Goal: Task Accomplishment & Management: Manage account settings

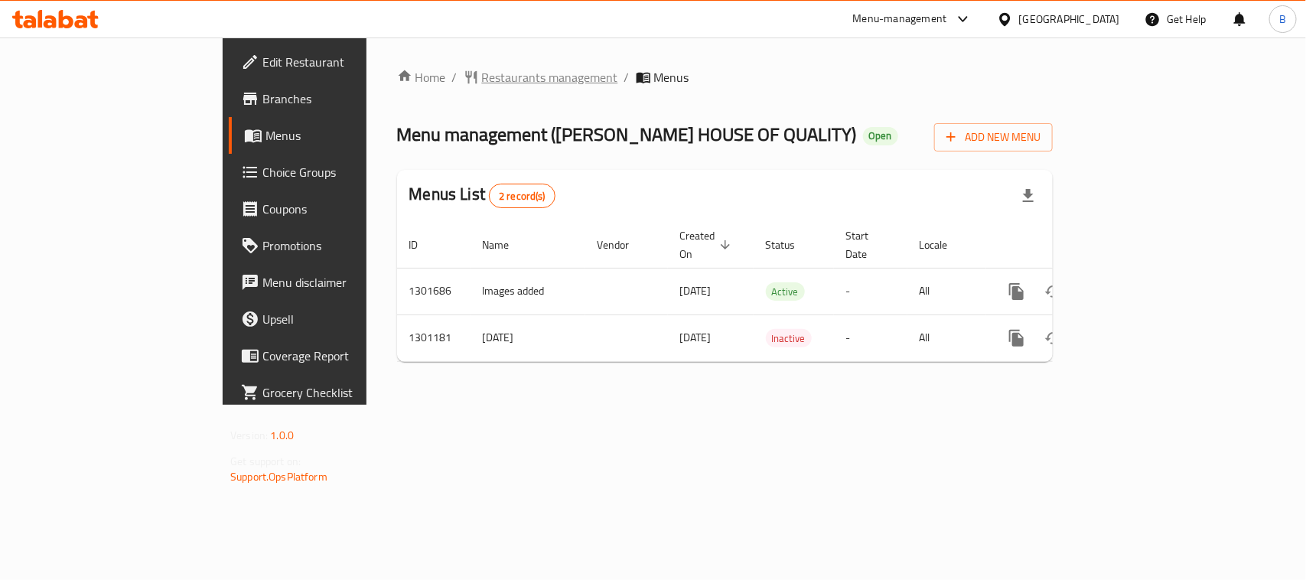
click at [482, 70] on span "Restaurants management" at bounding box center [550, 77] width 136 height 18
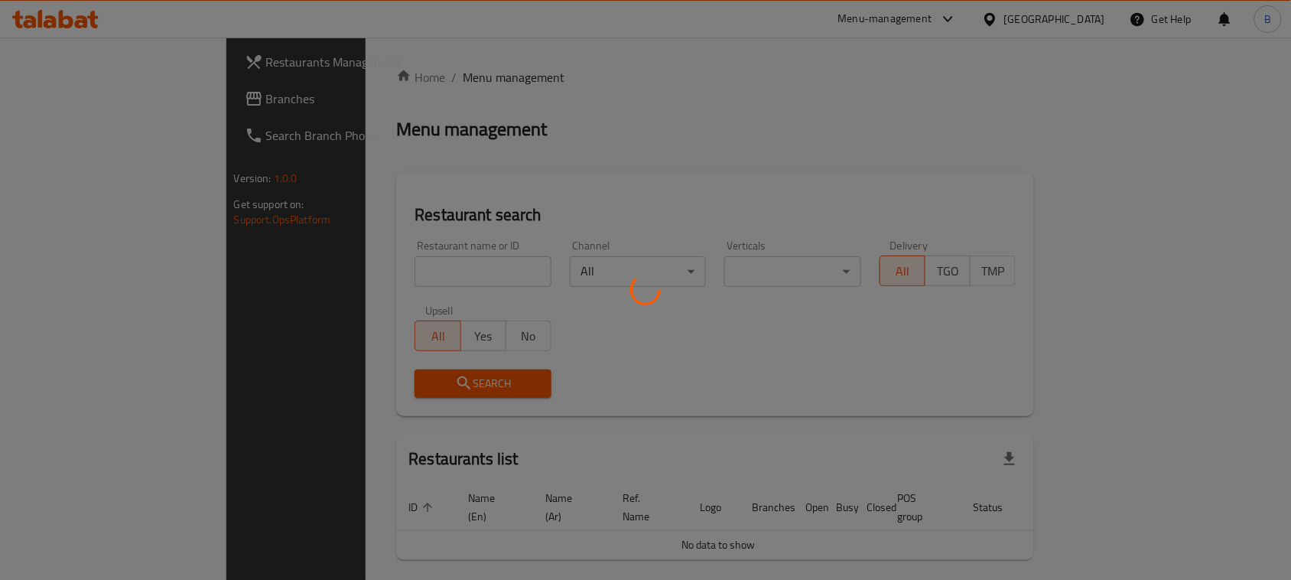
click at [400, 264] on div at bounding box center [645, 290] width 1291 height 580
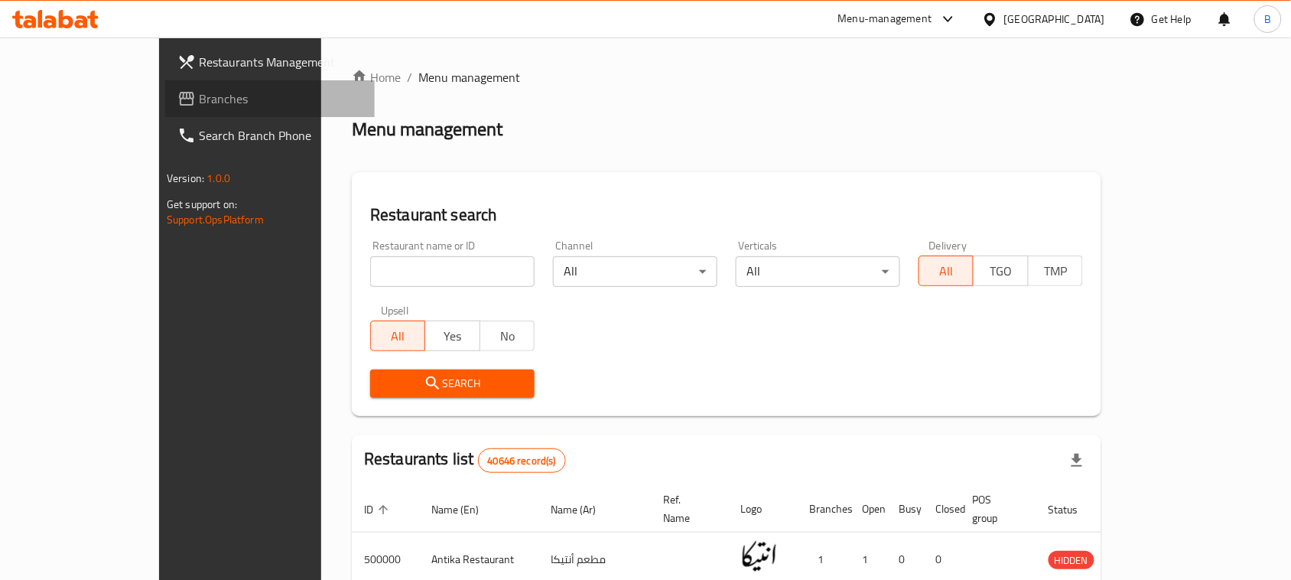
click at [199, 93] on span "Branches" at bounding box center [281, 98] width 164 height 18
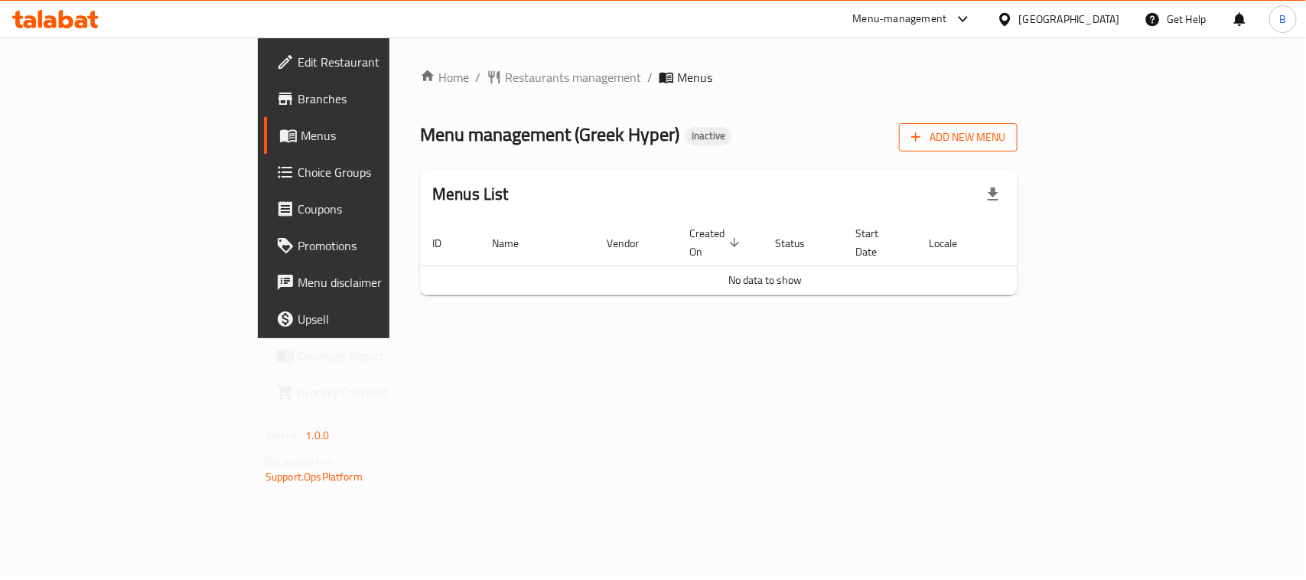
click at [1005, 132] on span "Add New Menu" at bounding box center [958, 137] width 94 height 19
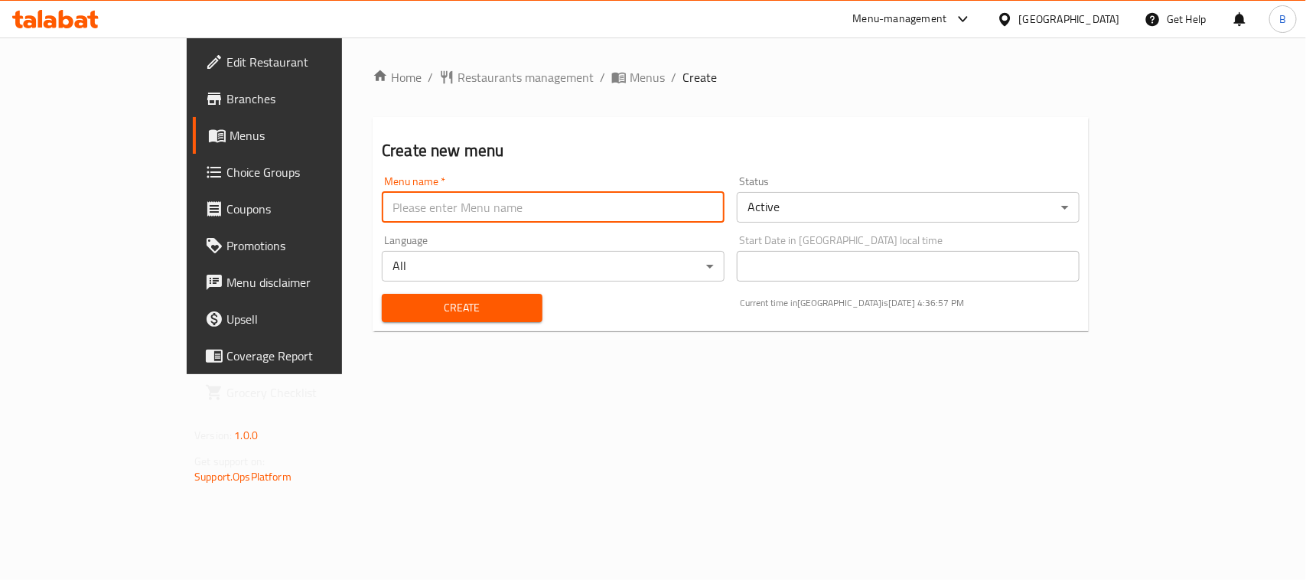
click at [644, 214] on input "text" at bounding box center [553, 207] width 343 height 31
type input "12 Aug 2025"
click at [467, 301] on span "Create" at bounding box center [462, 307] width 136 height 19
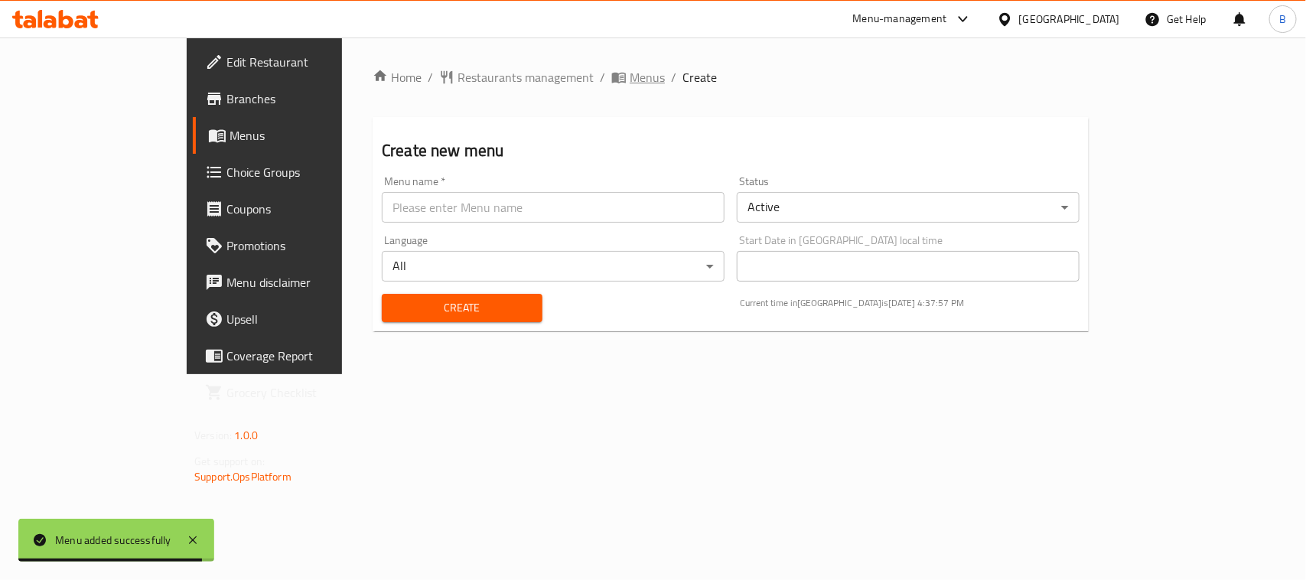
click at [630, 71] on span "Menus" at bounding box center [647, 77] width 35 height 18
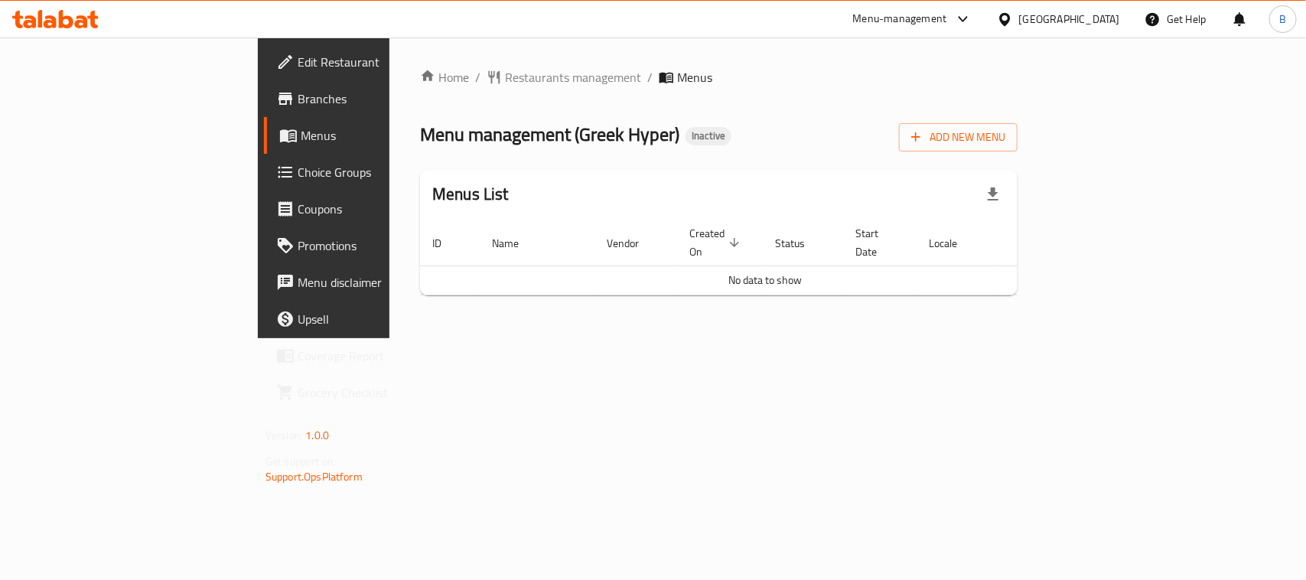
click at [279, 128] on icon at bounding box center [288, 135] width 18 height 18
click at [298, 102] on span "Branches" at bounding box center [381, 98] width 166 height 18
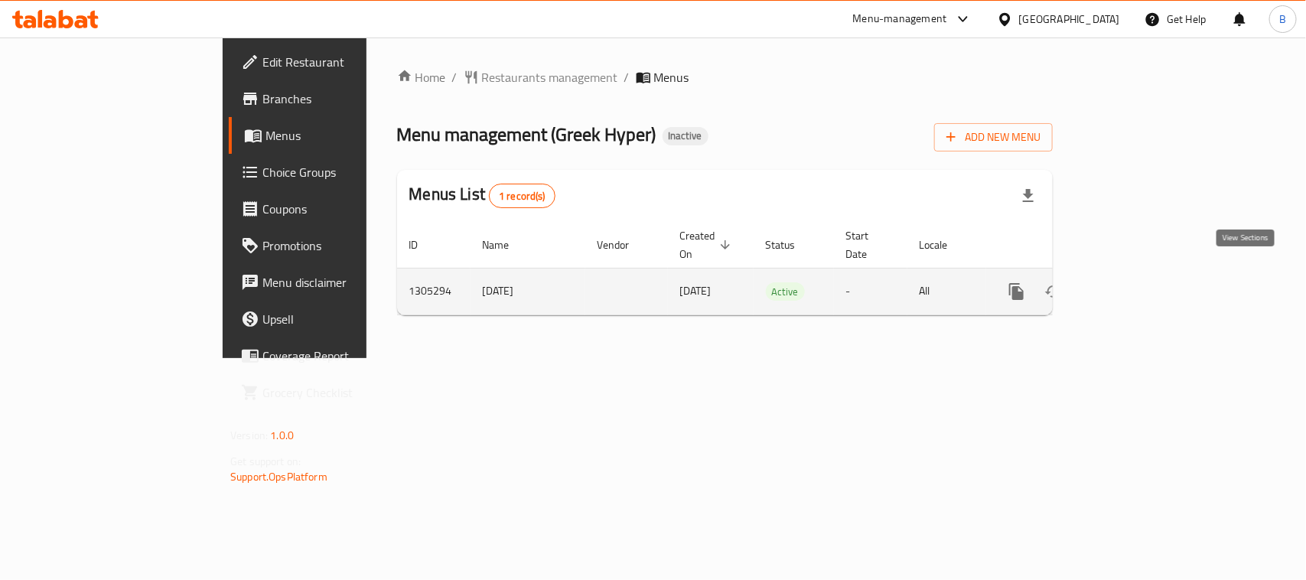
click at [1145, 285] on link "enhanced table" at bounding box center [1126, 291] width 37 height 37
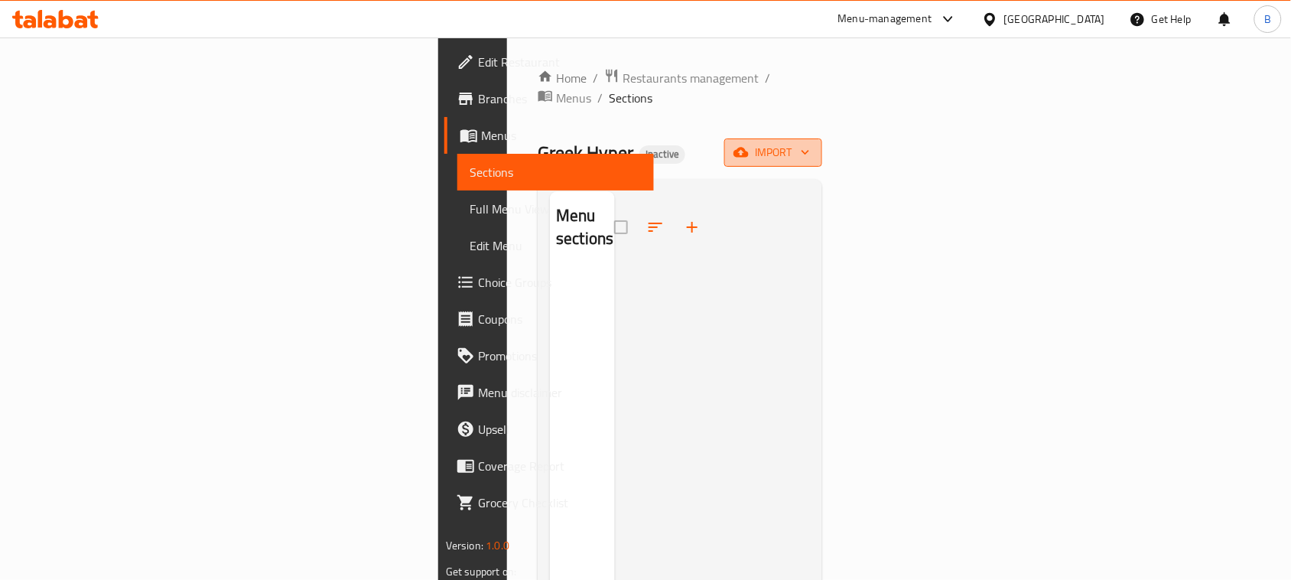
click at [810, 143] on span "import" at bounding box center [773, 152] width 73 height 19
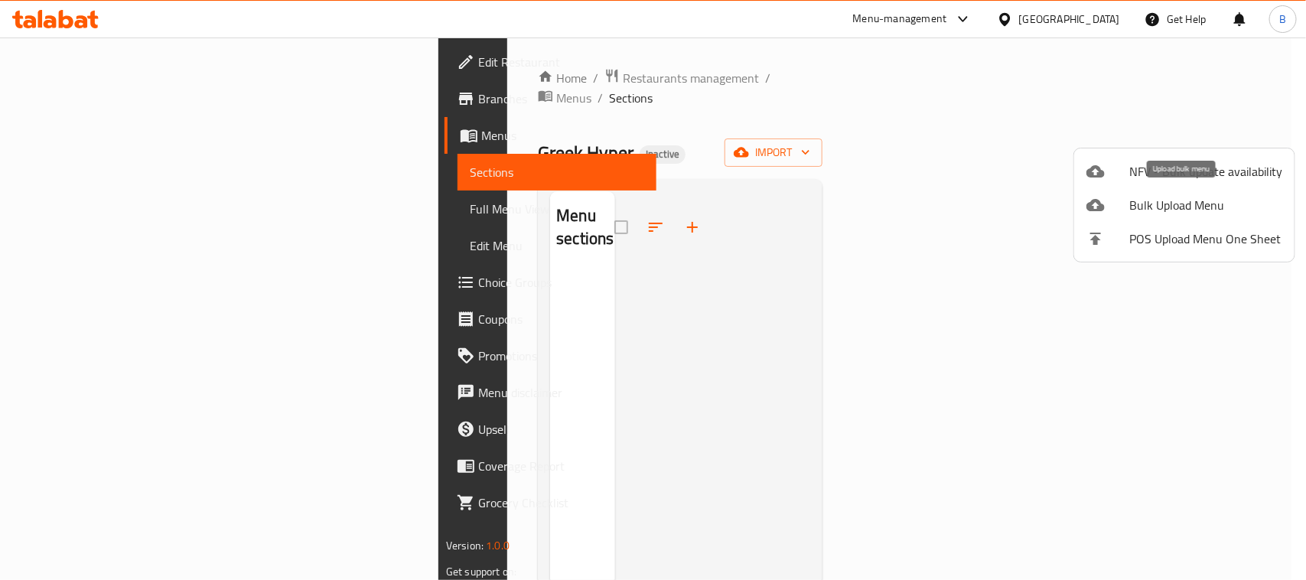
click at [1145, 209] on span "Bulk Upload Menu" at bounding box center [1205, 205] width 153 height 18
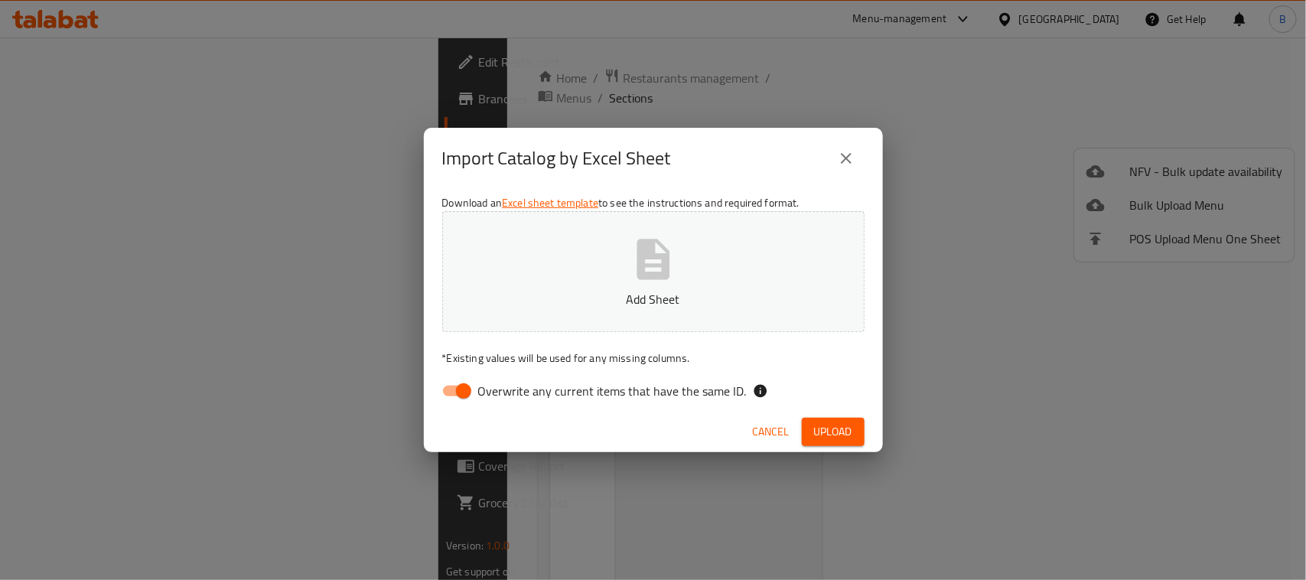
click at [484, 394] on span "Overwrite any current items that have the same ID." at bounding box center [612, 391] width 268 height 18
click at [484, 394] on input "Overwrite any current items that have the same ID." at bounding box center [463, 390] width 87 height 29
checkbox input "false"
click at [674, 304] on p "Add Sheet" at bounding box center [653, 299] width 375 height 18
click at [834, 426] on span "Upload" at bounding box center [833, 431] width 38 height 19
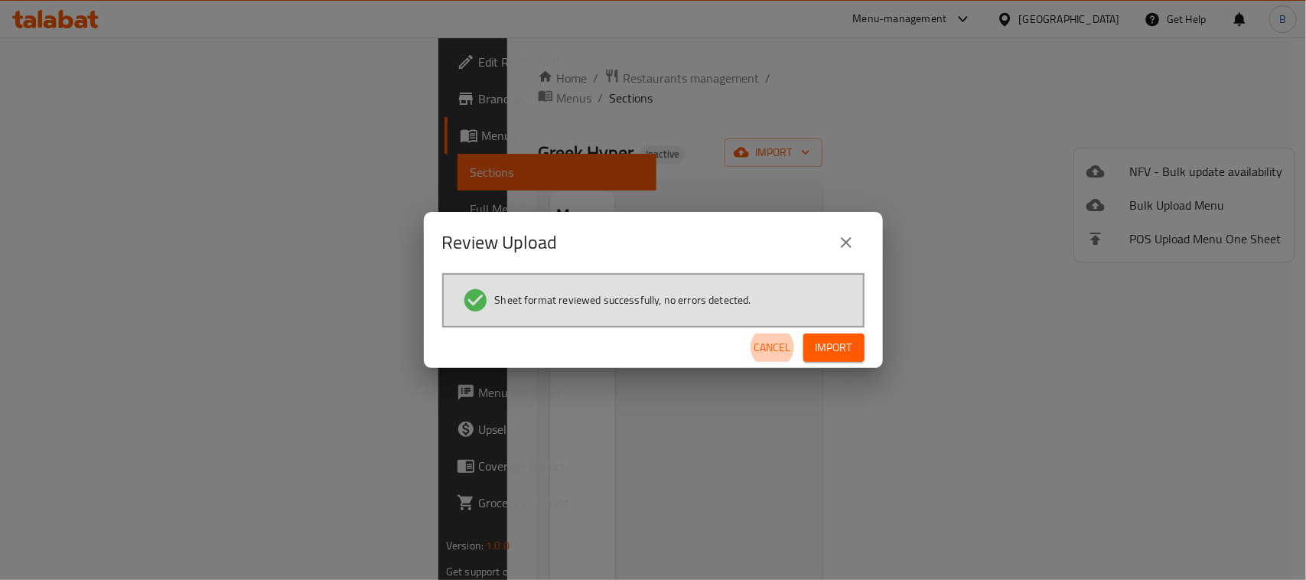
click at [835, 343] on span "Import" at bounding box center [833, 347] width 37 height 19
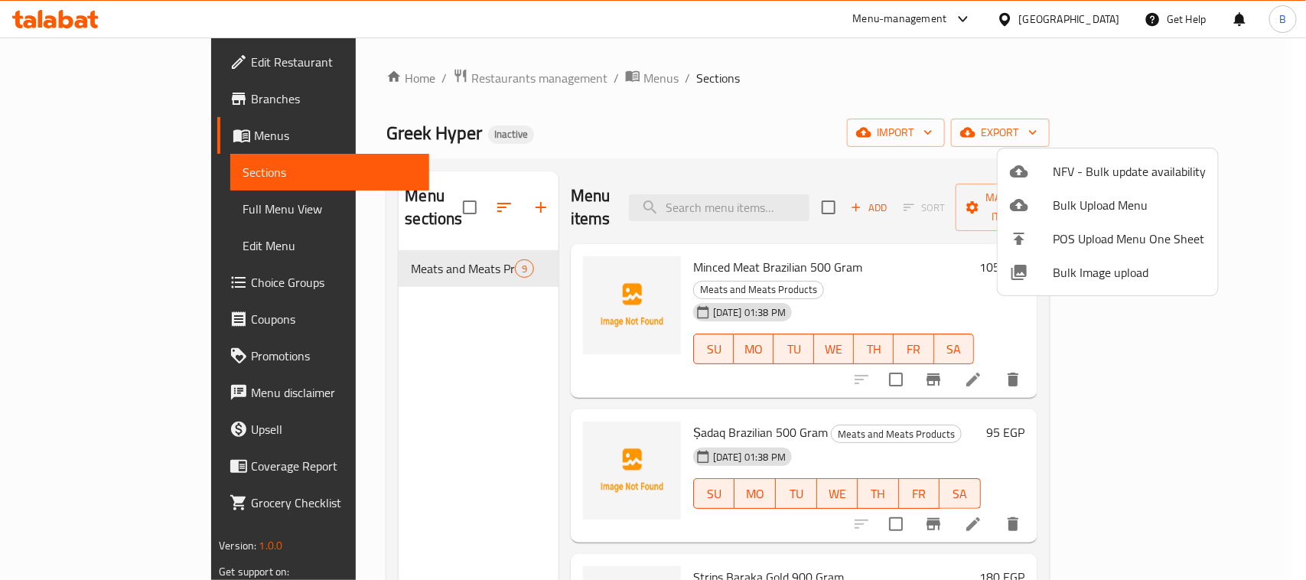
click at [918, 108] on div at bounding box center [653, 290] width 1306 height 580
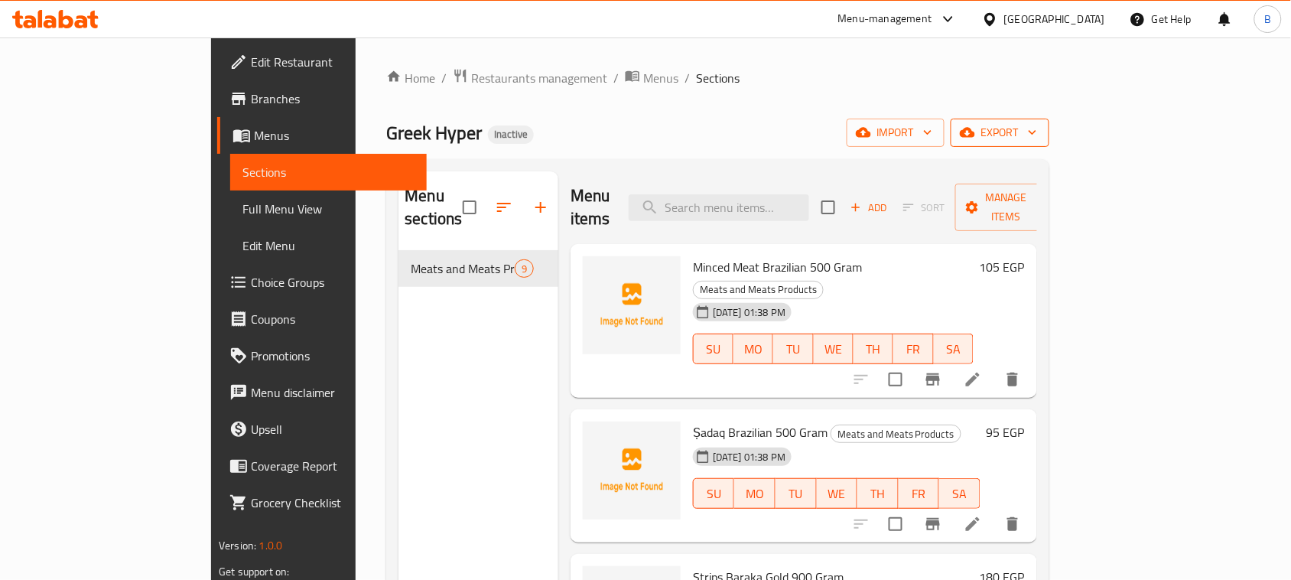
click at [1037, 139] on span "export" at bounding box center [1000, 132] width 74 height 19
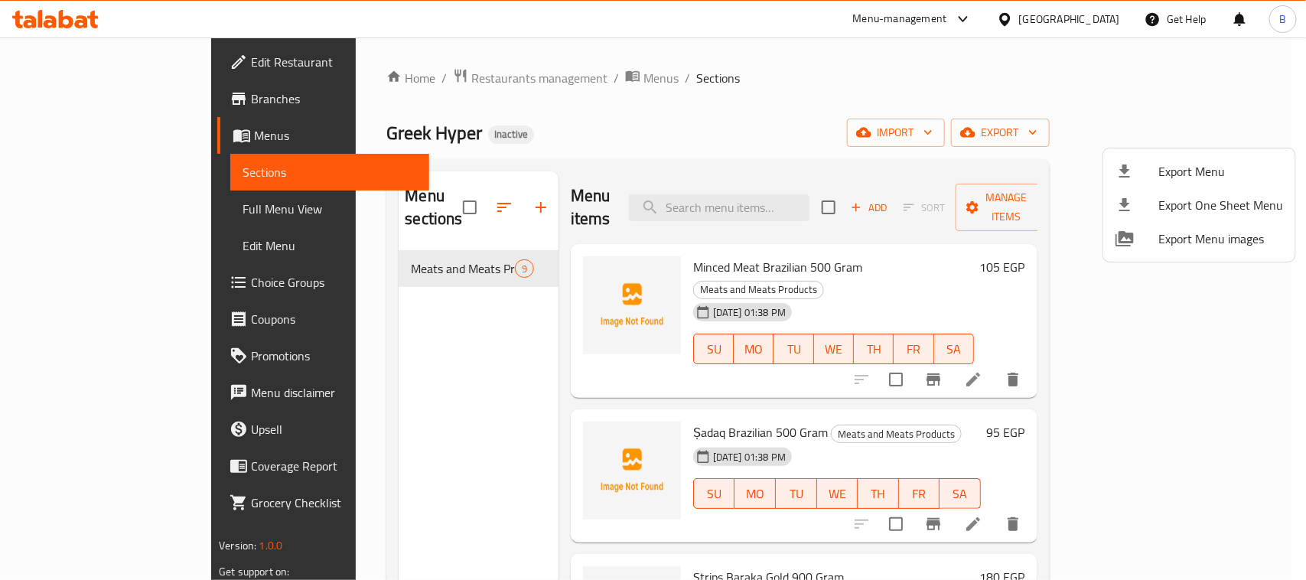
drag, startPoint x: 915, startPoint y: 126, endPoint x: 927, endPoint y: 121, distance: 13.4
click at [915, 124] on div at bounding box center [653, 290] width 1306 height 580
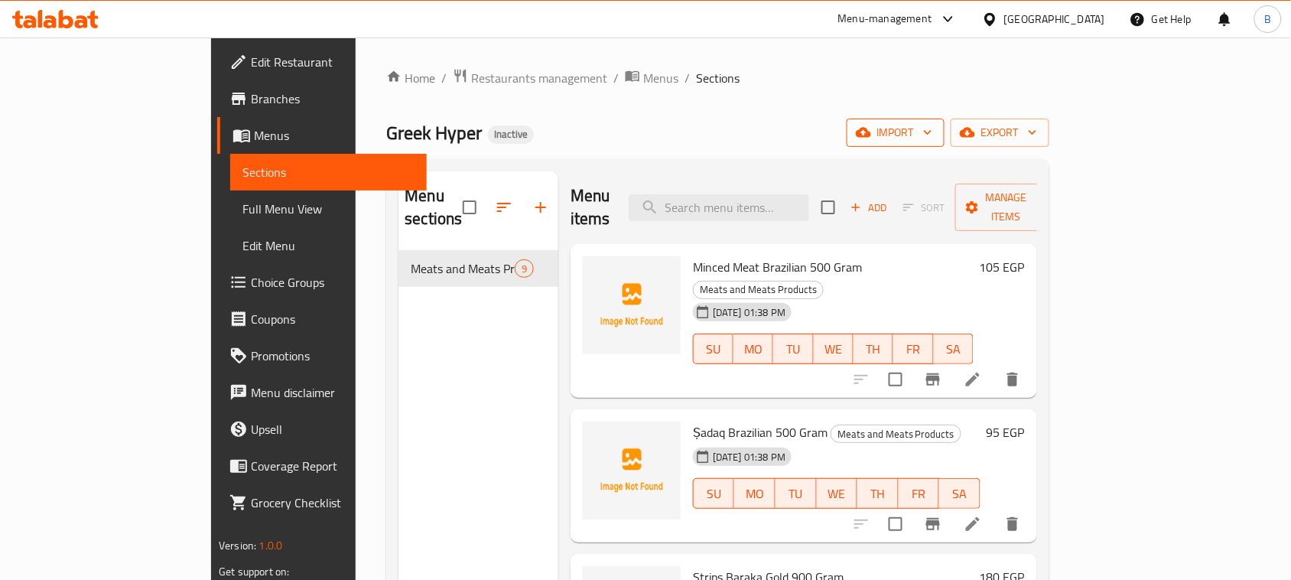
click at [932, 129] on span "import" at bounding box center [895, 132] width 73 height 19
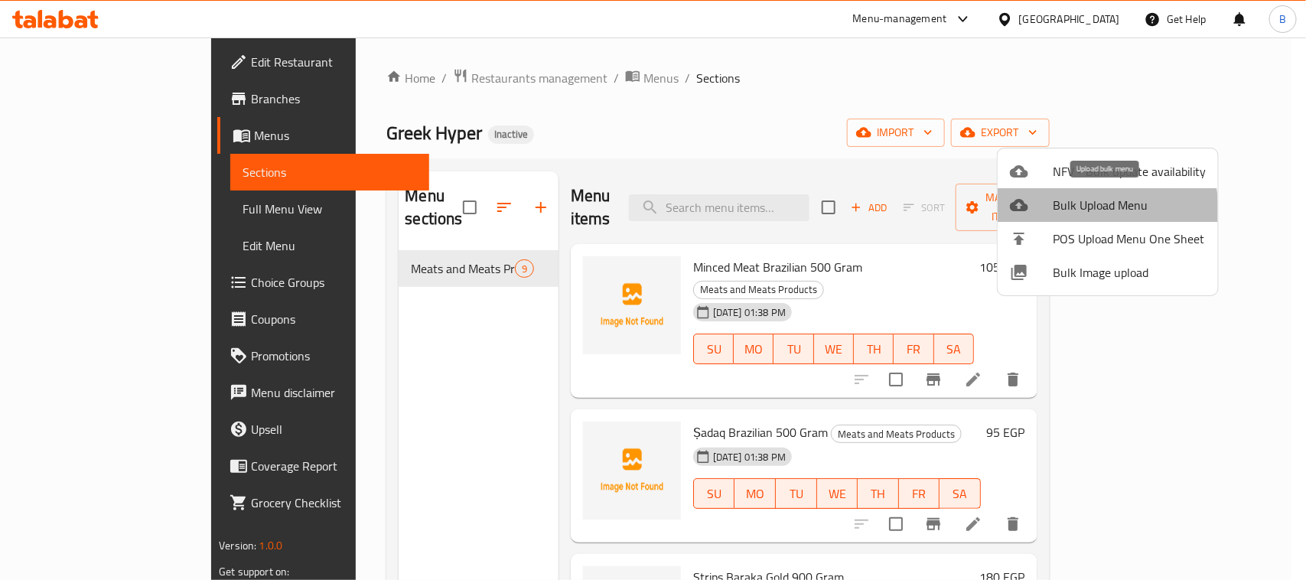
click at [1069, 212] on span "Bulk Upload Menu" at bounding box center [1129, 205] width 153 height 18
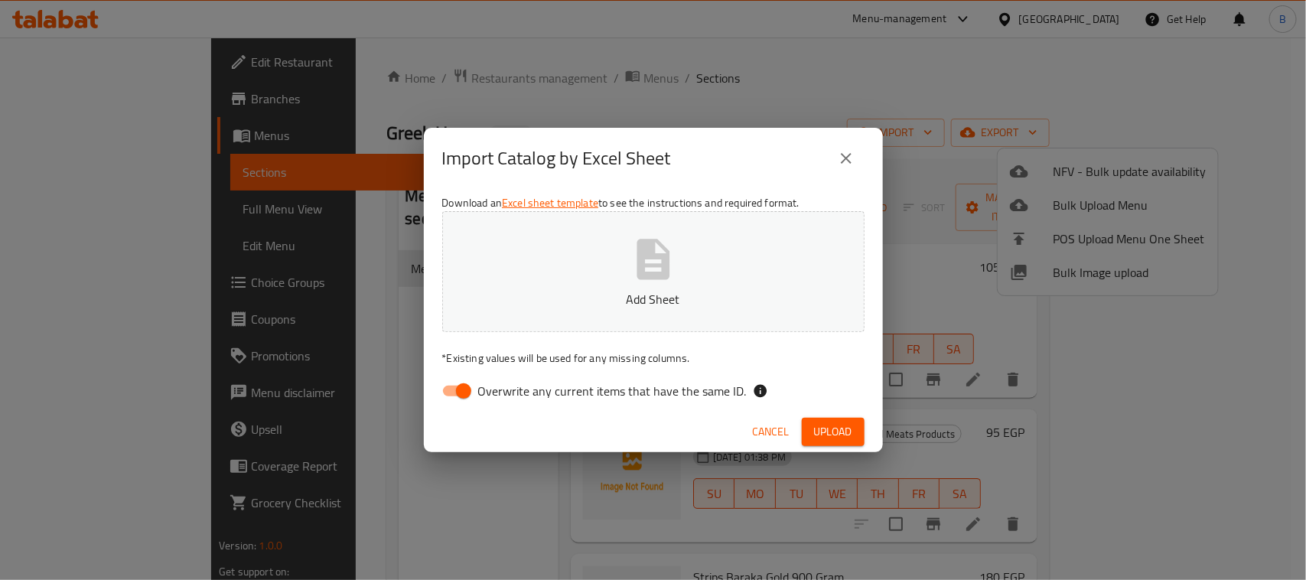
click at [473, 398] on input "Overwrite any current items that have the same ID." at bounding box center [463, 390] width 87 height 29
checkbox input "false"
click at [673, 284] on button "Add Sheet" at bounding box center [653, 271] width 422 height 121
click at [842, 434] on span "Upload" at bounding box center [833, 431] width 38 height 19
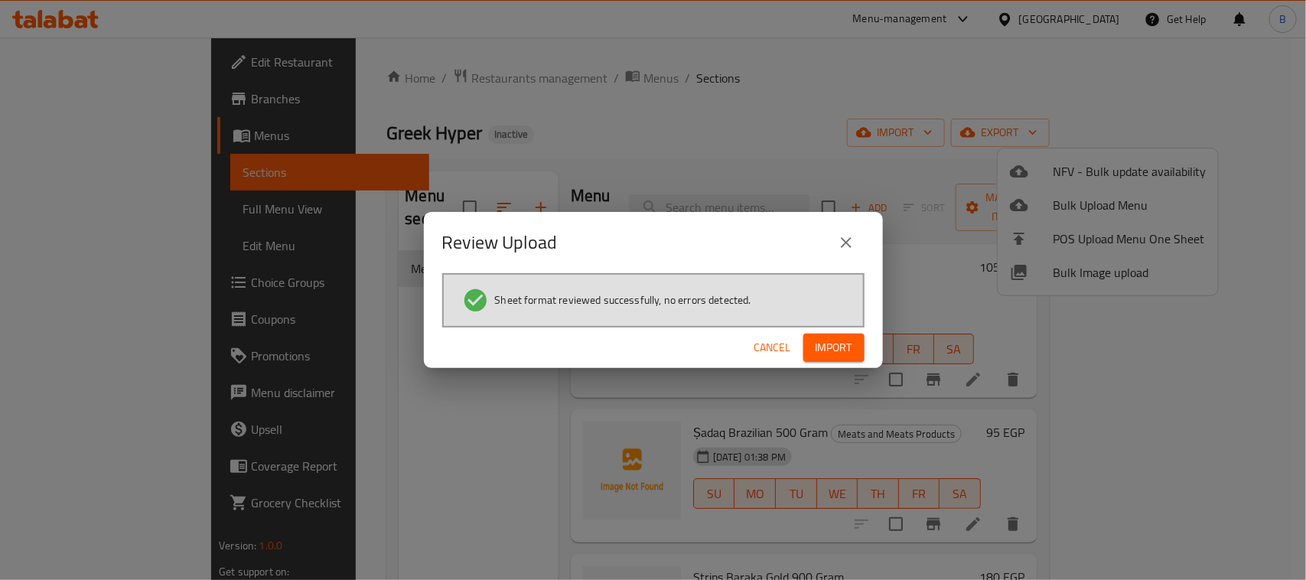
click at [844, 349] on span "Import" at bounding box center [833, 347] width 37 height 19
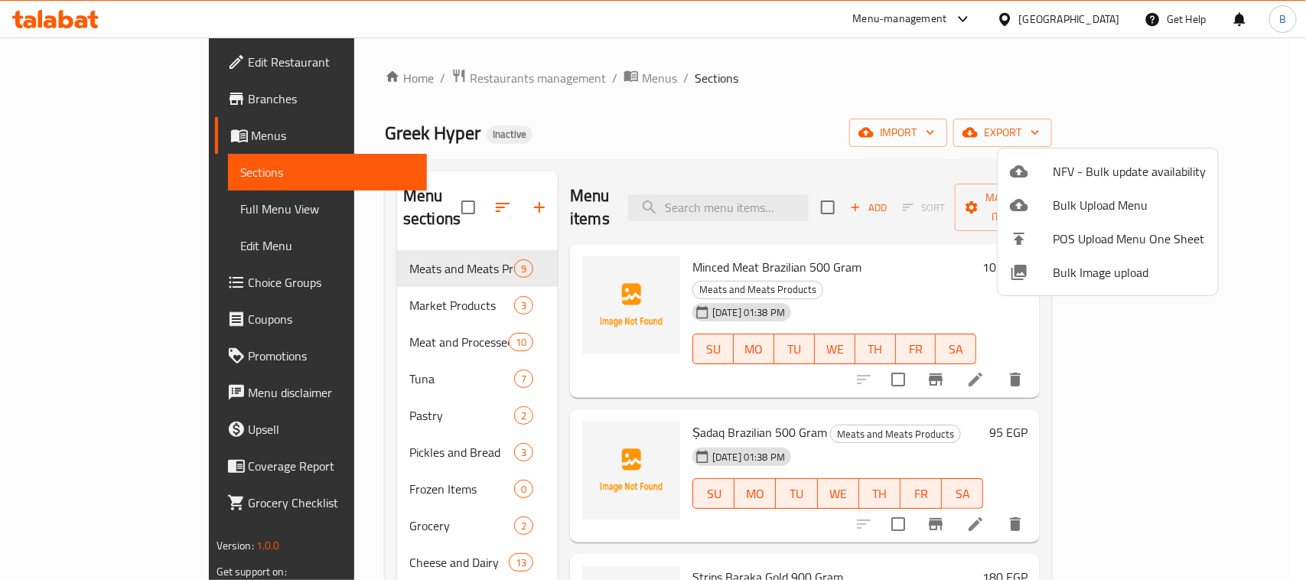
click at [88, 213] on div at bounding box center [653, 290] width 1306 height 580
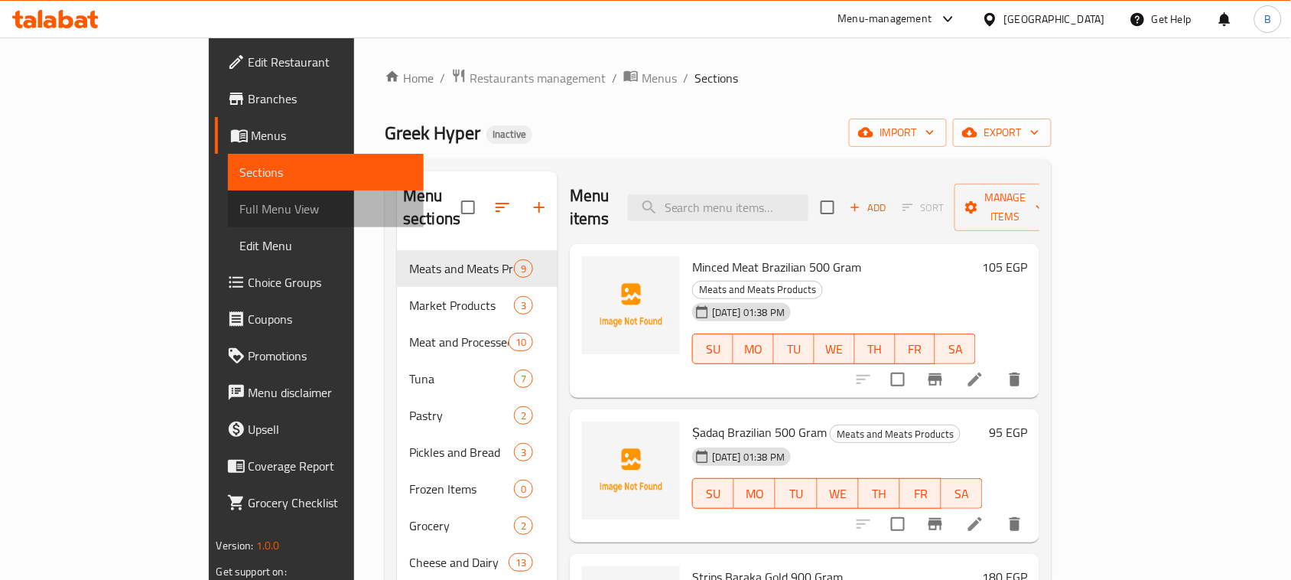
click at [240, 213] on span "Full Menu View" at bounding box center [326, 209] width 172 height 18
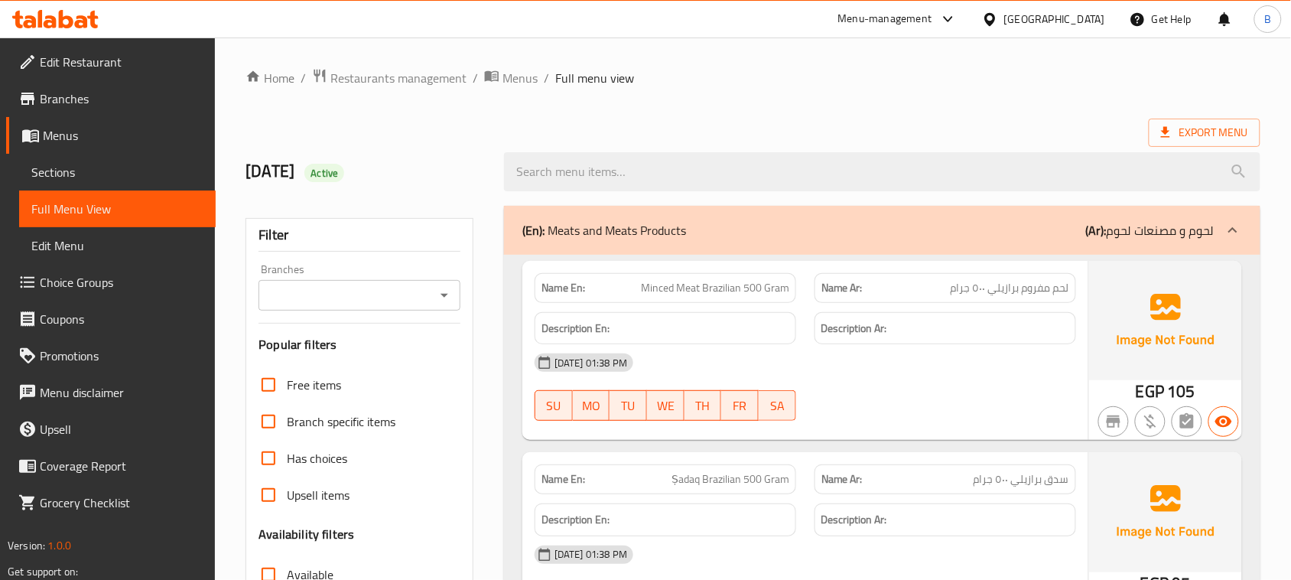
click at [436, 302] on icon "Open" at bounding box center [444, 295] width 18 height 18
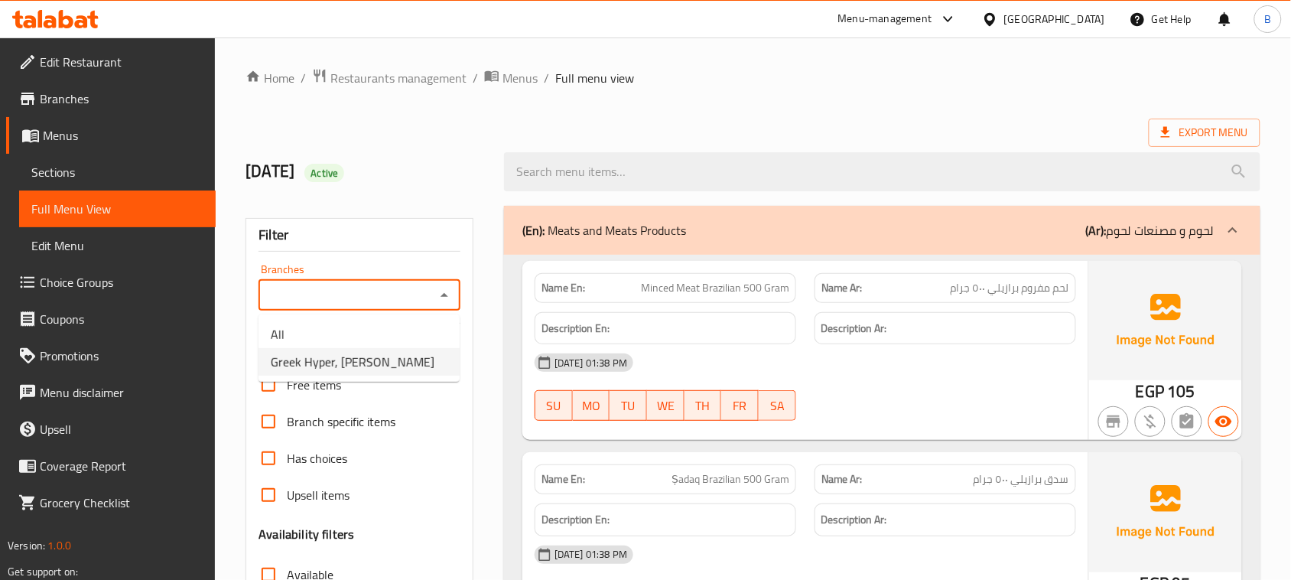
click at [403, 362] on span "Greek Hyper, Sidi Besher Bahary" at bounding box center [353, 362] width 164 height 18
type input "Greek Hyper, Sidi Besher Bahary"
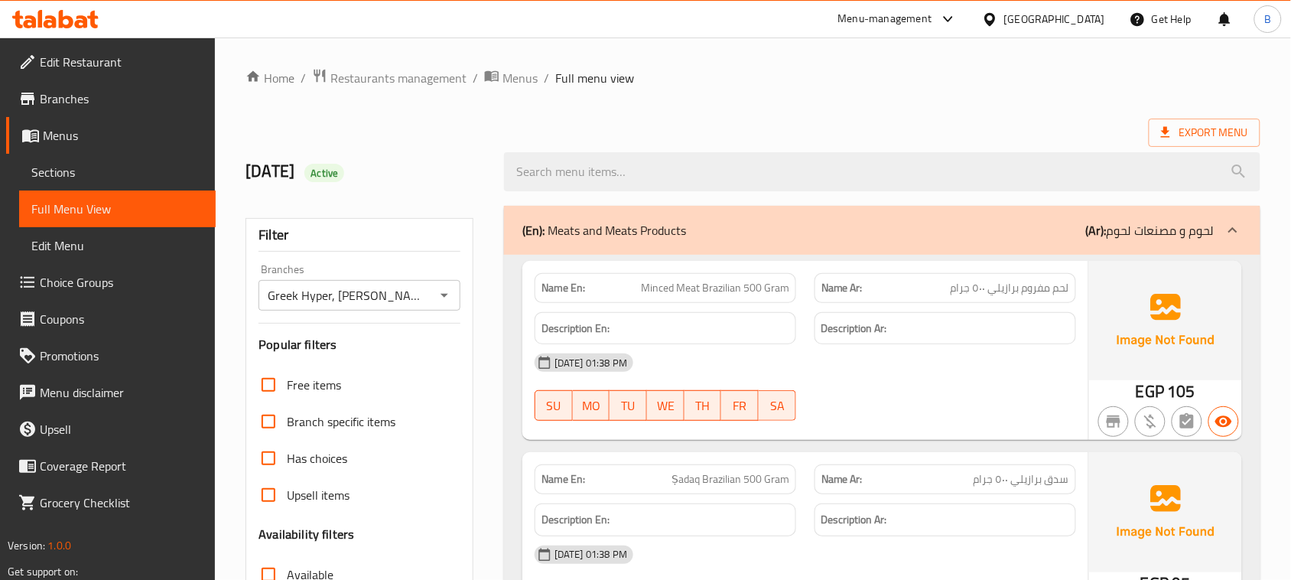
click at [984, 237] on div "(En): Meats and Meats Products (Ar): لحوم و مصنعات لحوم" at bounding box center [868, 230] width 692 height 18
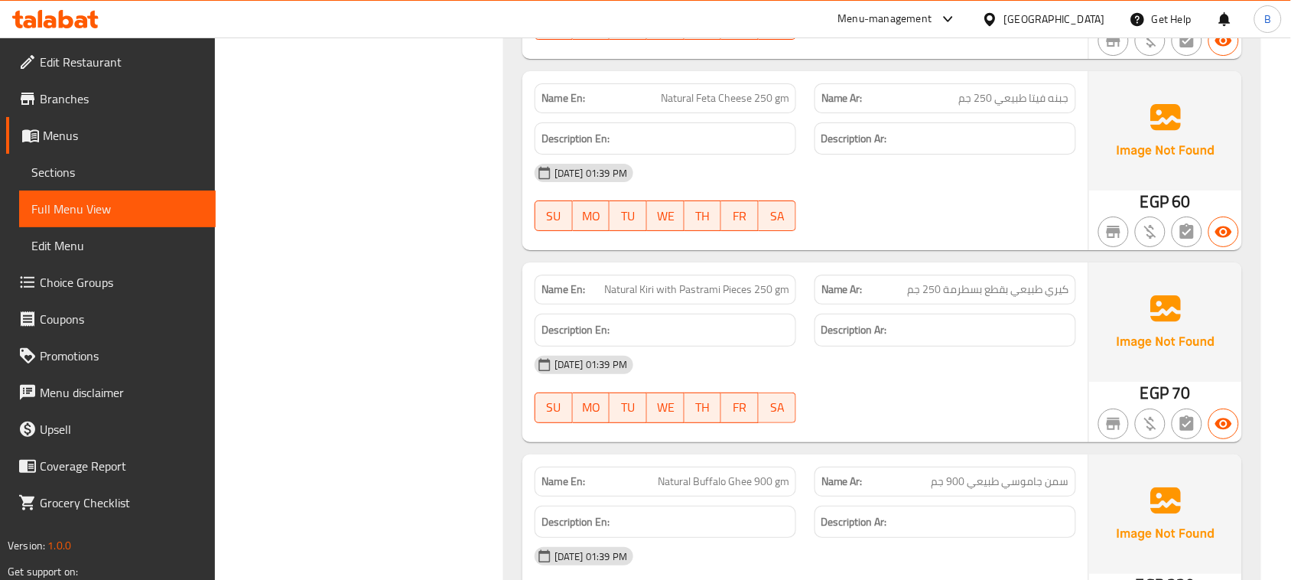
scroll to position [6636, 0]
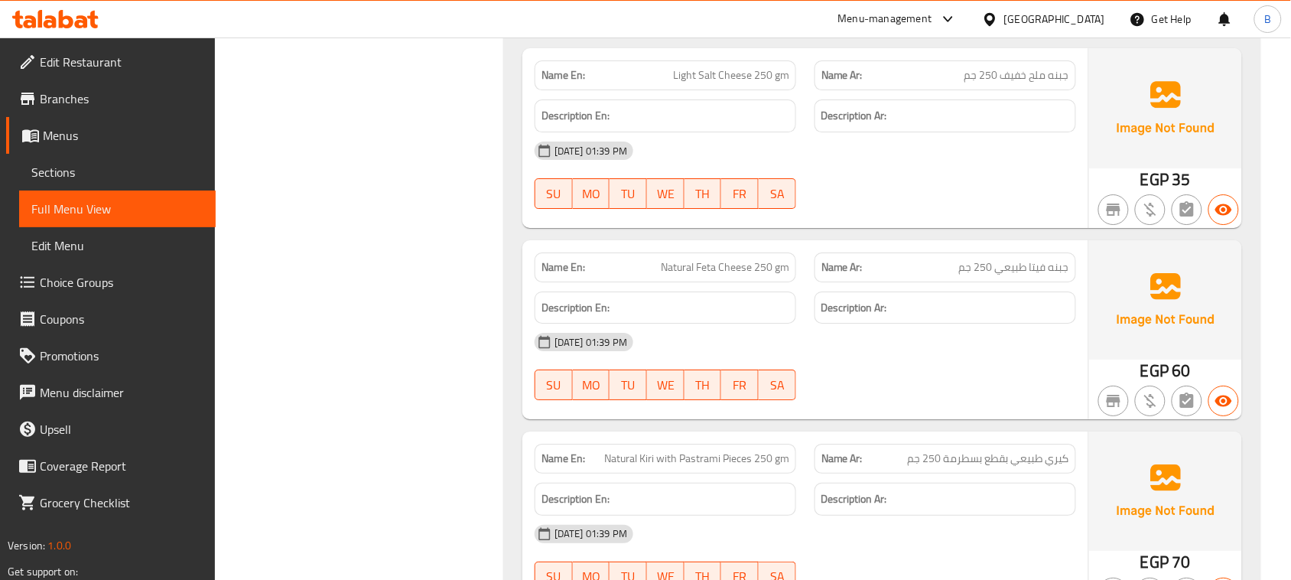
click at [76, 129] on span "Menus" at bounding box center [123, 135] width 161 height 18
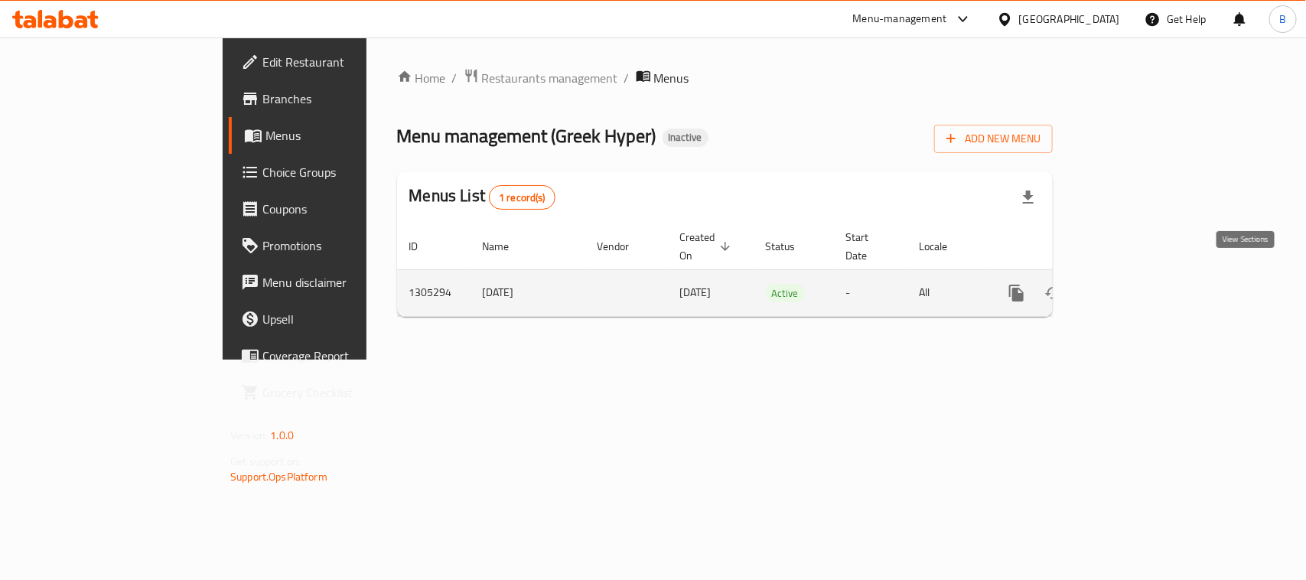
click at [1136, 284] on icon "enhanced table" at bounding box center [1127, 293] width 18 height 18
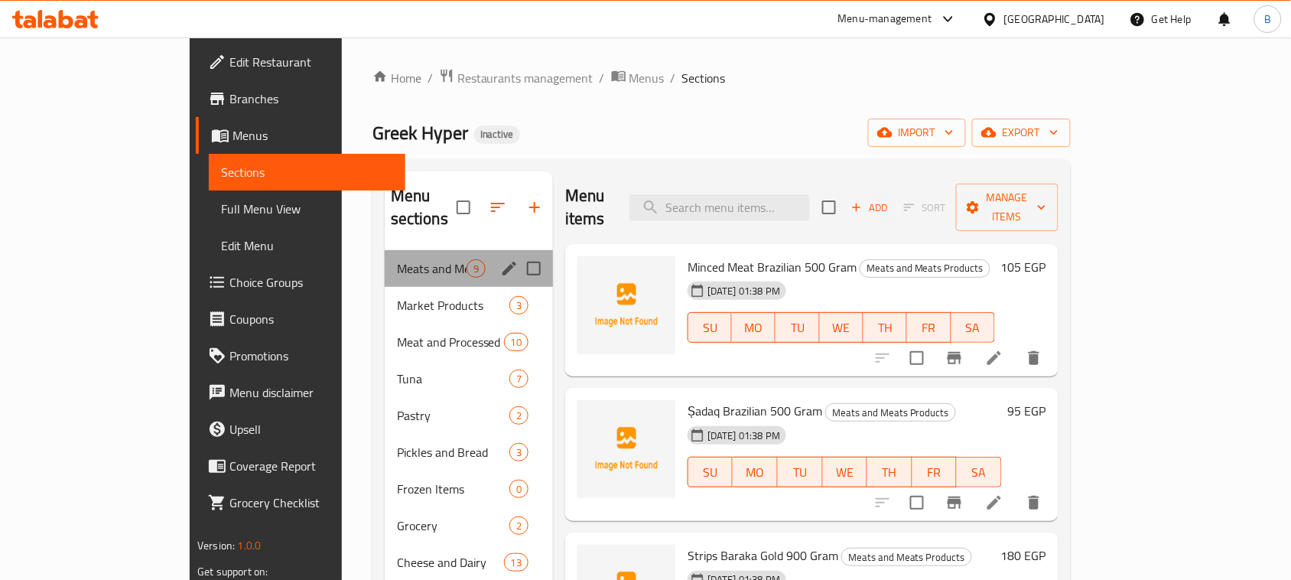
click at [385, 250] on div "Meats and Meats Products 9" at bounding box center [469, 268] width 168 height 37
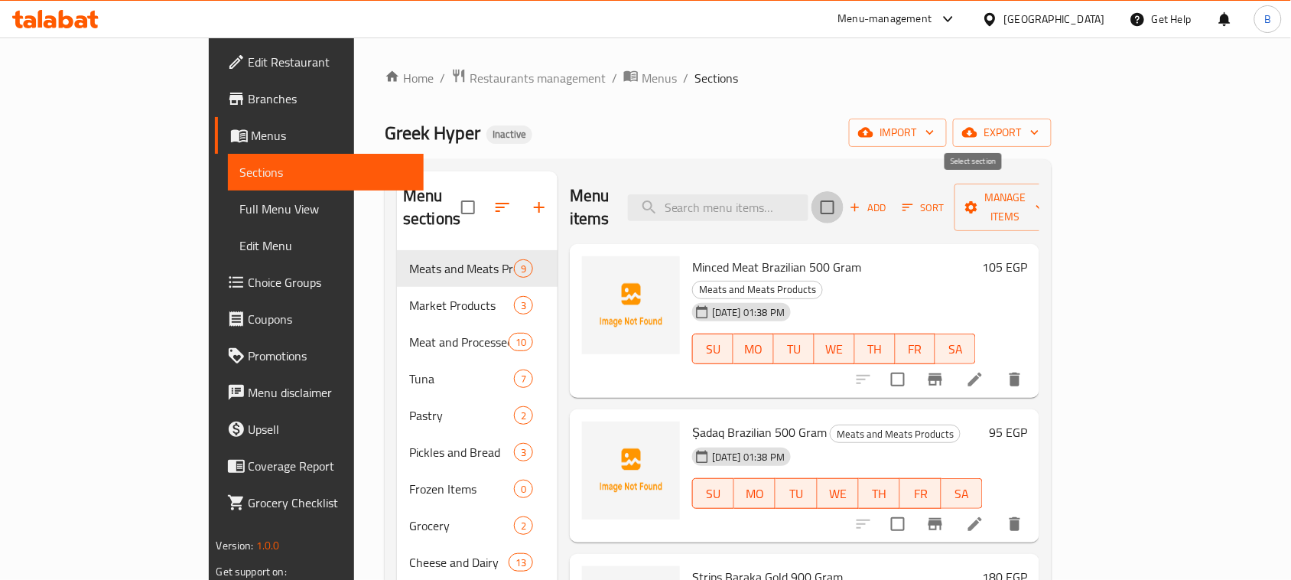
click at [844, 193] on input "checkbox" at bounding box center [828, 207] width 32 height 32
checkbox input "true"
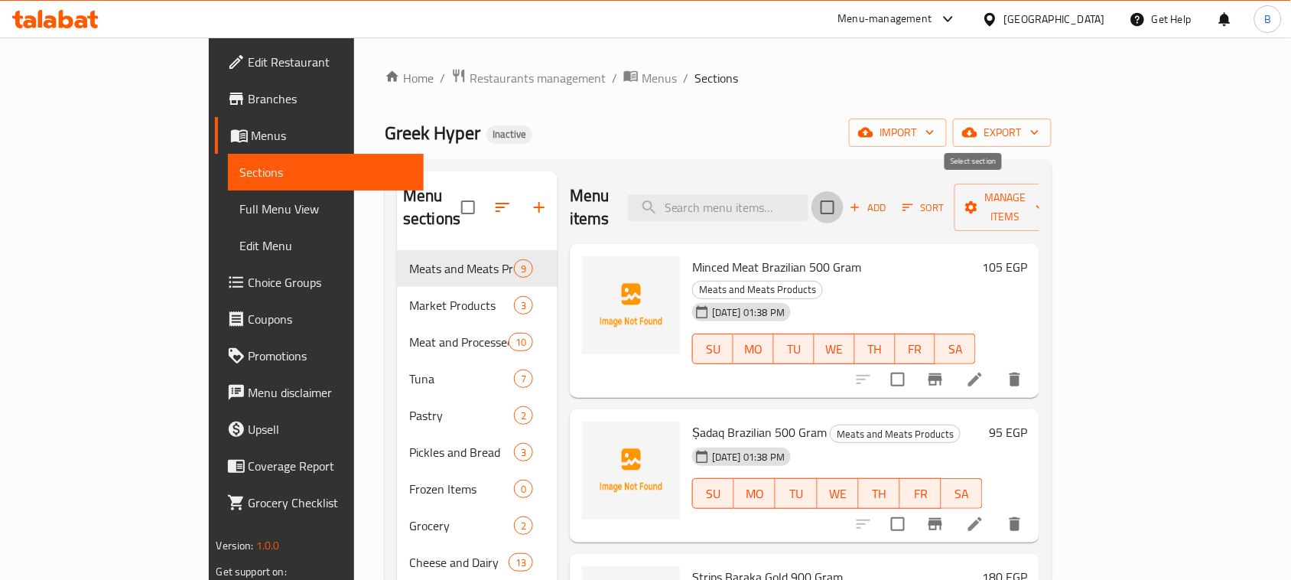
checkbox input "true"
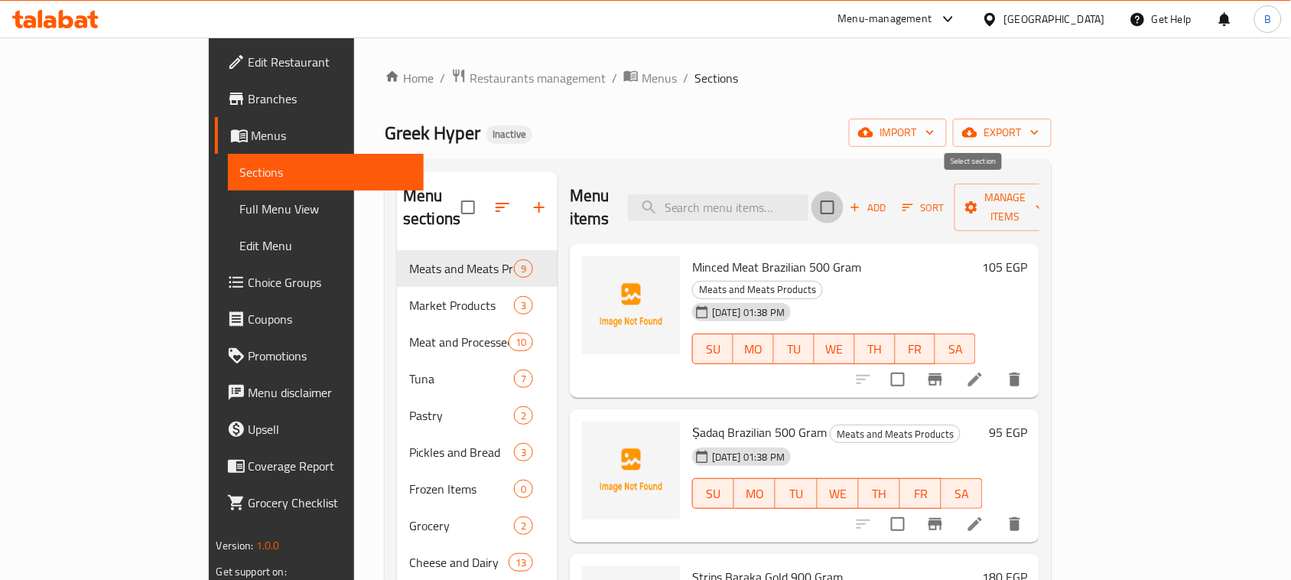
checkbox input "true"
click at [1045, 200] on span "Manage items" at bounding box center [1006, 207] width 78 height 38
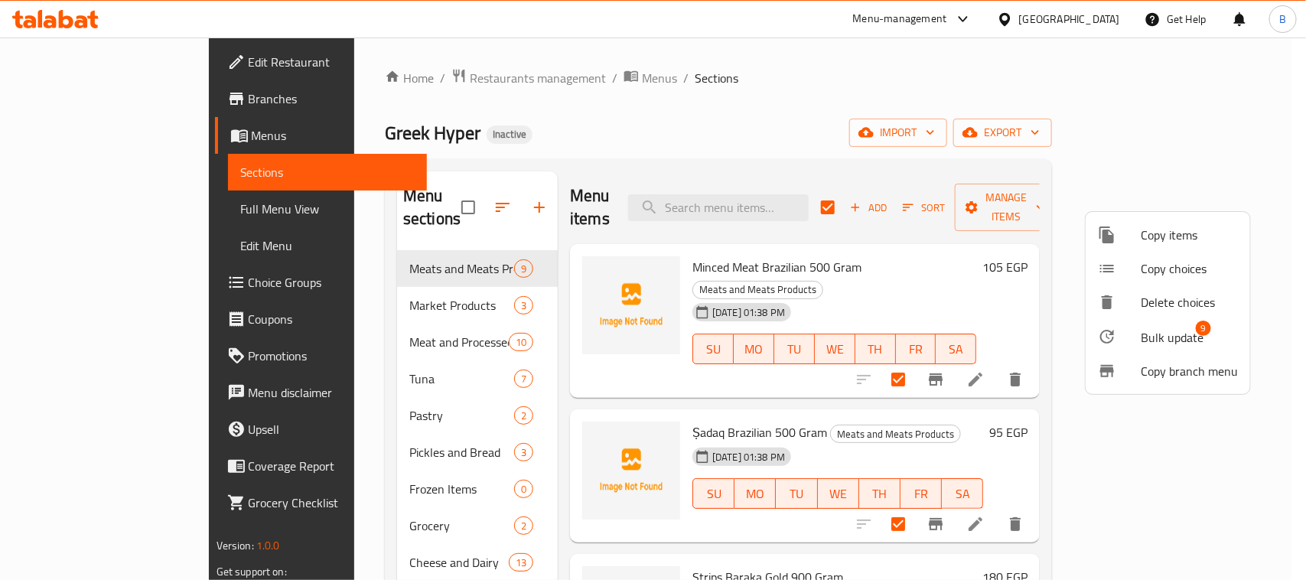
click at [929, 272] on div at bounding box center [653, 290] width 1306 height 580
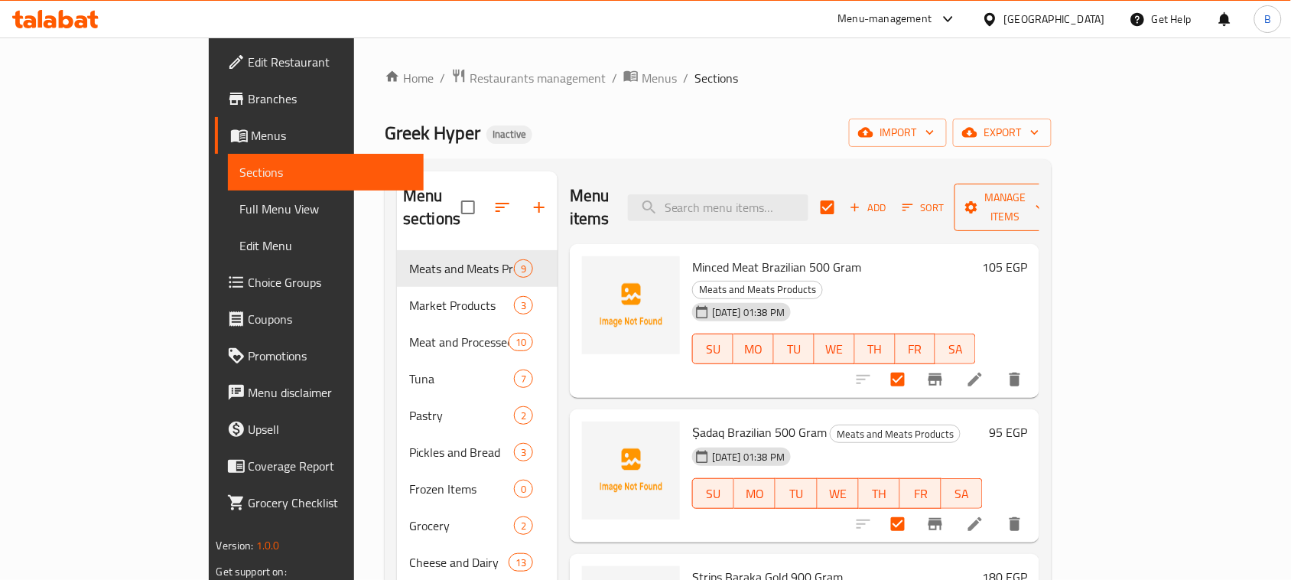
click at [1045, 199] on span "Manage items" at bounding box center [1006, 207] width 78 height 38
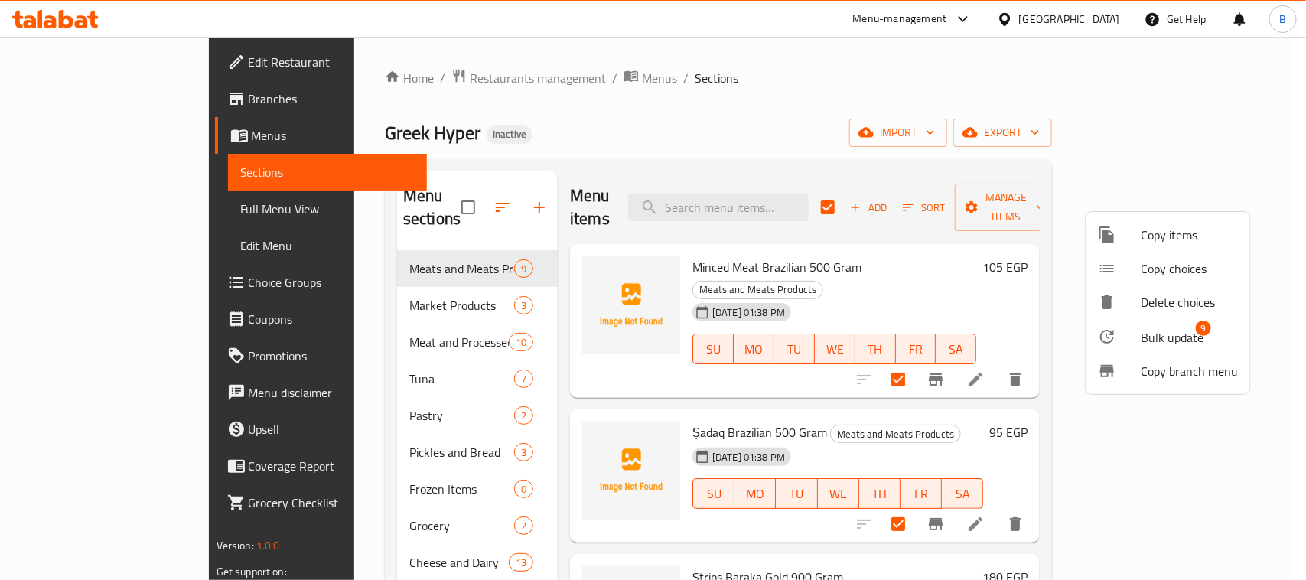
click at [1155, 341] on span "Bulk update" at bounding box center [1171, 337] width 63 height 18
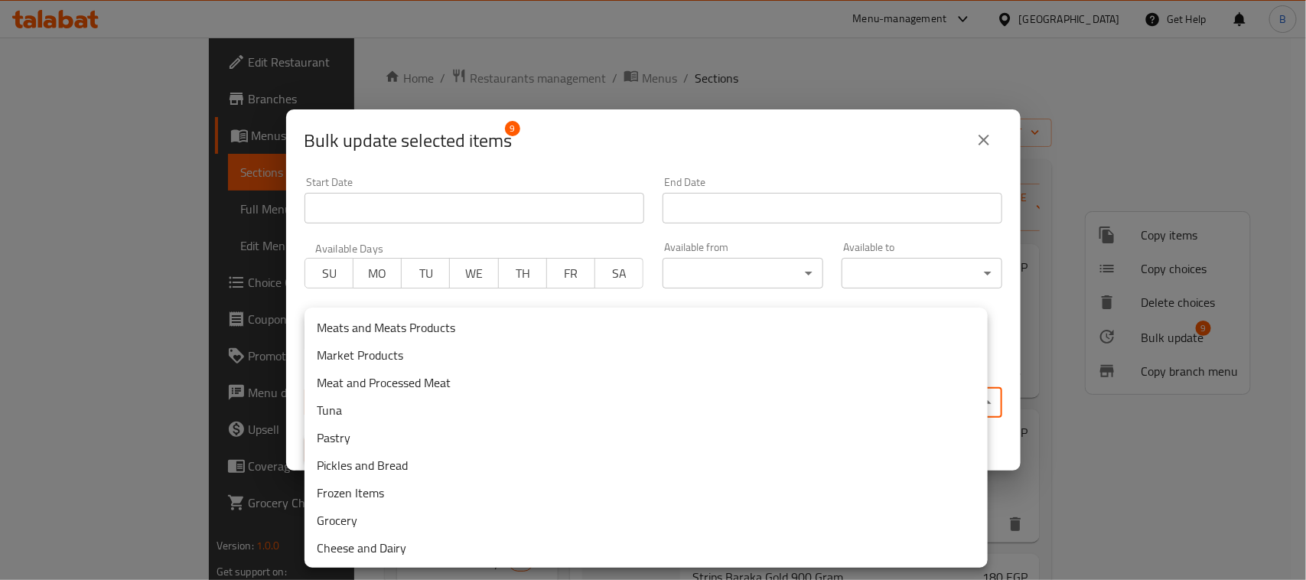
click at [511, 390] on body "​ Menu-management Egypt Get Help B Edit Restaurant Branches Menus Sections Full…" at bounding box center [653, 308] width 1306 height 542
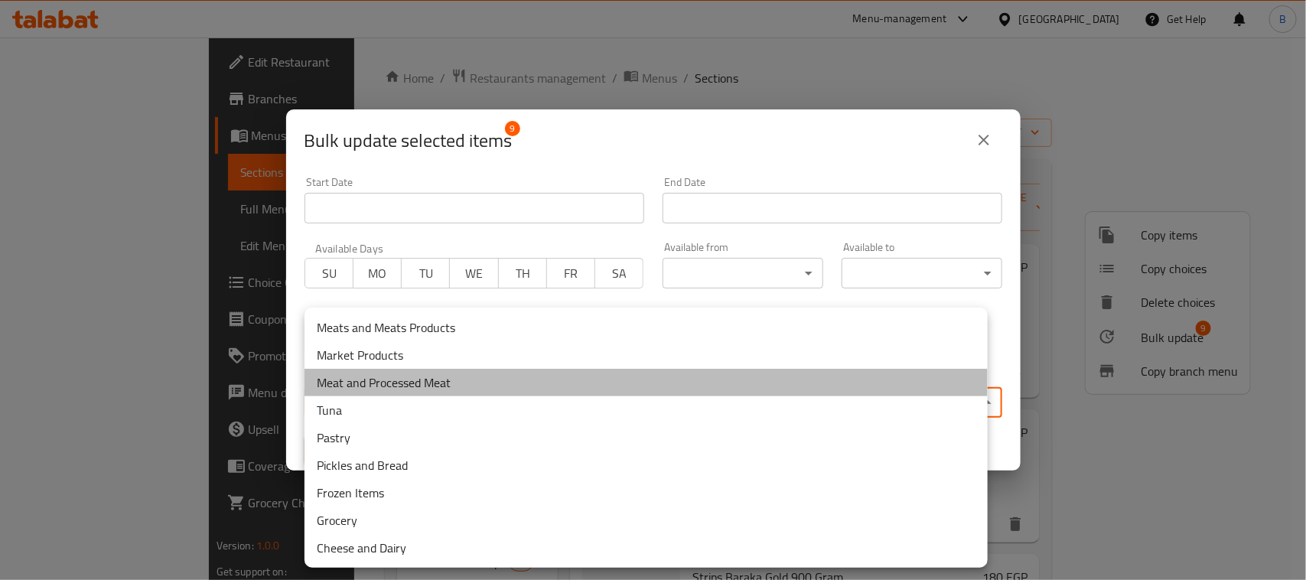
click at [471, 369] on li "Meat and Processed Meat" at bounding box center [645, 383] width 683 height 28
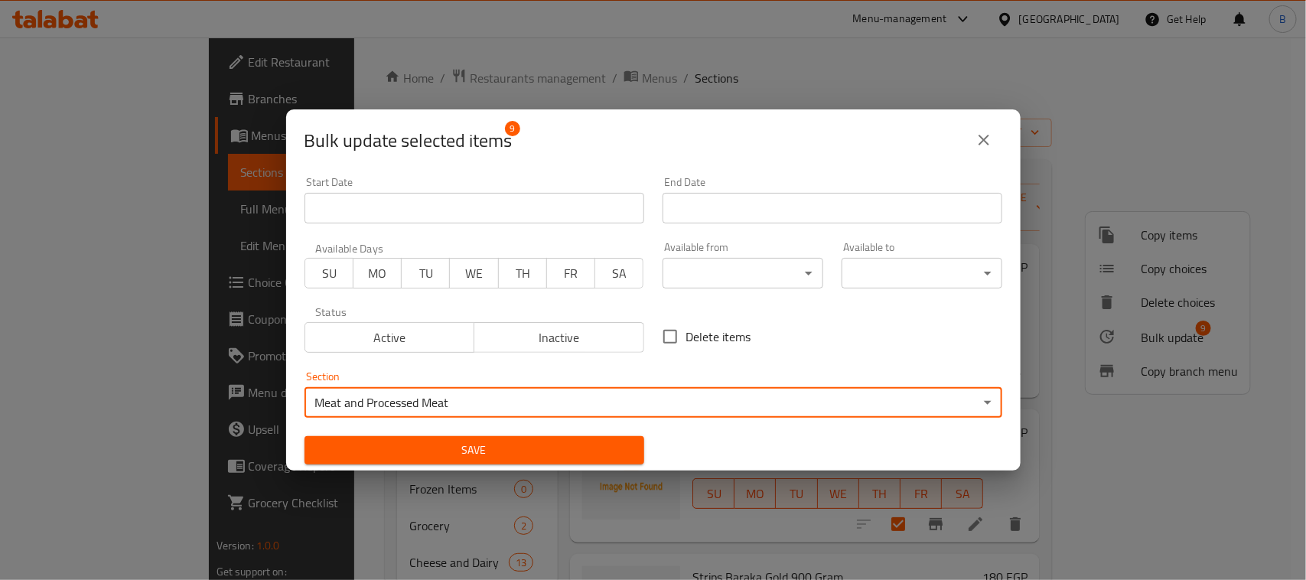
click at [574, 453] on span "Save" at bounding box center [474, 450] width 315 height 19
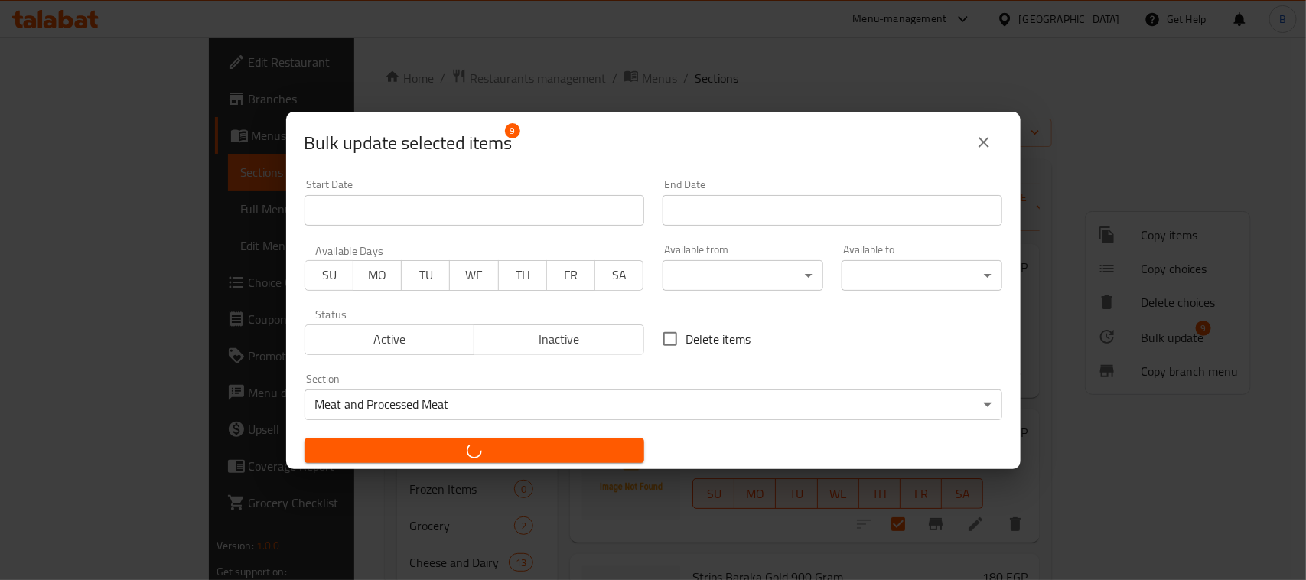
checkbox input "false"
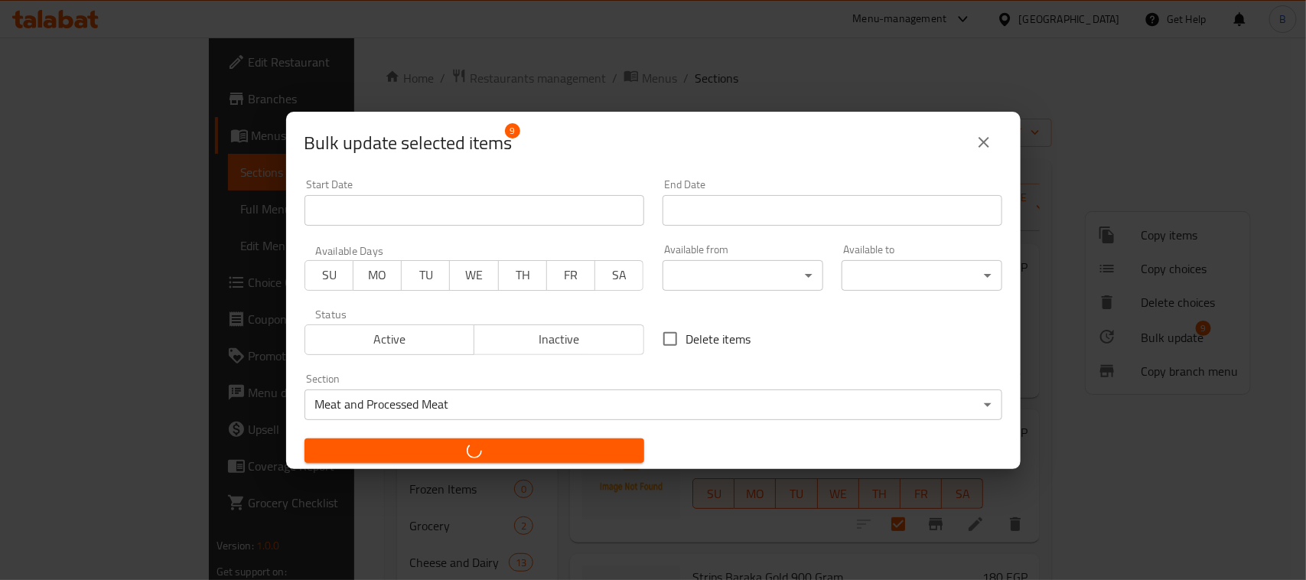
checkbox input "false"
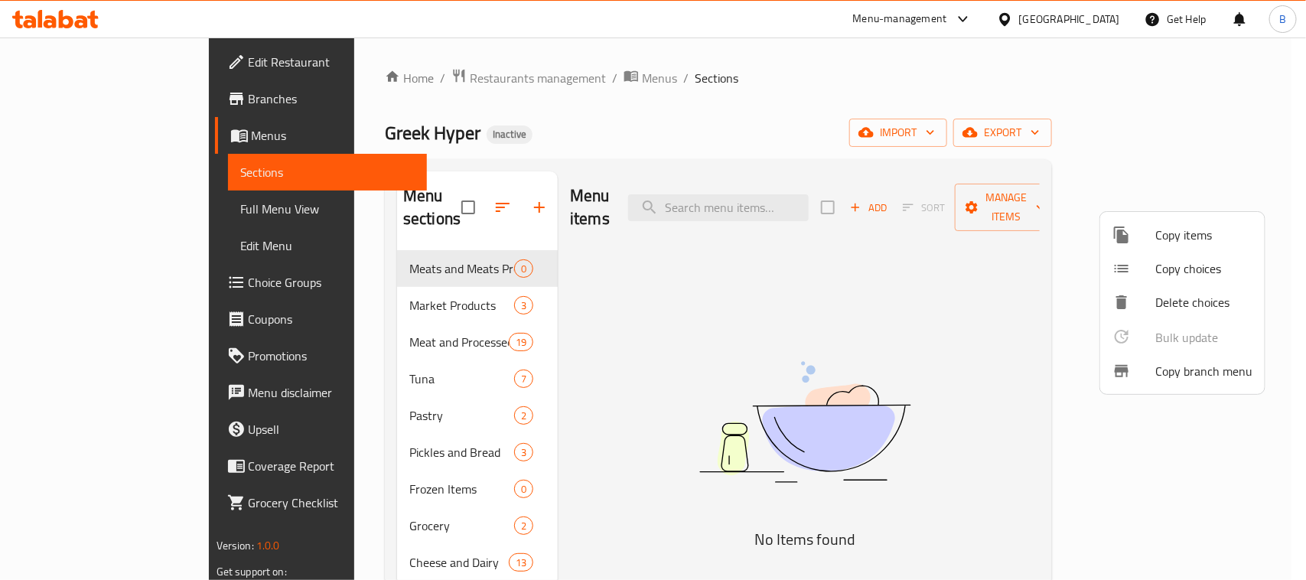
click at [341, 278] on div at bounding box center [653, 290] width 1306 height 580
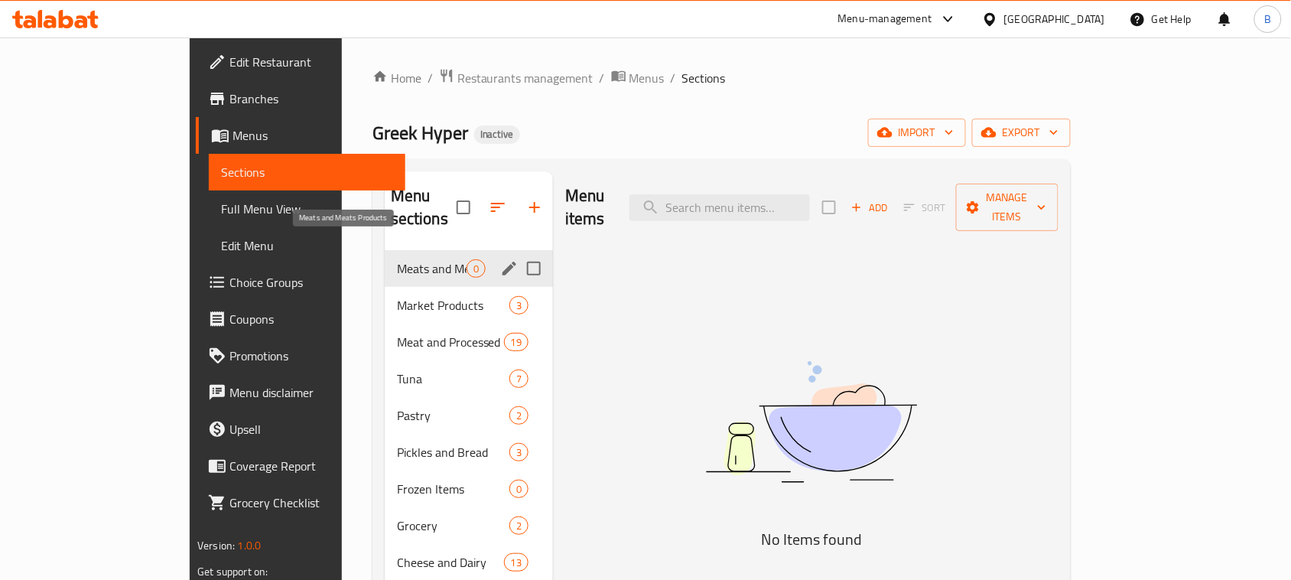
click at [397, 259] on span "Meats and Meats Products" at bounding box center [432, 268] width 70 height 18
click at [518, 252] on input "Menu sections" at bounding box center [534, 268] width 32 height 32
checkbox input "true"
click at [483, 200] on icon "button" at bounding box center [490, 207] width 14 height 14
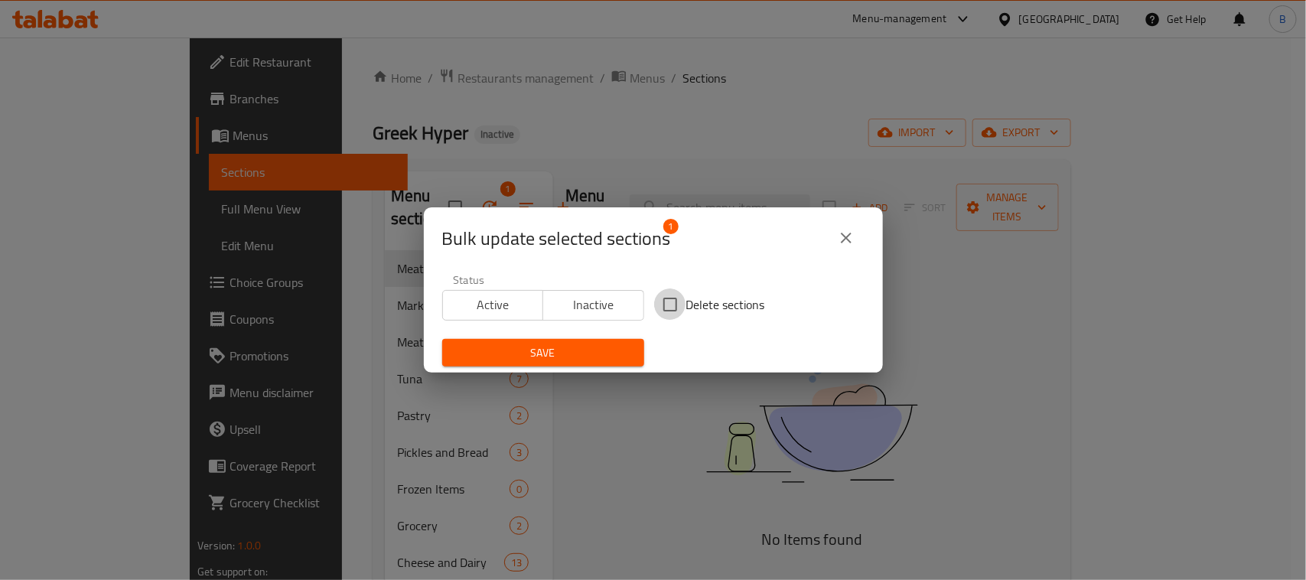
click at [671, 301] on input "Delete sections" at bounding box center [670, 304] width 32 height 32
checkbox input "true"
click at [595, 353] on span "Save" at bounding box center [542, 352] width 177 height 19
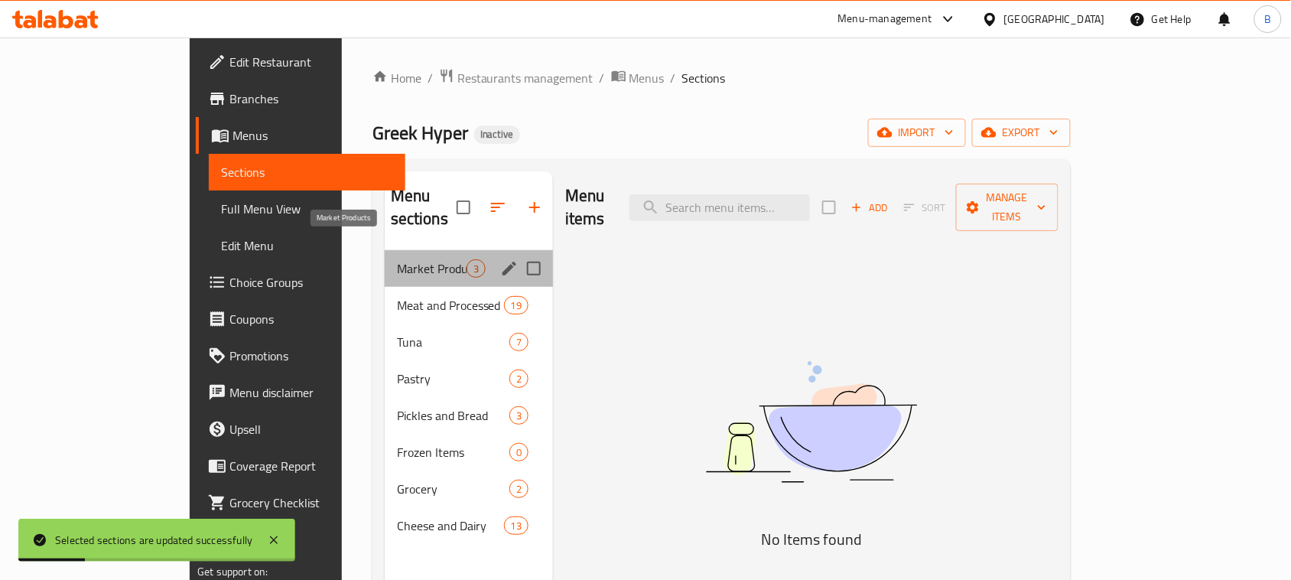
click at [397, 259] on span "Market Products" at bounding box center [432, 268] width 70 height 18
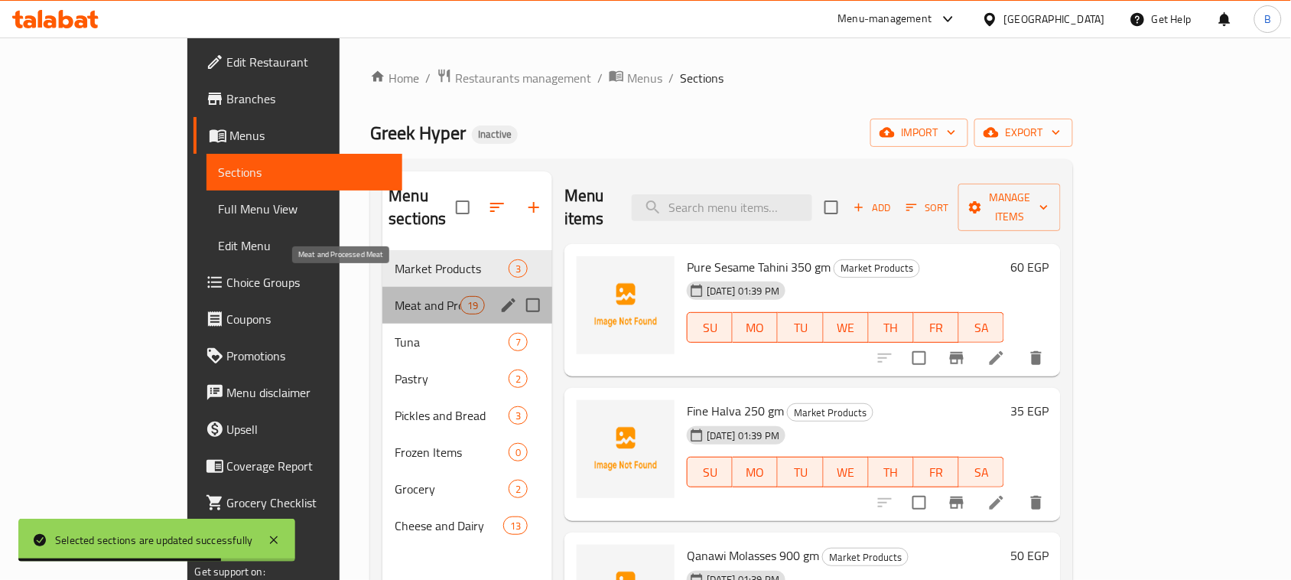
click at [395, 296] on span "Meat and Processed Meat" at bounding box center [427, 305] width 65 height 18
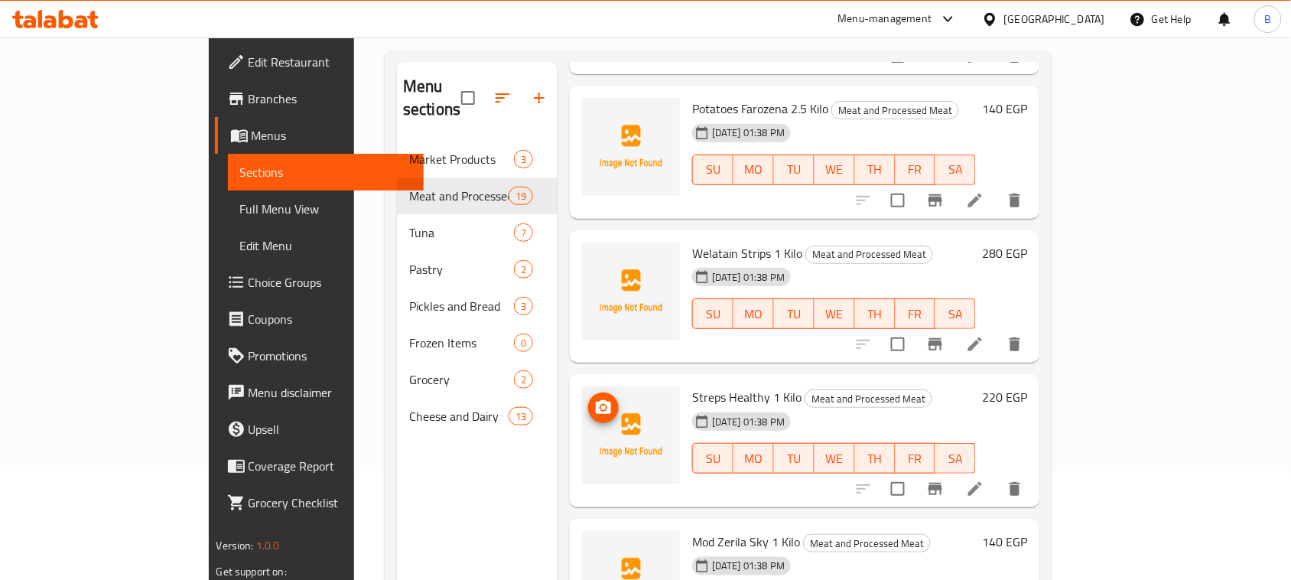
scroll to position [215, 0]
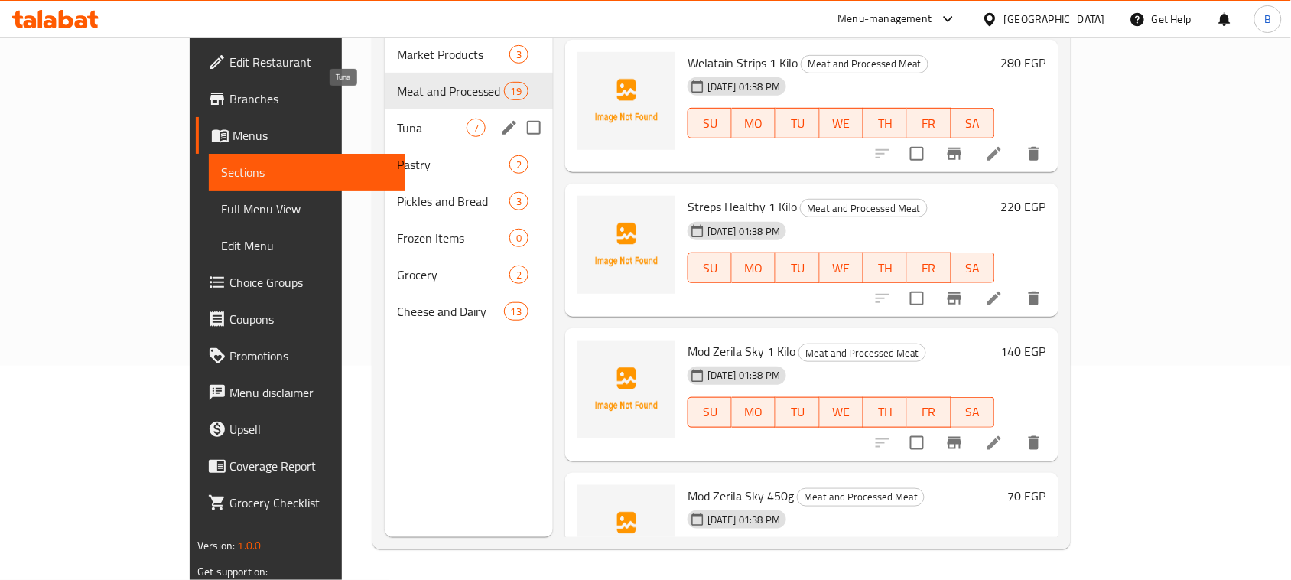
click at [397, 119] on span "Tuna" at bounding box center [432, 128] width 70 height 18
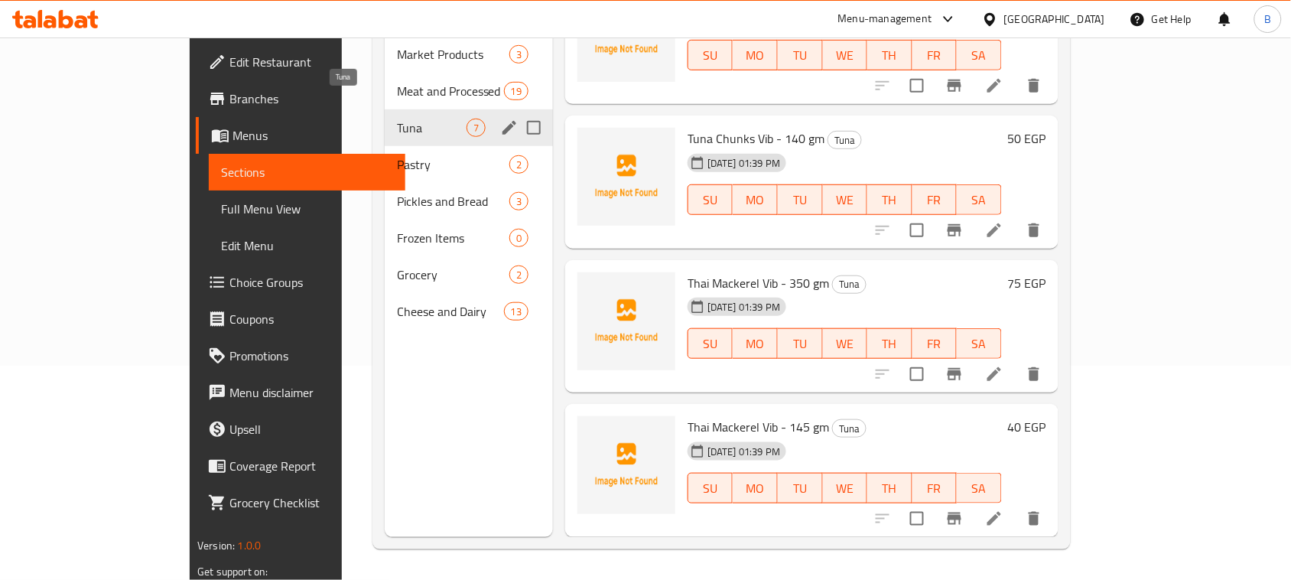
scroll to position [467, 0]
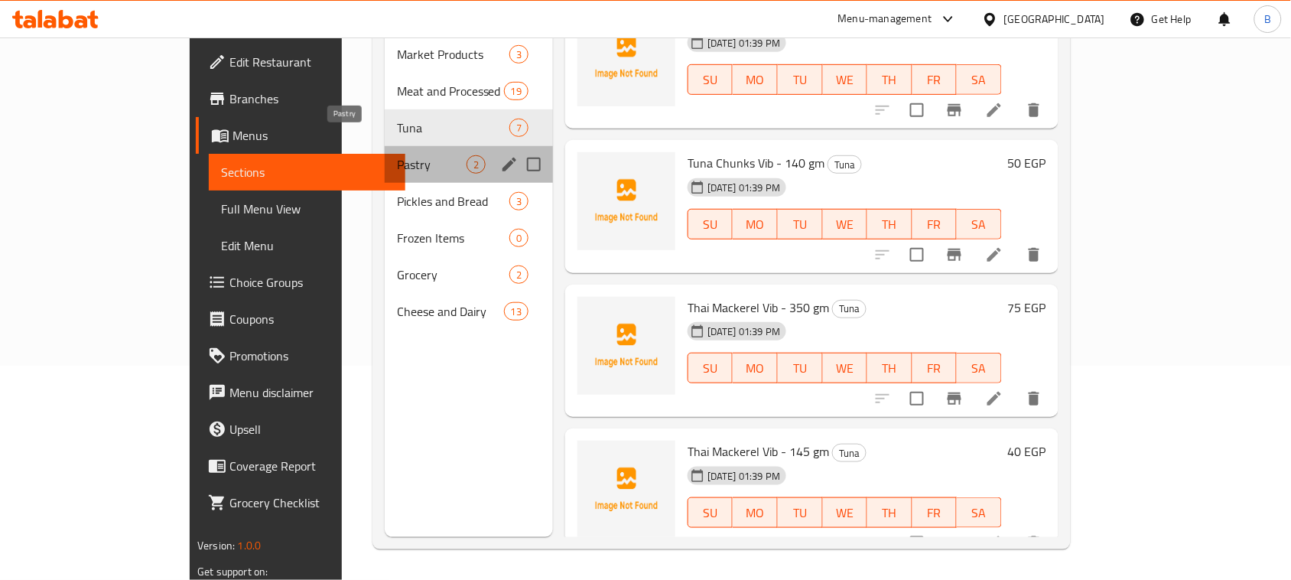
click at [397, 155] on span "Pastry" at bounding box center [432, 164] width 70 height 18
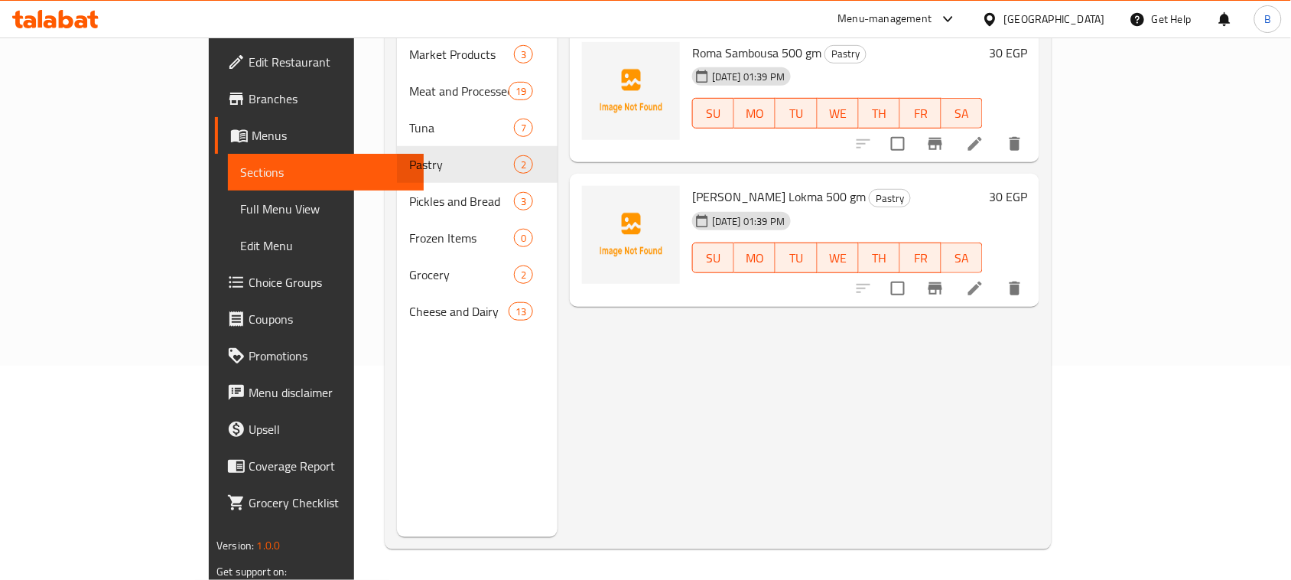
scroll to position [119, 0]
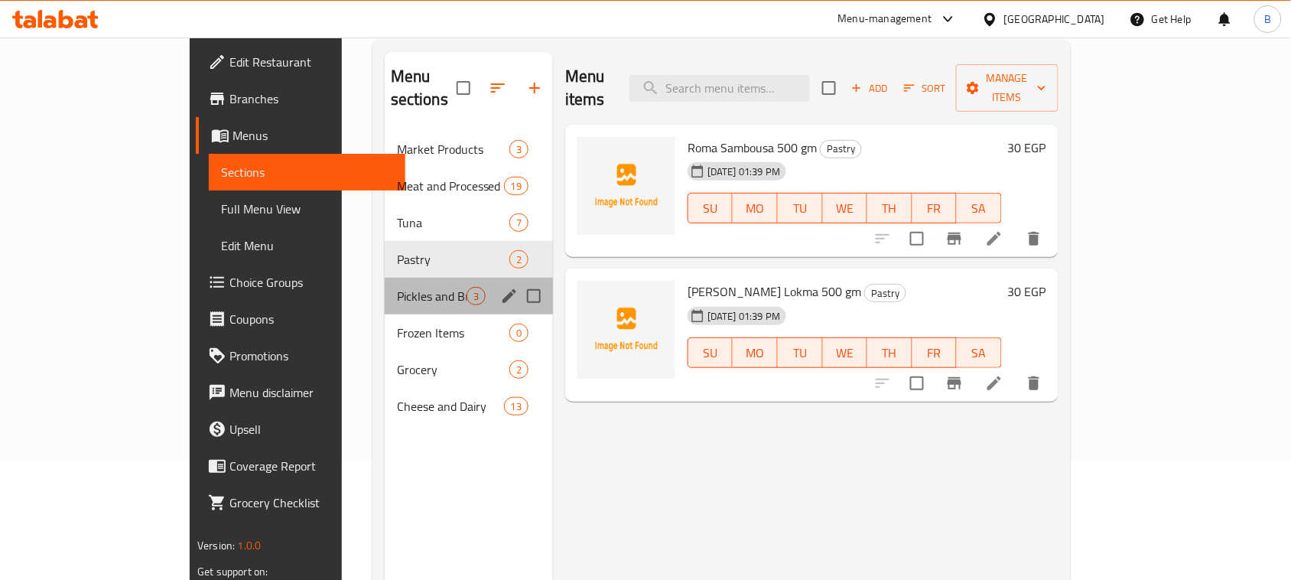
click at [385, 278] on div "Pickles and Bread 3" at bounding box center [469, 296] width 168 height 37
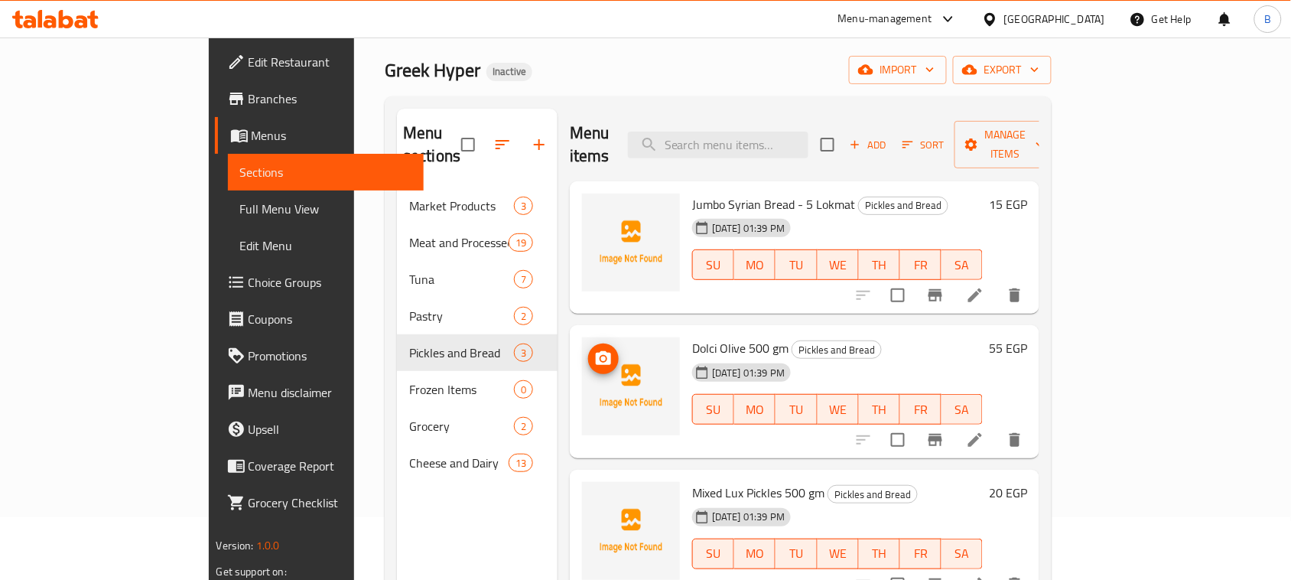
scroll to position [96, 0]
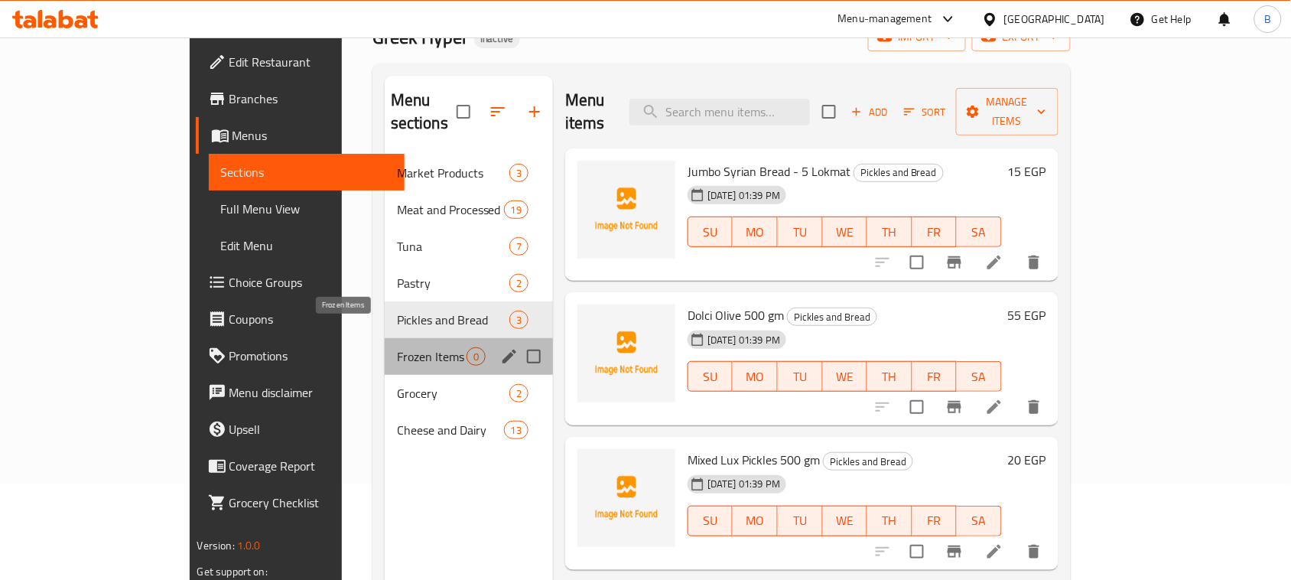
click at [397, 347] on span "Frozen Items" at bounding box center [432, 356] width 70 height 18
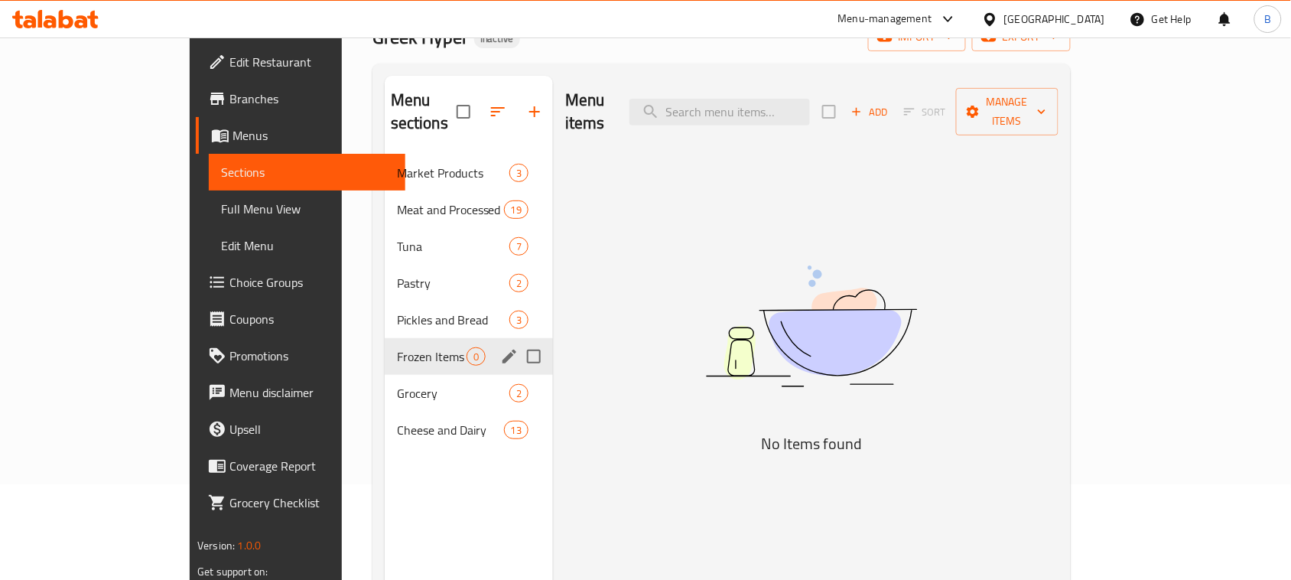
click at [518, 340] on input "Menu sections" at bounding box center [534, 356] width 32 height 32
checkbox input "true"
click at [483, 105] on icon "button" at bounding box center [490, 112] width 14 height 14
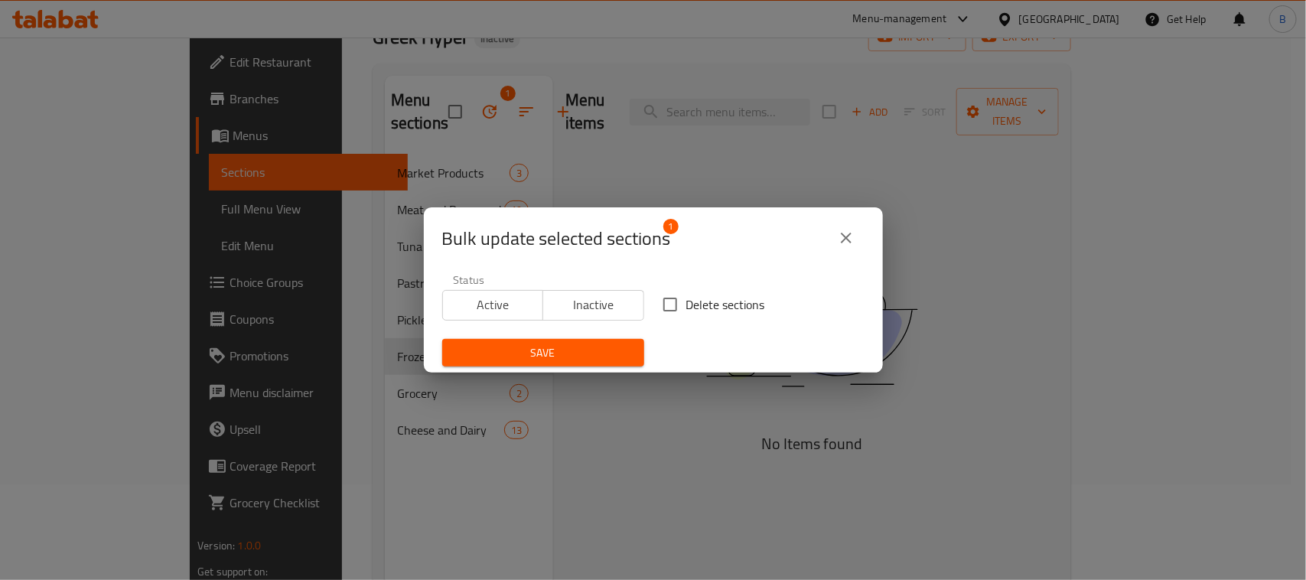
click at [641, 307] on div "Status Active Inactive" at bounding box center [543, 297] width 220 height 64
click at [675, 302] on input "Delete sections" at bounding box center [670, 304] width 32 height 32
checkbox input "true"
click at [644, 330] on div "Save" at bounding box center [543, 353] width 220 height 47
click at [625, 341] on button "Save" at bounding box center [543, 353] width 202 height 28
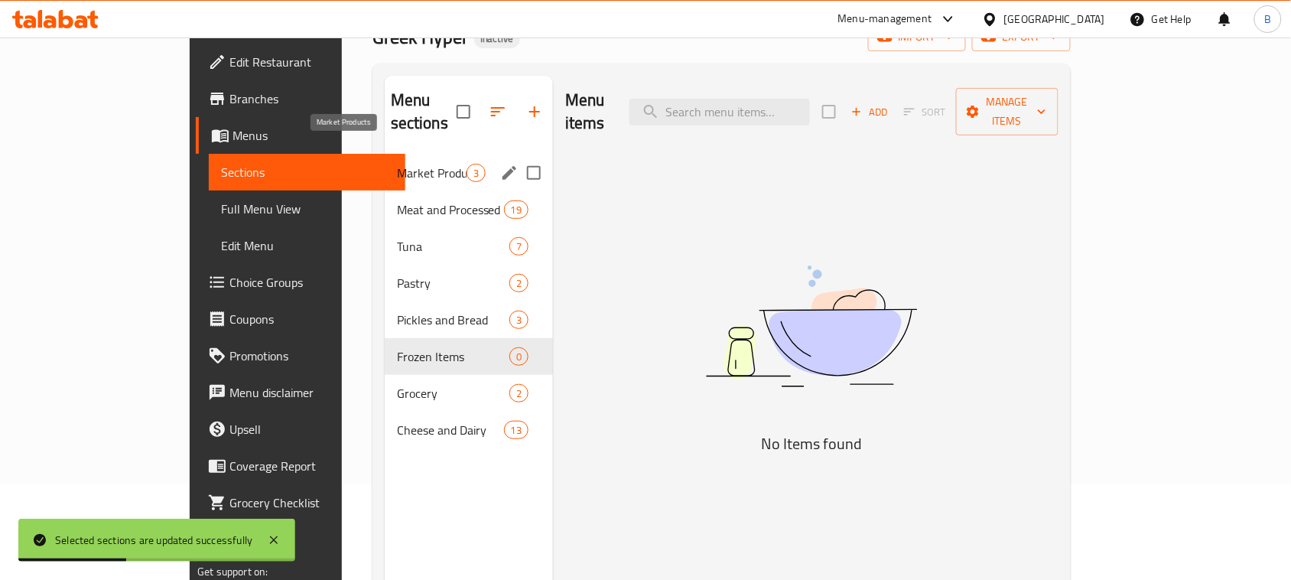
click at [397, 164] on span "Market Products" at bounding box center [432, 173] width 70 height 18
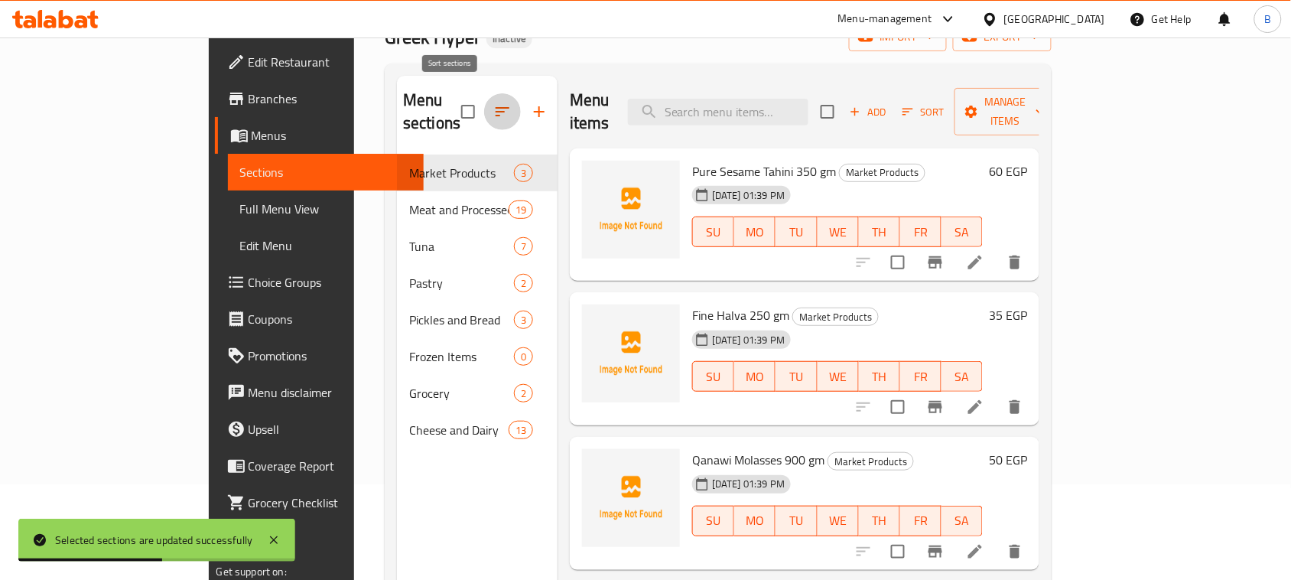
click at [493, 102] on icon "button" at bounding box center [502, 111] width 18 height 18
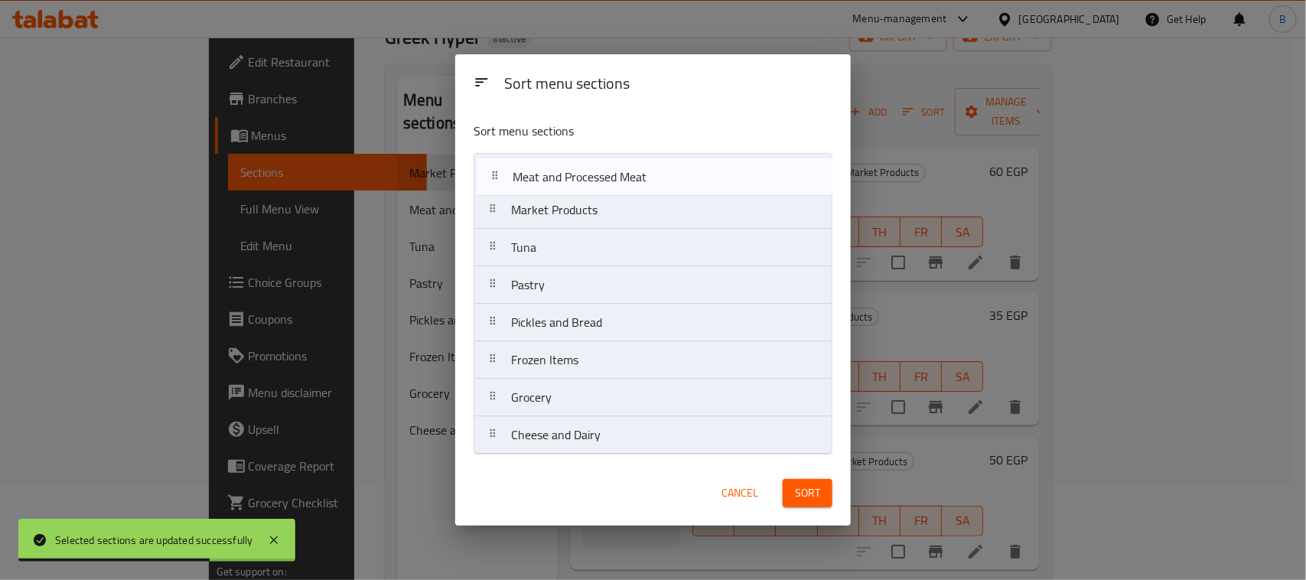
drag, startPoint x: 536, startPoint y: 215, endPoint x: 538, endPoint y: 173, distance: 42.1
click at [538, 173] on nav "Market Products Meat and Processed Meat Tuna Pastry Pickles and Bread Frozen It…" at bounding box center [652, 303] width 359 height 301
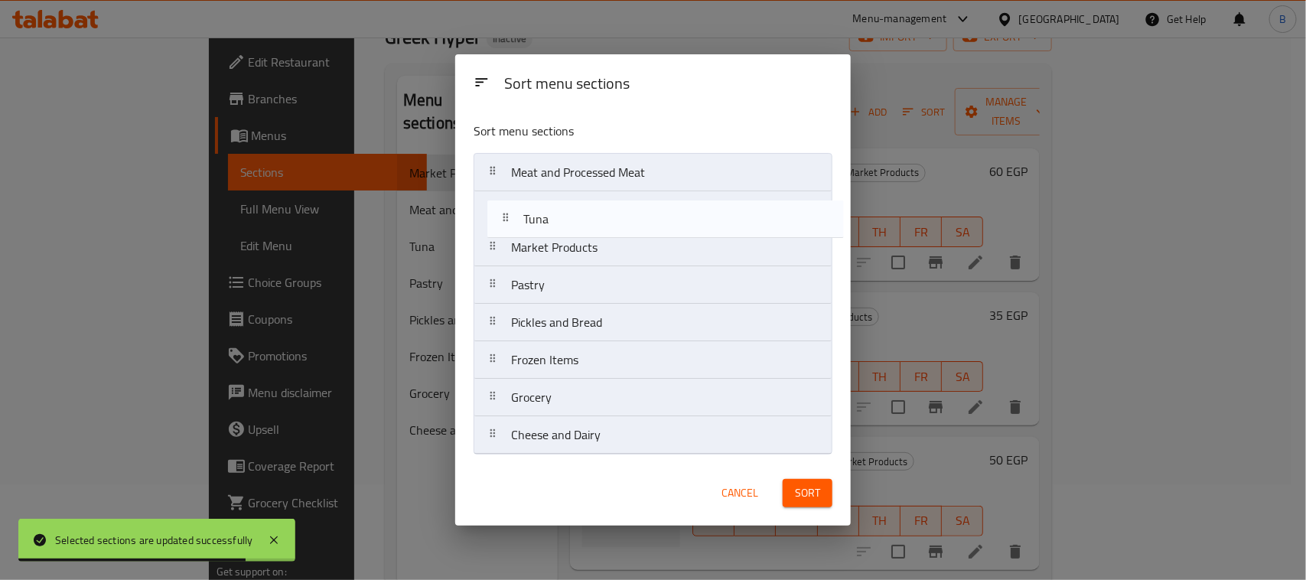
drag, startPoint x: 558, startPoint y: 259, endPoint x: 574, endPoint y: 216, distance: 45.0
click at [574, 216] on nav "Meat and Processed Meat Market Products Tuna Pastry Pickles and Bread Frozen It…" at bounding box center [652, 303] width 359 height 301
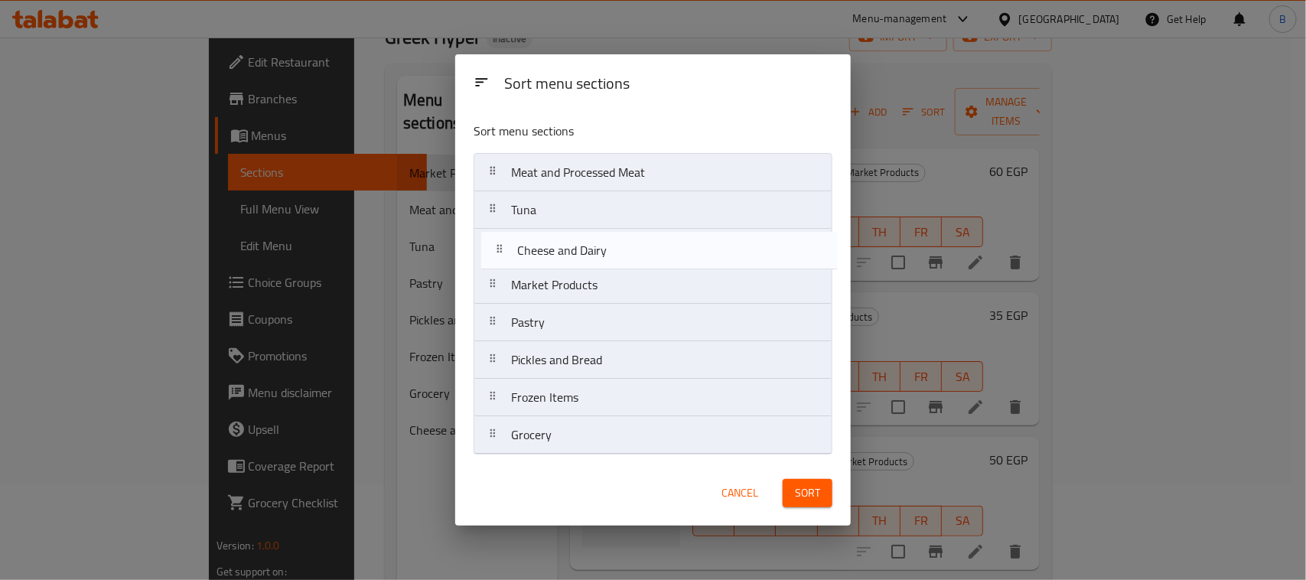
drag, startPoint x: 580, startPoint y: 446, endPoint x: 586, endPoint y: 253, distance: 192.9
click at [586, 253] on nav "Meat and Processed Meat Tuna Market Products Pastry Pickles and Bread Frozen It…" at bounding box center [652, 303] width 359 height 301
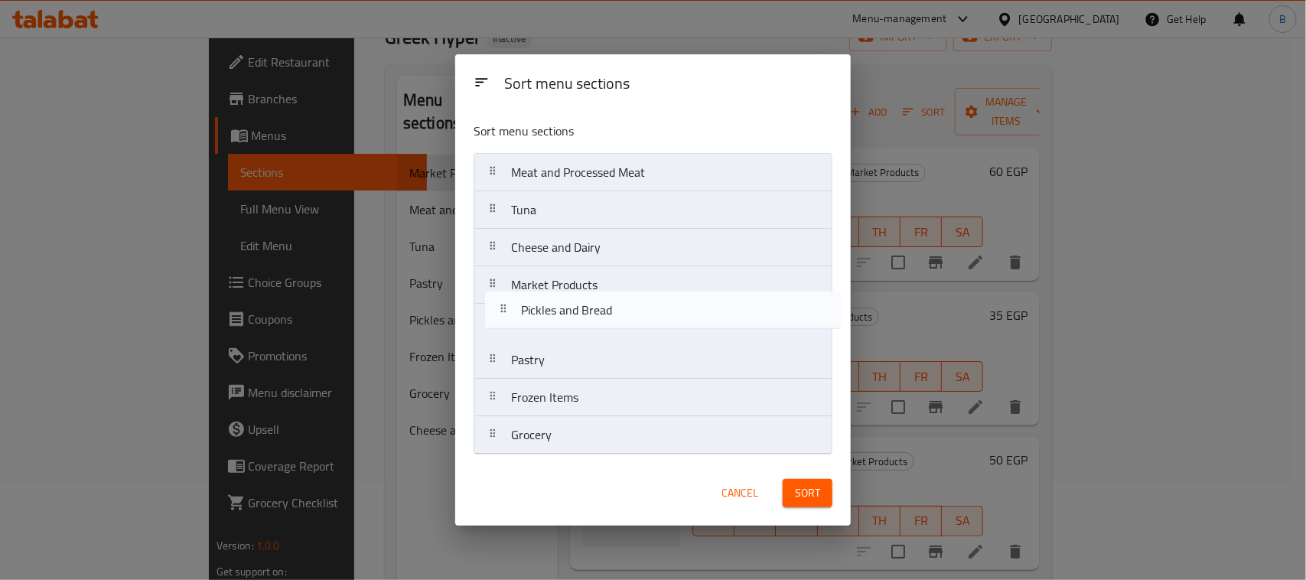
drag, startPoint x: 593, startPoint y: 373, endPoint x: 603, endPoint y: 318, distance: 55.2
click at [603, 318] on nav "Meat and Processed Meat Tuna Cheese and Dairy Market Products Pastry Pickles an…" at bounding box center [652, 303] width 359 height 301
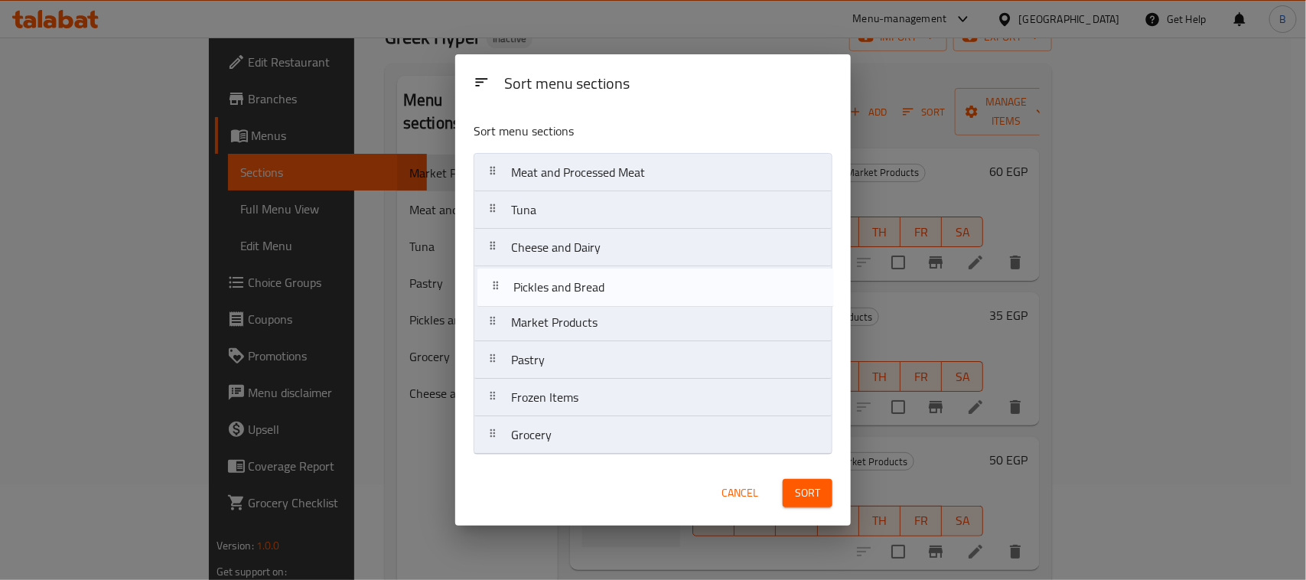
drag, startPoint x: 591, startPoint y: 326, endPoint x: 594, endPoint y: 285, distance: 41.4
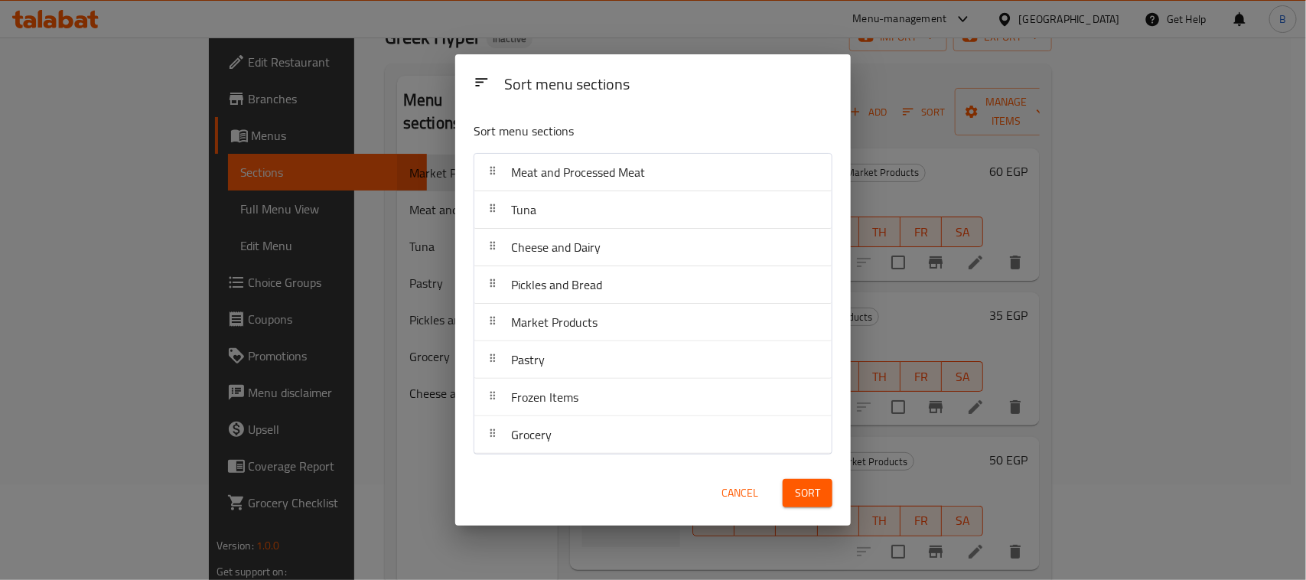
click at [822, 491] on button "Sort" at bounding box center [808, 493] width 50 height 28
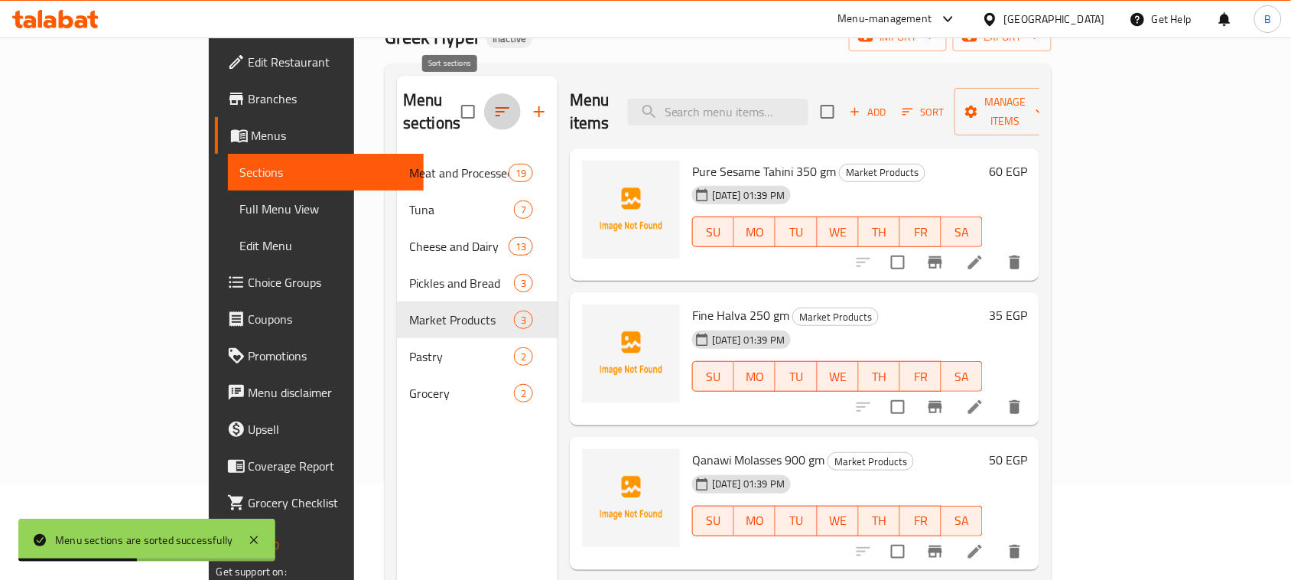
click at [493, 102] on icon "button" at bounding box center [502, 111] width 18 height 18
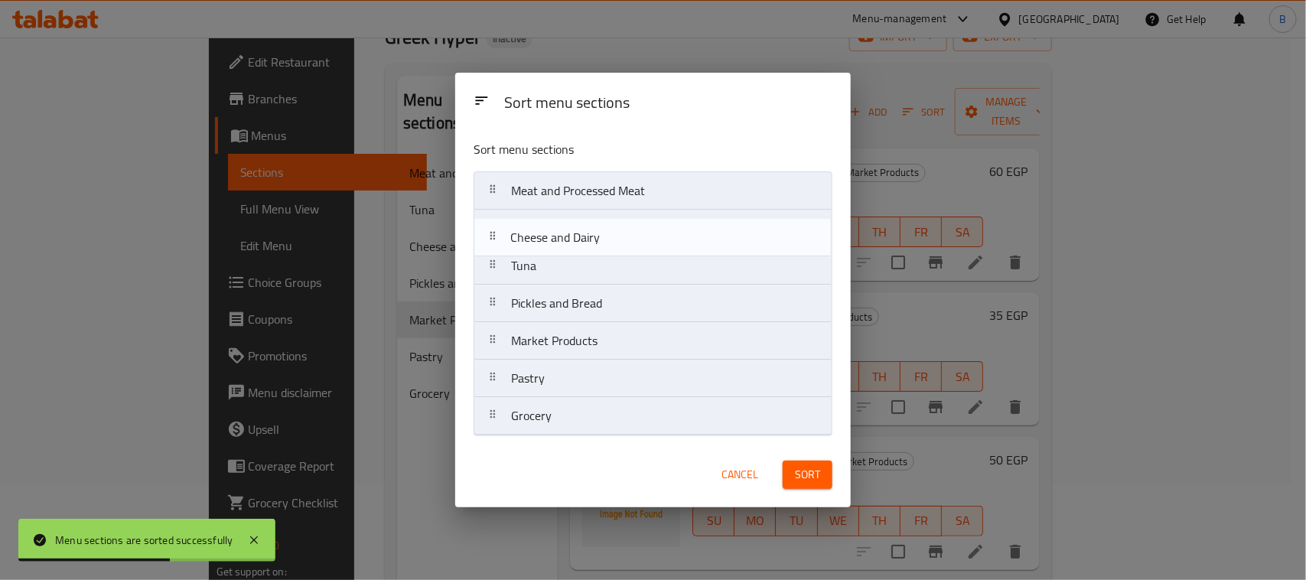
drag, startPoint x: 594, startPoint y: 273, endPoint x: 594, endPoint y: 239, distance: 33.7
click at [594, 239] on nav "Meat and Processed Meat Tuna Cheese and Dairy Pickles and Bread Market Products…" at bounding box center [652, 303] width 359 height 264
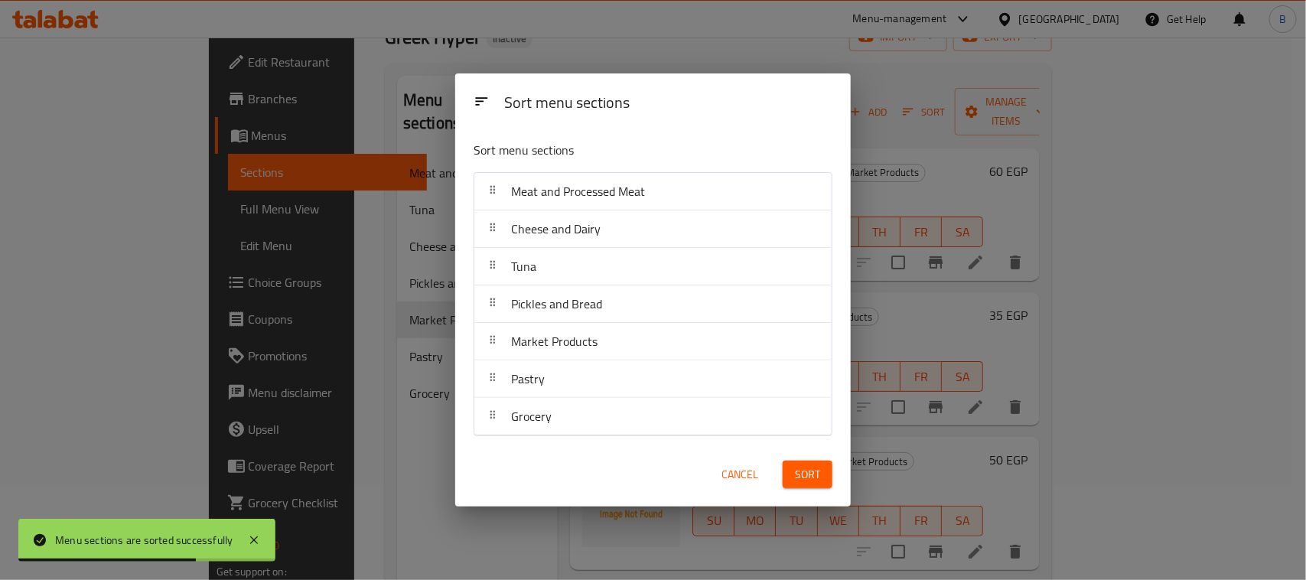
click at [795, 472] on span "Sort" at bounding box center [807, 474] width 25 height 19
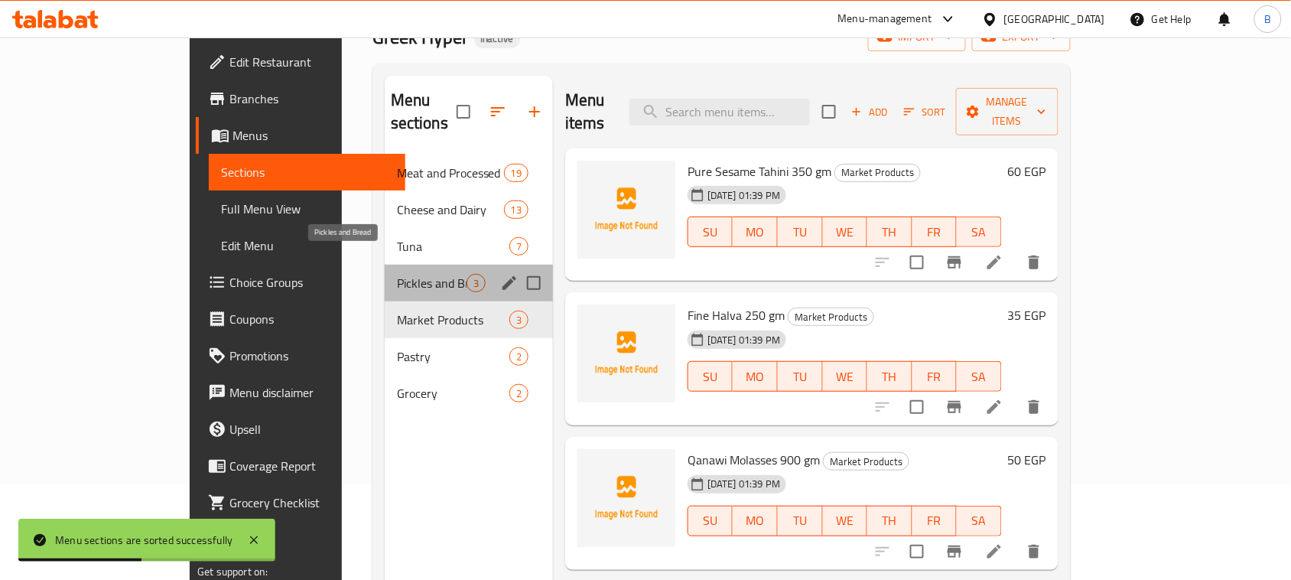
click at [397, 274] on span "Pickles and Bread" at bounding box center [432, 283] width 70 height 18
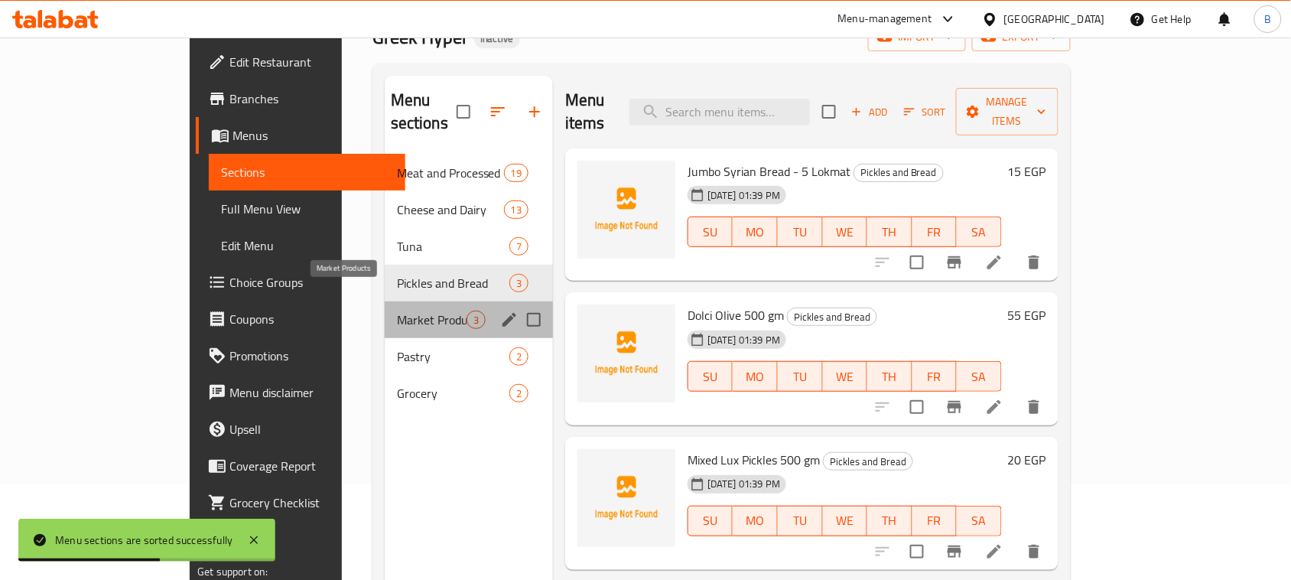
click at [397, 311] on span "Market Products" at bounding box center [432, 320] width 70 height 18
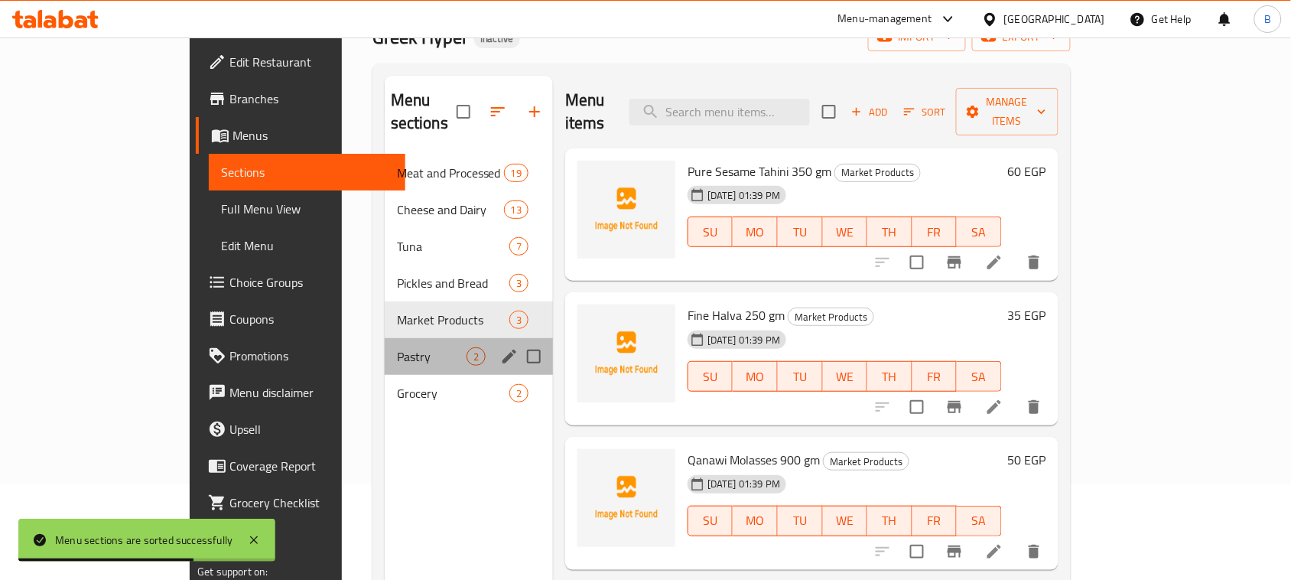
click at [385, 338] on div "Pastry 2" at bounding box center [469, 356] width 168 height 37
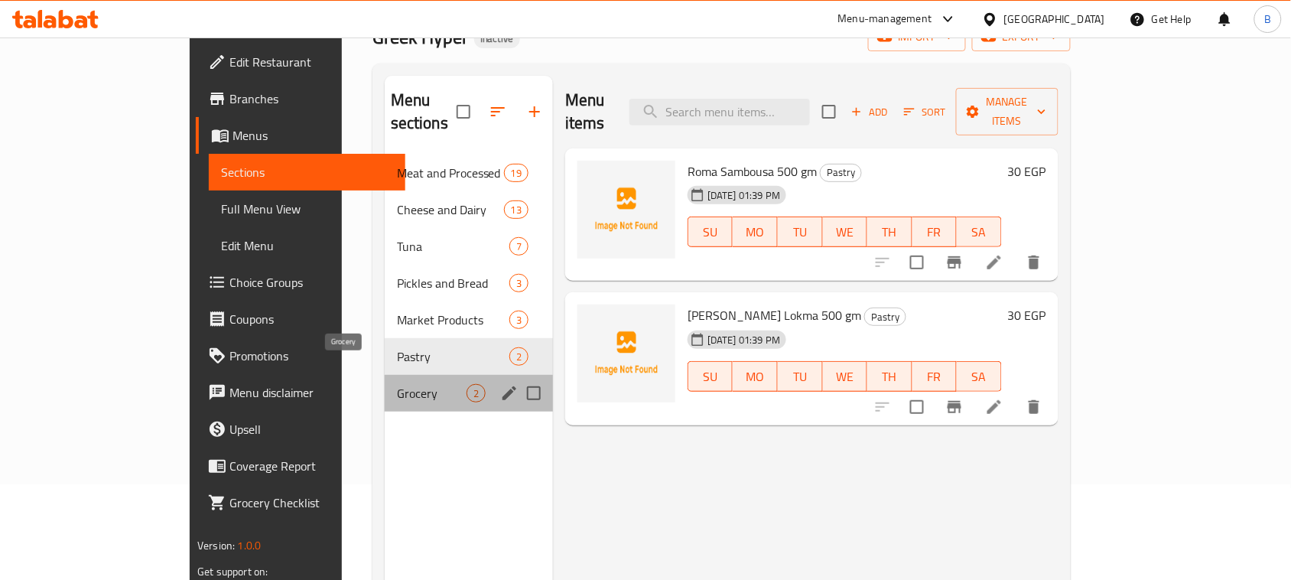
click at [397, 384] on span "Grocery" at bounding box center [432, 393] width 70 height 18
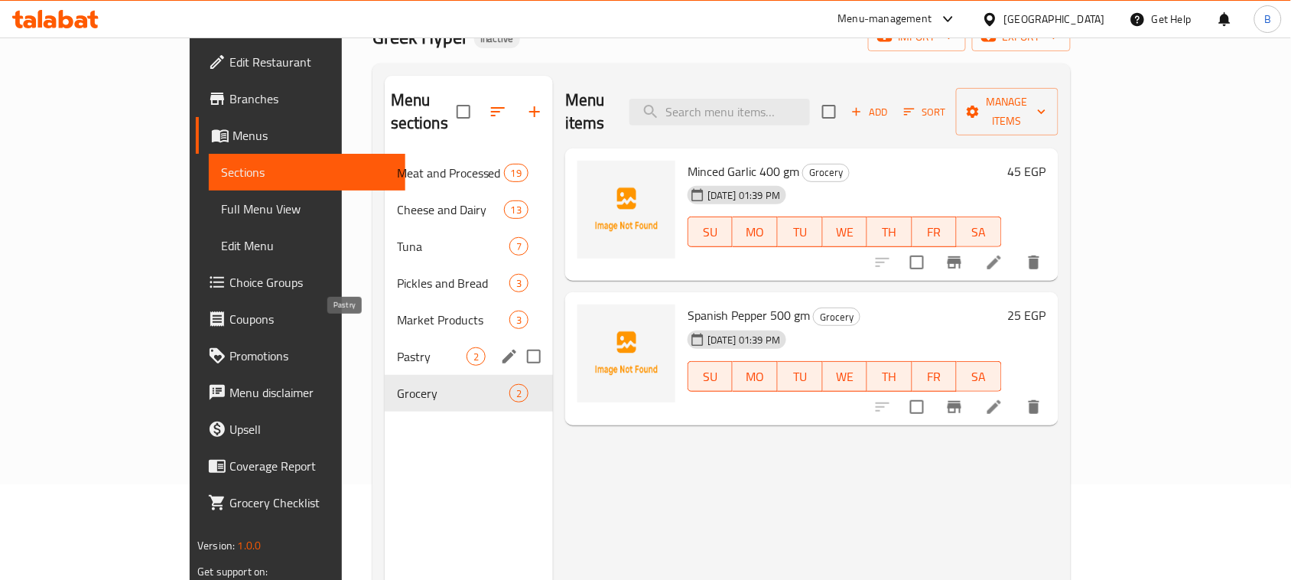
click at [397, 347] on span "Pastry" at bounding box center [432, 356] width 70 height 18
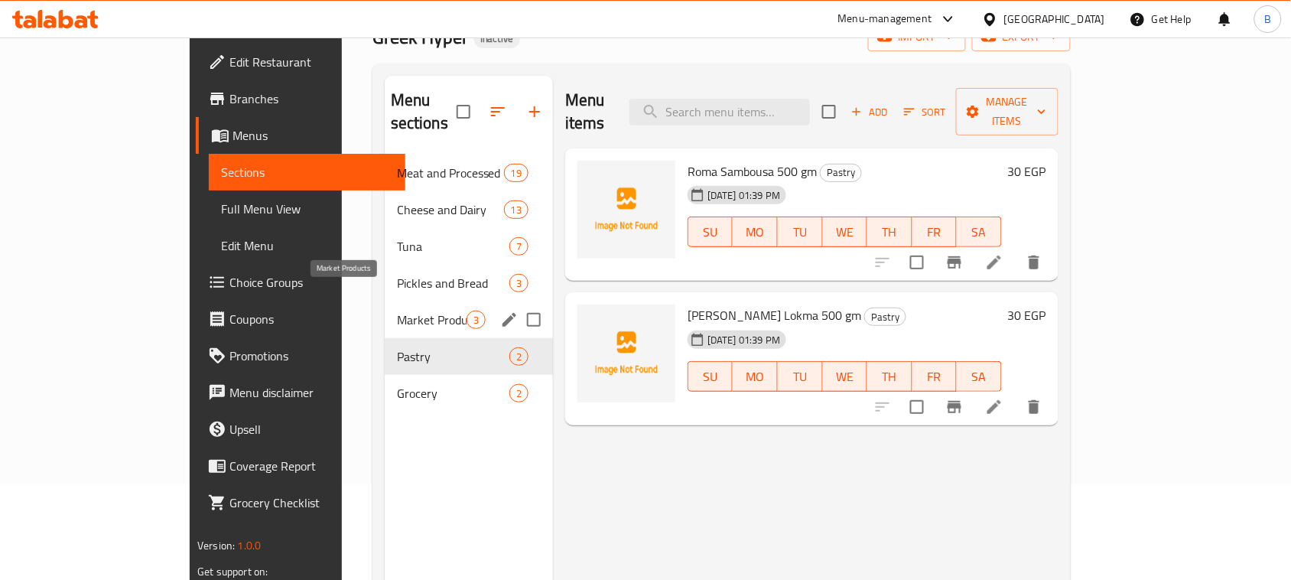
click at [397, 311] on span "Market Products" at bounding box center [432, 320] width 70 height 18
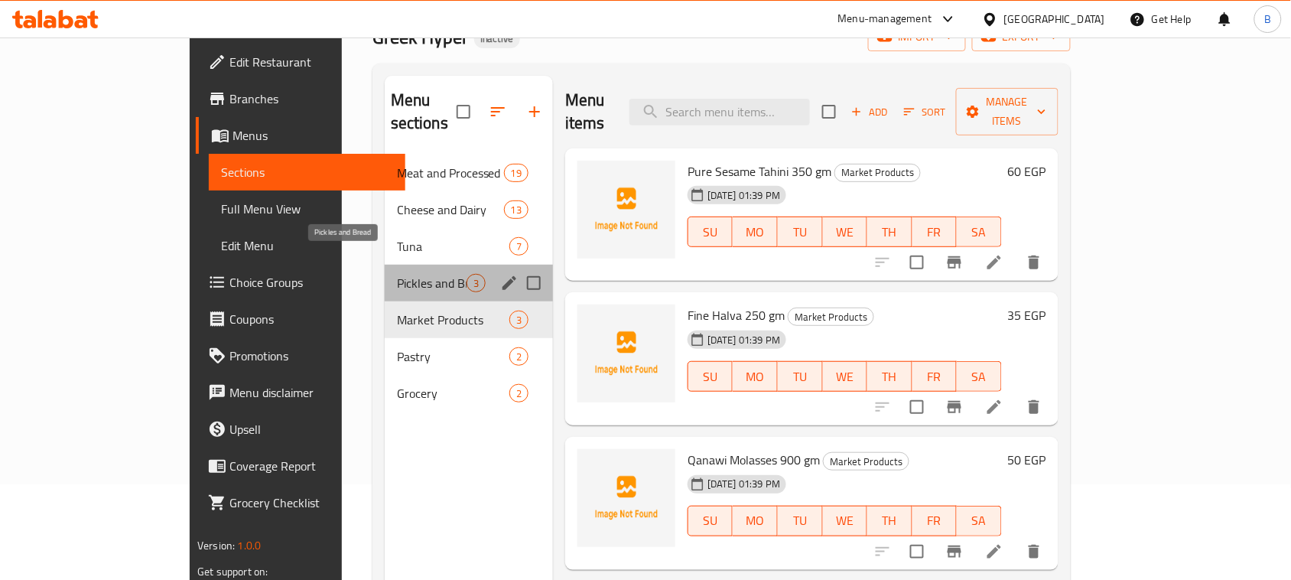
click at [397, 274] on span "Pickles and Bread" at bounding box center [432, 283] width 70 height 18
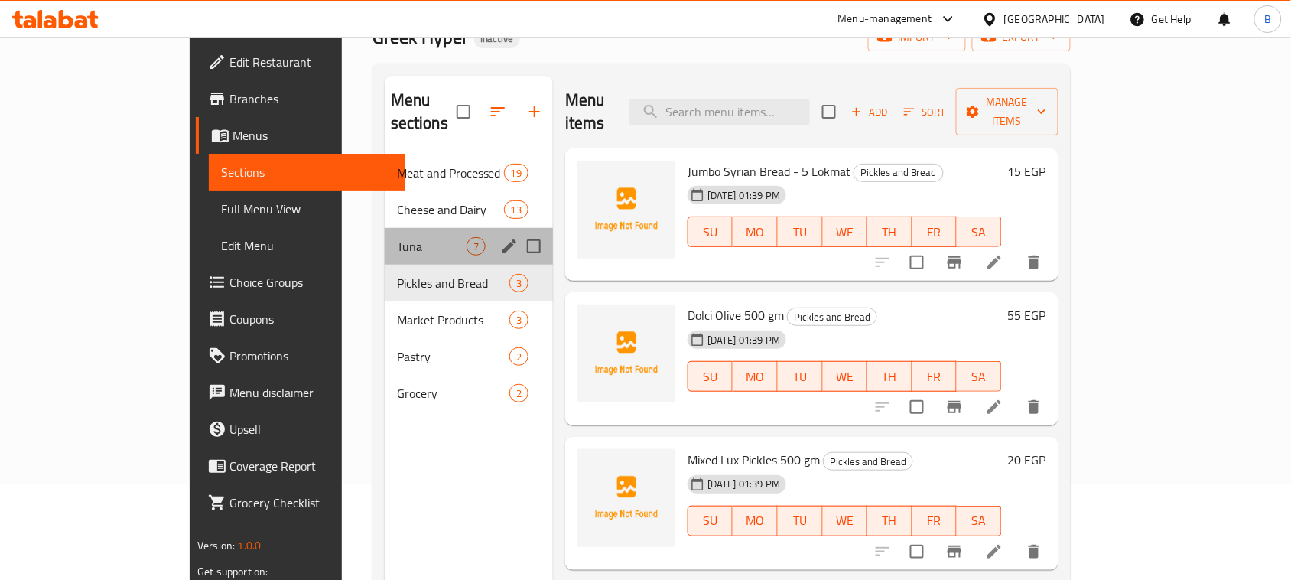
click at [385, 228] on div "Tuna 7" at bounding box center [469, 246] width 168 height 37
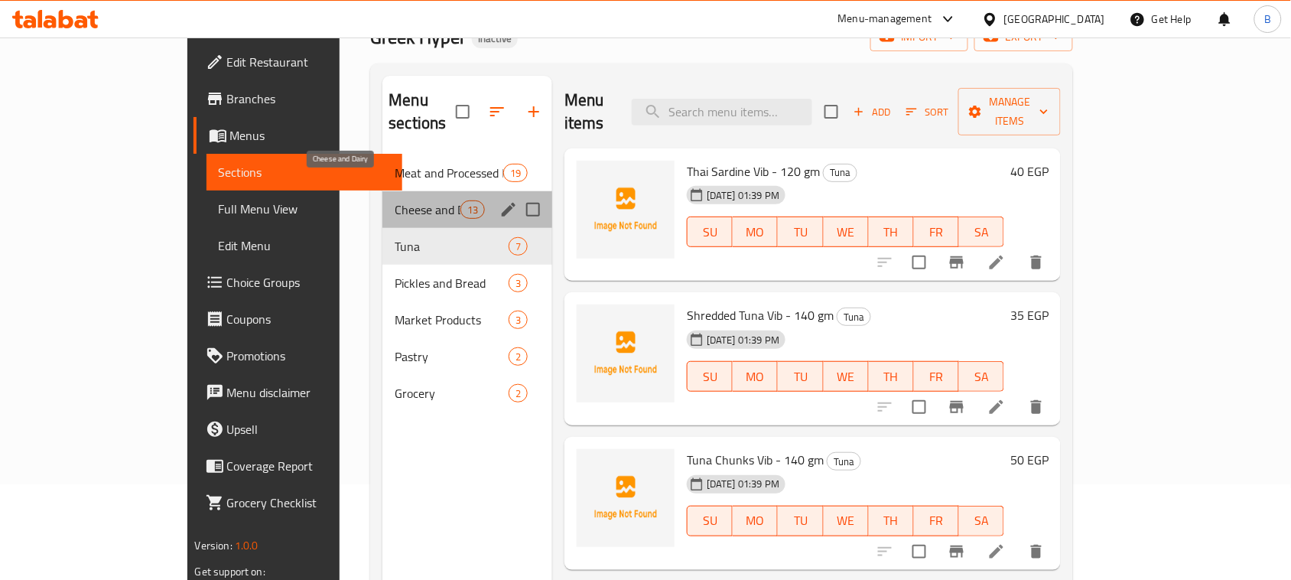
click at [395, 200] on span "Cheese and Dairy" at bounding box center [427, 209] width 65 height 18
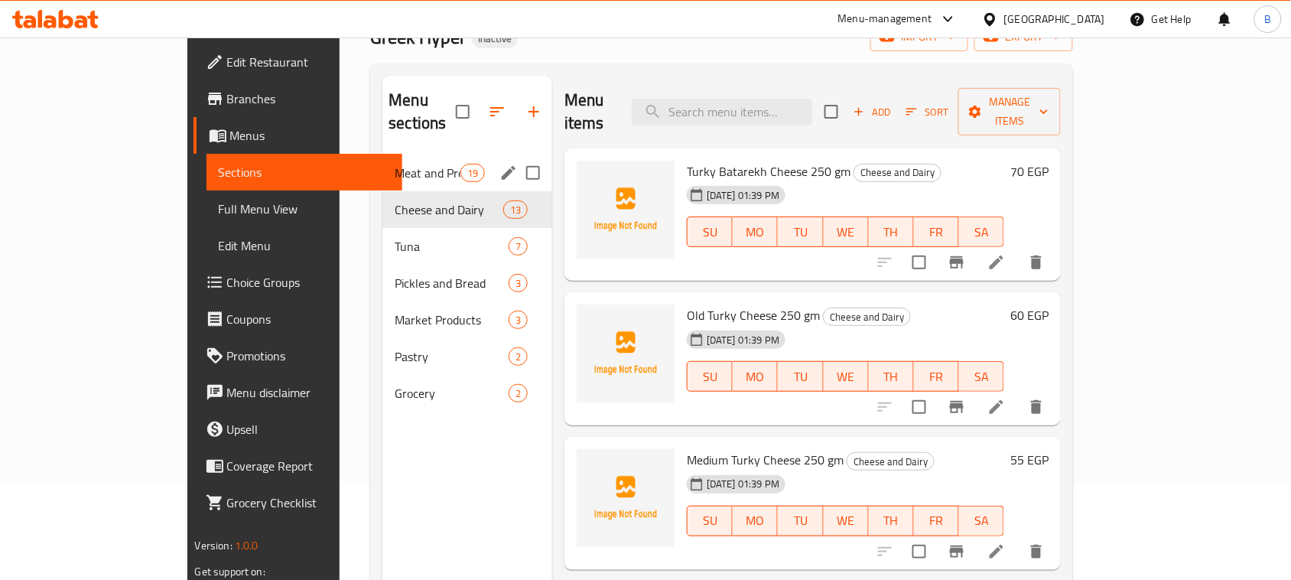
click at [382, 161] on div "Meat and Processed Meat 19" at bounding box center [467, 173] width 170 height 37
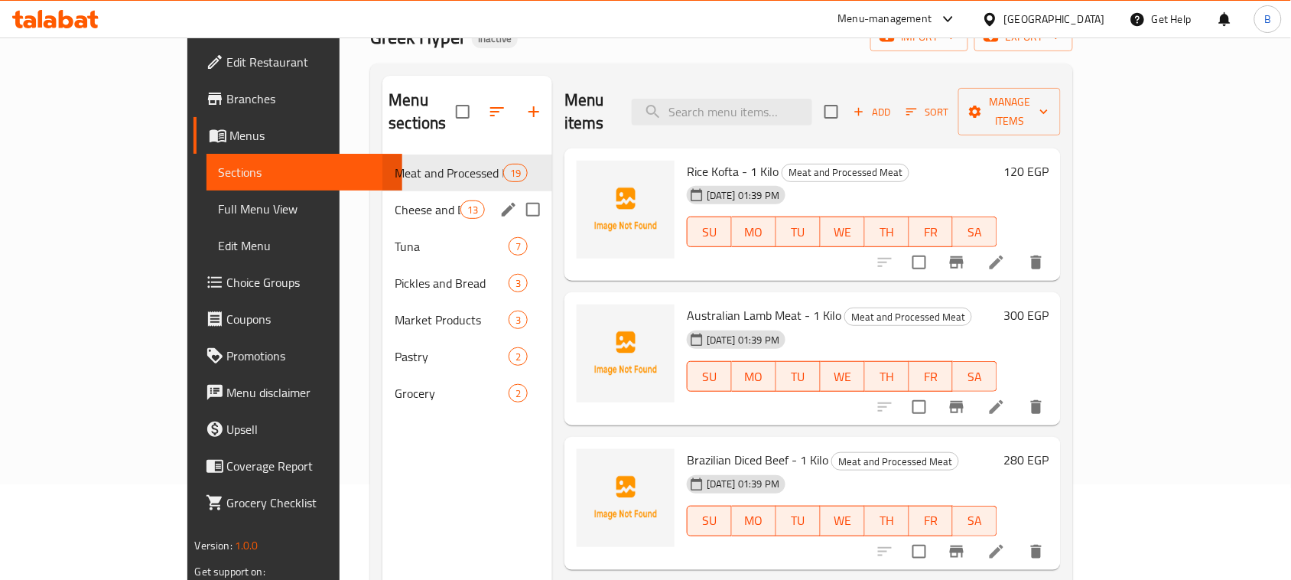
click at [395, 200] on span "Cheese and Dairy" at bounding box center [427, 209] width 65 height 18
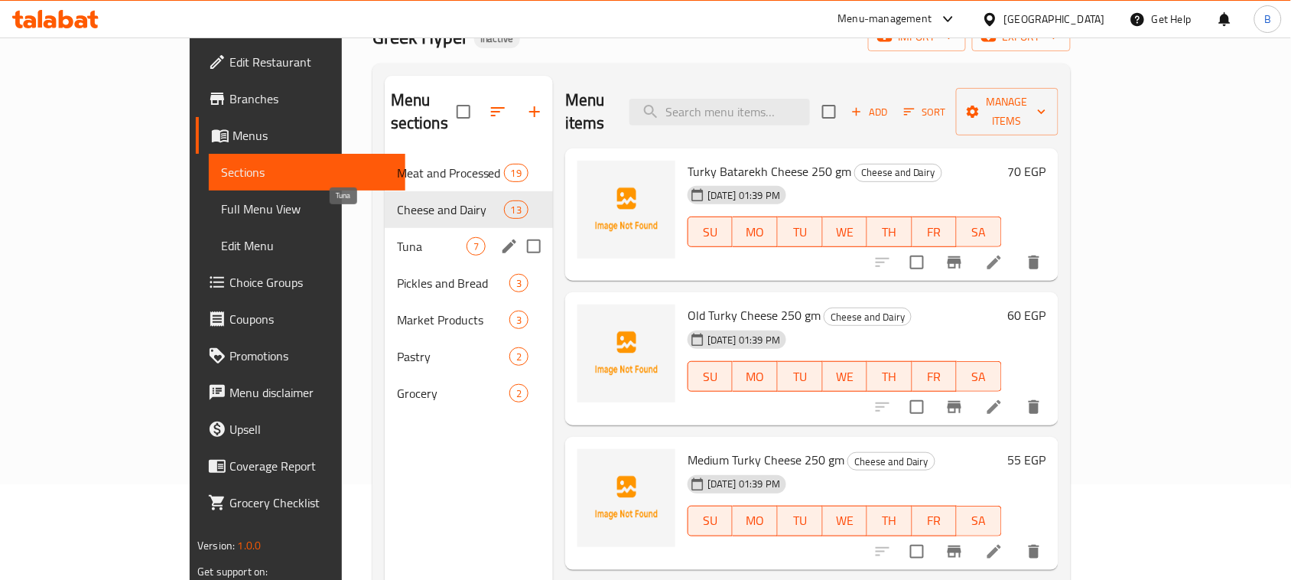
click at [397, 237] on span "Tuna" at bounding box center [432, 246] width 70 height 18
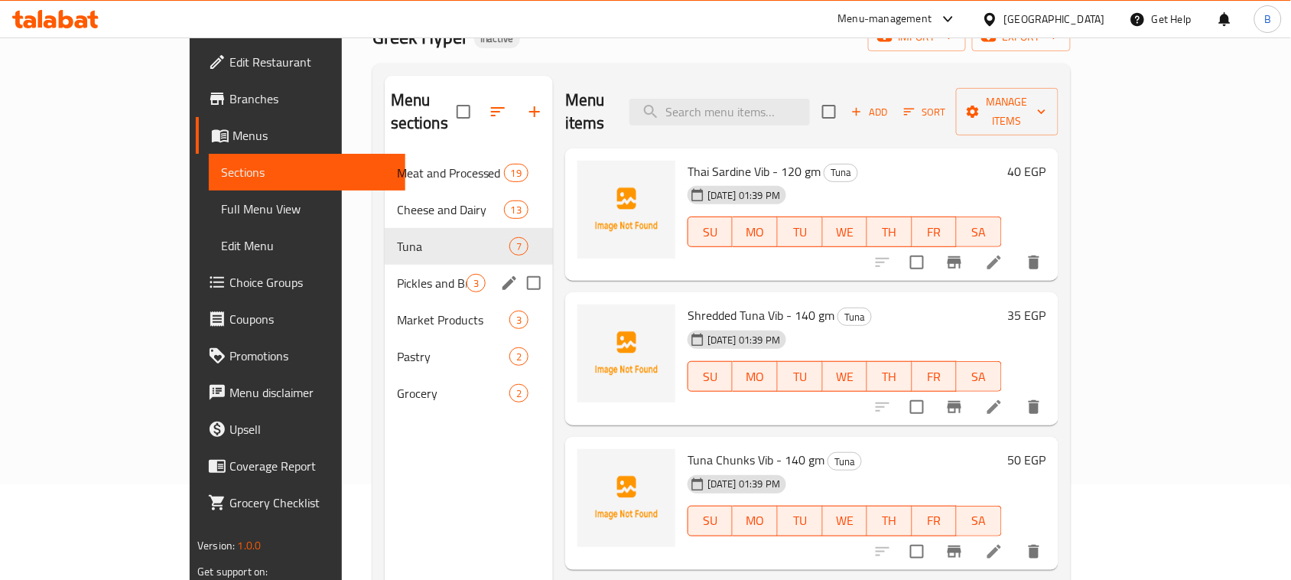
click at [385, 265] on div "Pickles and Bread 3" at bounding box center [469, 283] width 168 height 37
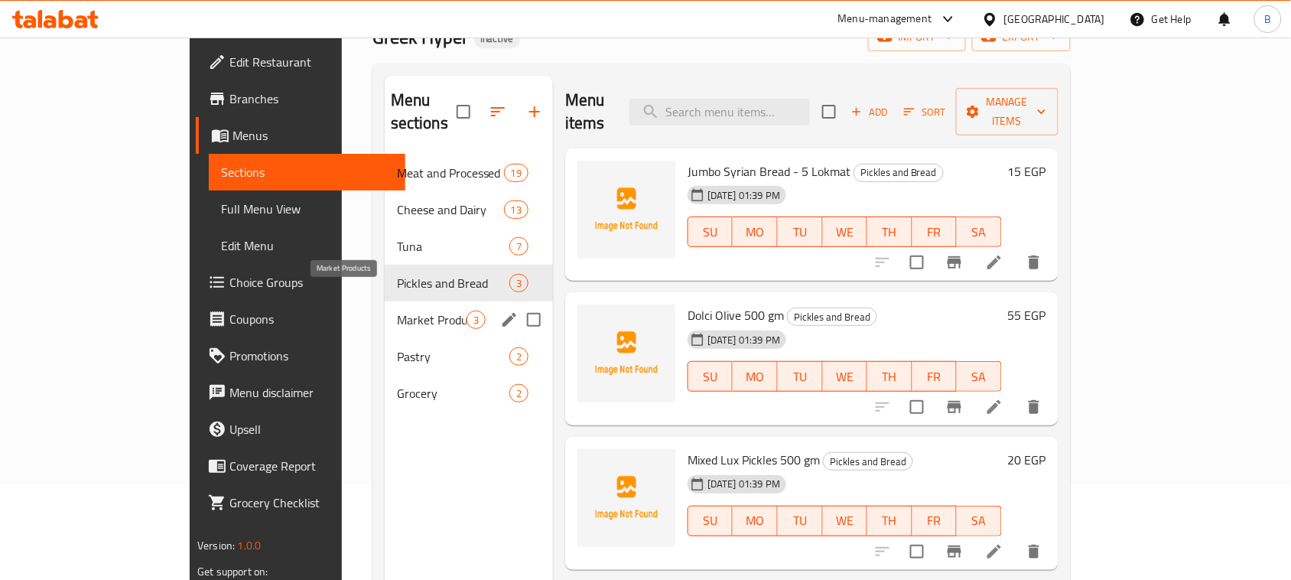
click at [397, 311] on span "Market Products" at bounding box center [432, 320] width 70 height 18
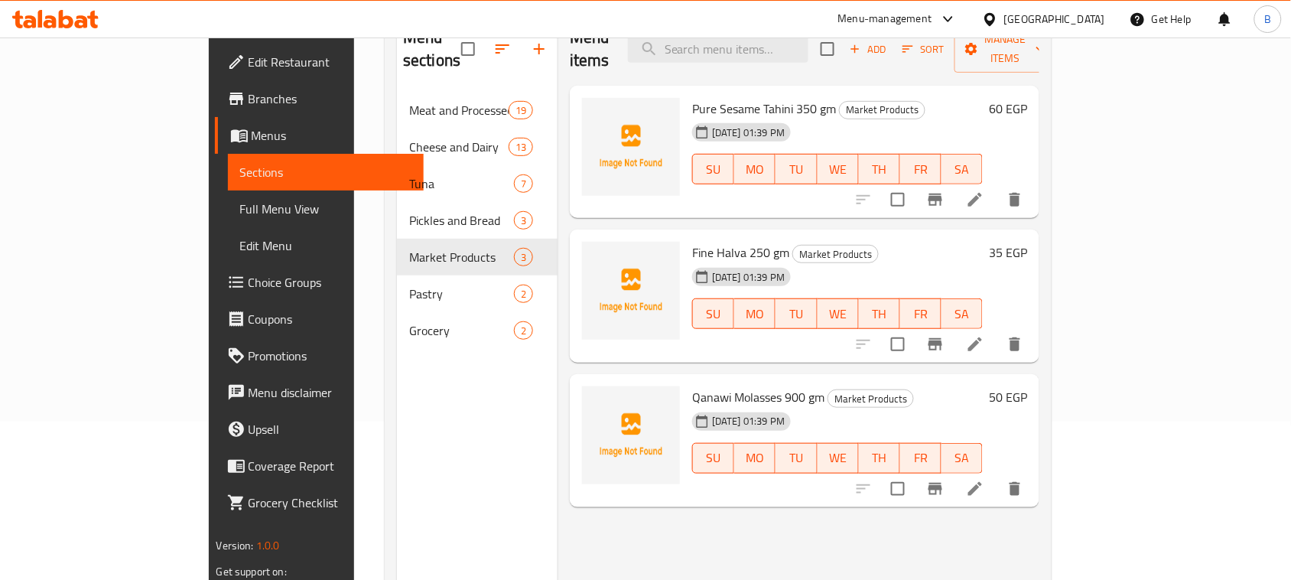
scroll to position [215, 0]
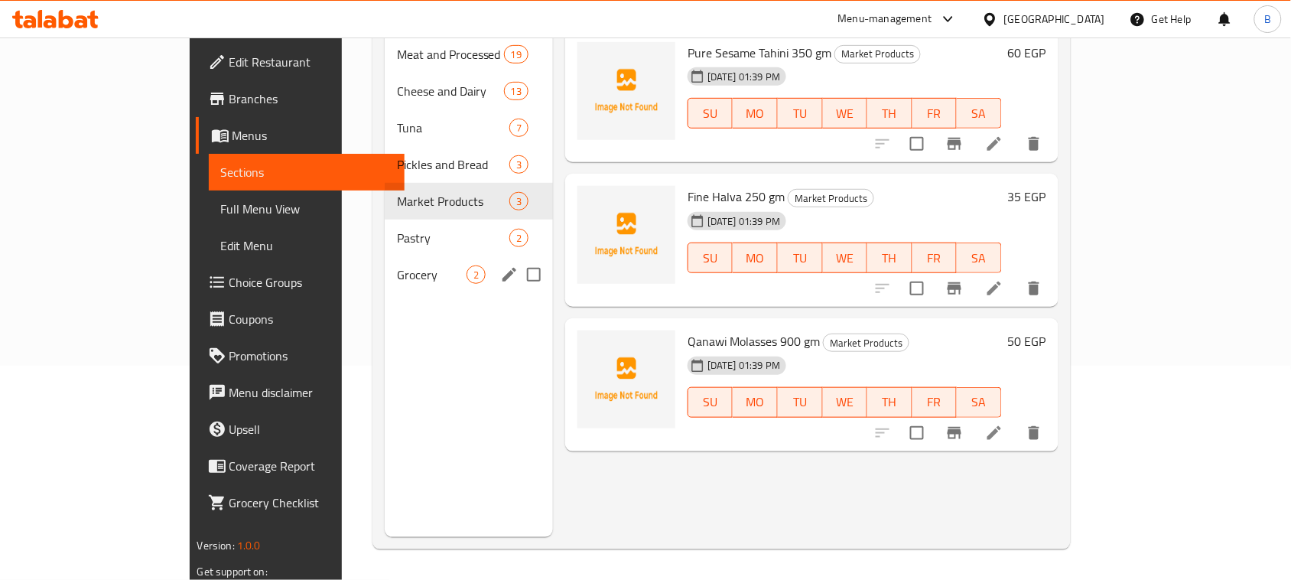
click at [385, 256] on div "Grocery 2" at bounding box center [469, 274] width 168 height 37
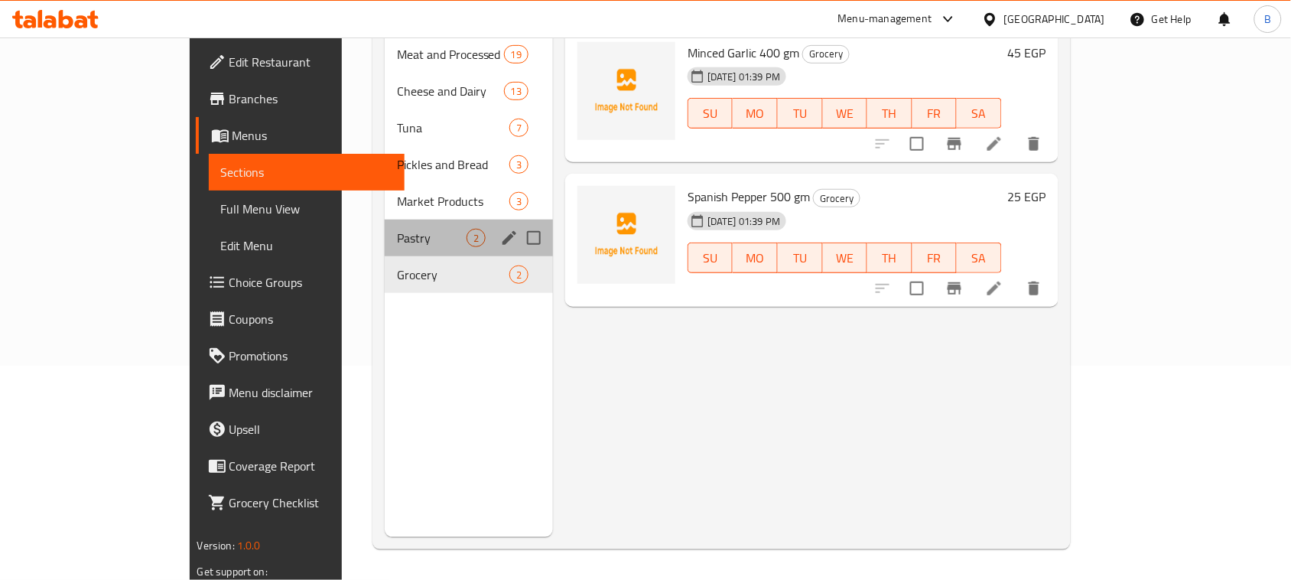
click at [385, 220] on div "Pastry 2" at bounding box center [469, 238] width 168 height 37
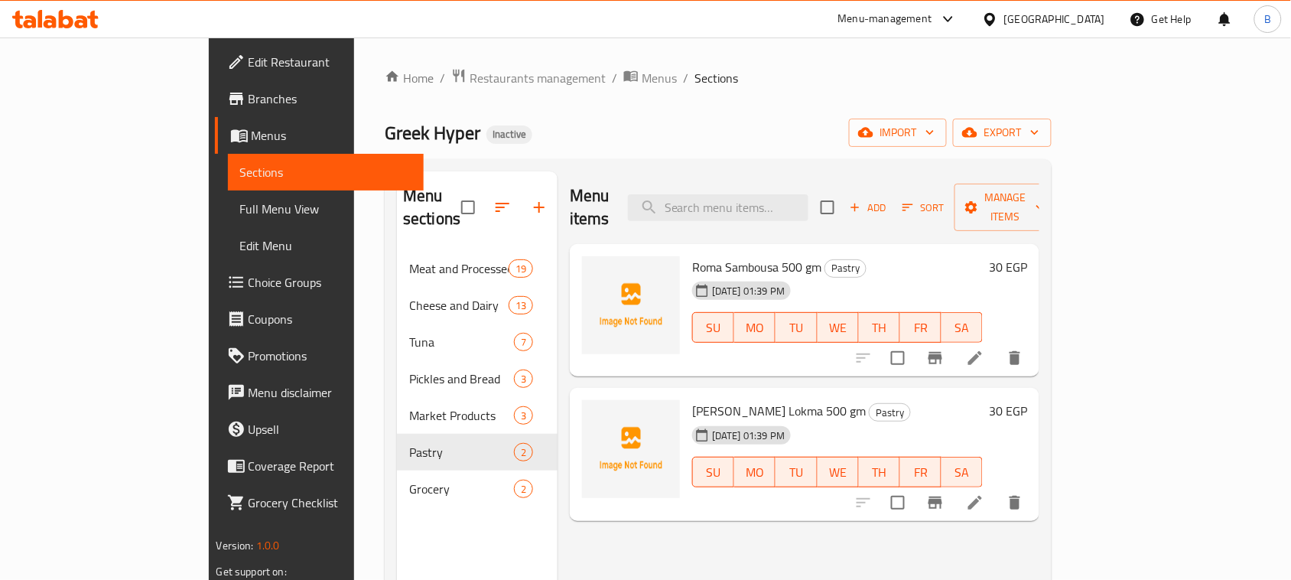
click at [403, 200] on h2 "Menu sections" at bounding box center [432, 207] width 58 height 46
click at [397, 244] on nav "Meat and Processed Meat 19 Cheese and Dairy 13 Tuna 7 Pickles and Bread 3 Marke…" at bounding box center [477, 378] width 161 height 269
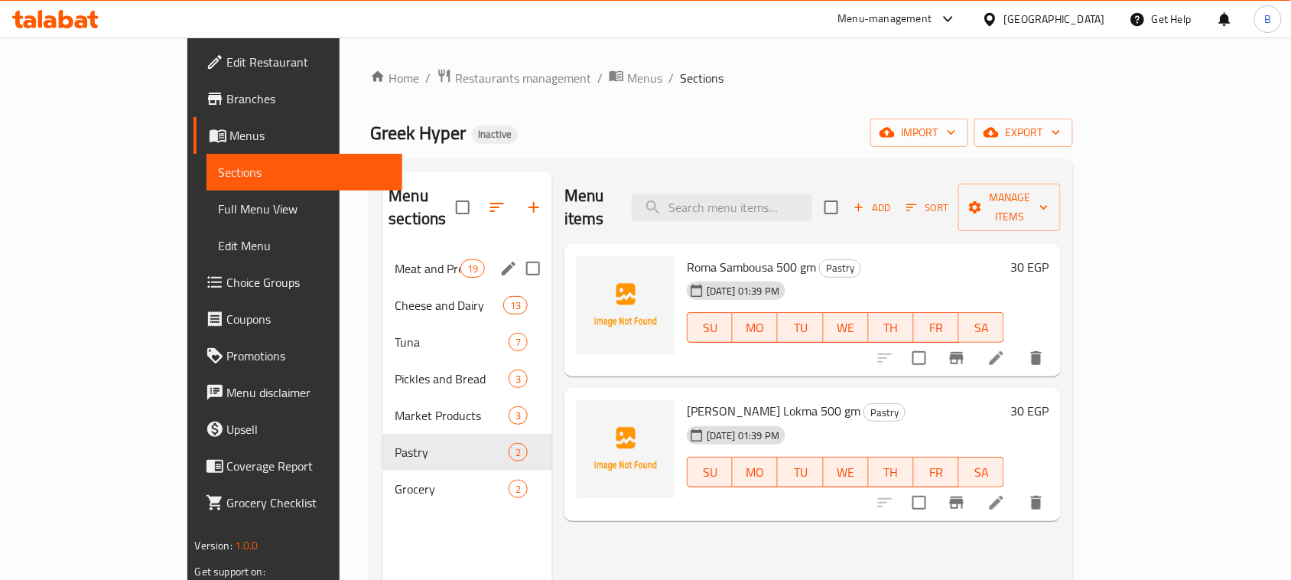
click at [395, 259] on span "Meat and Processed Meat" at bounding box center [427, 268] width 65 height 18
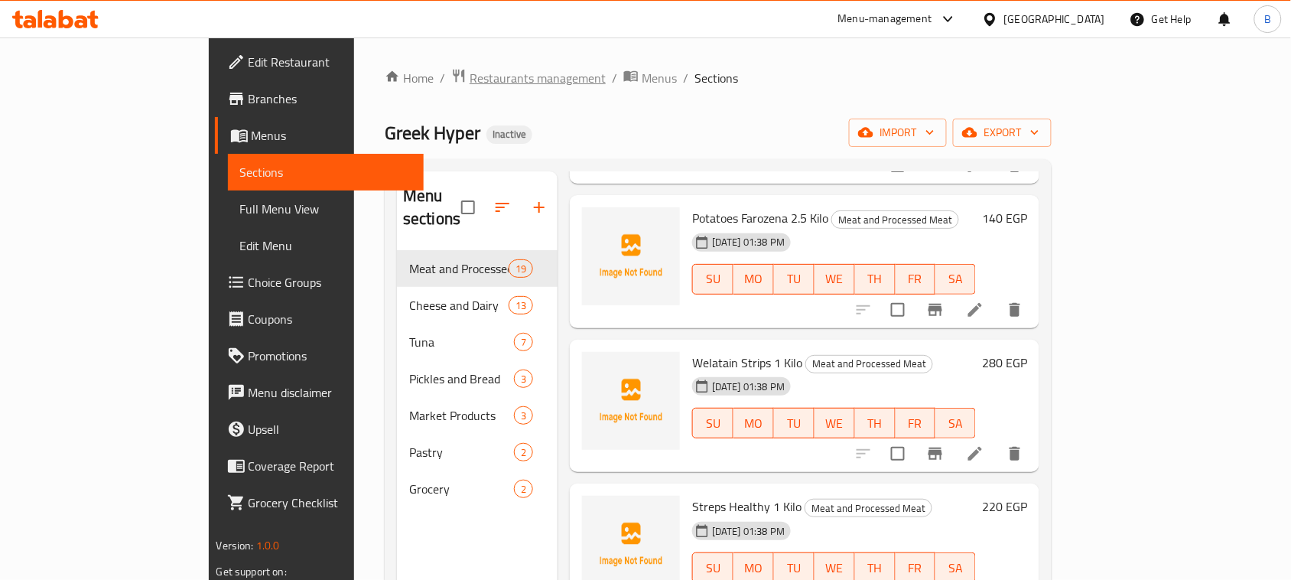
click at [470, 77] on span "Restaurants management" at bounding box center [538, 78] width 136 height 18
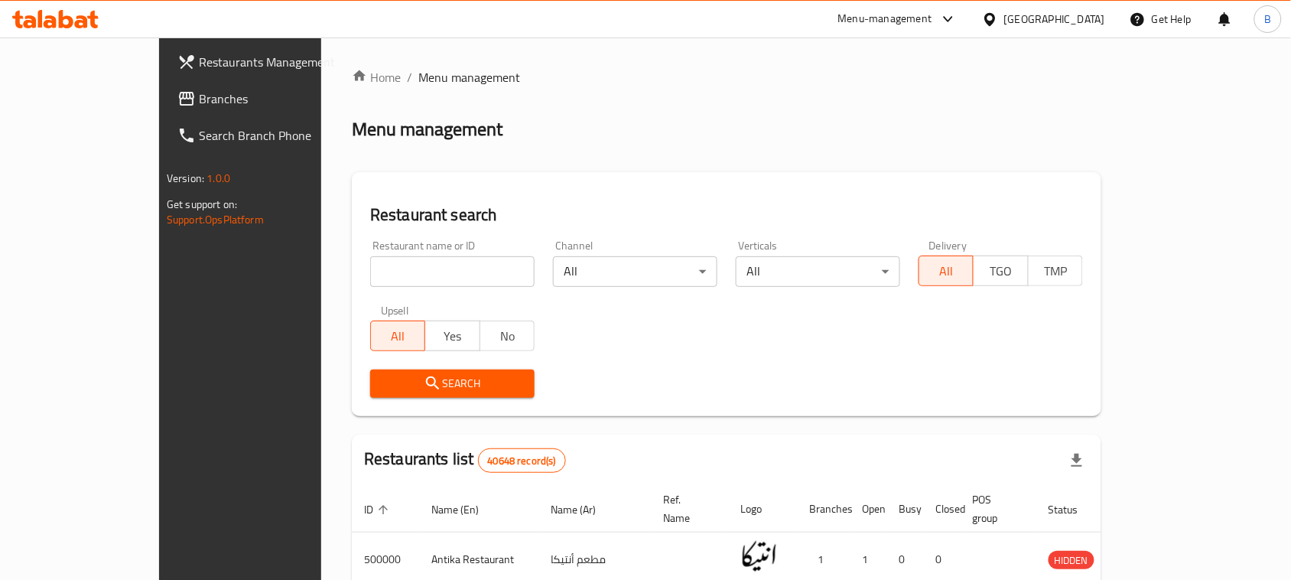
click at [1098, 27] on div "[GEOGRAPHIC_DATA]" at bounding box center [1054, 19] width 101 height 17
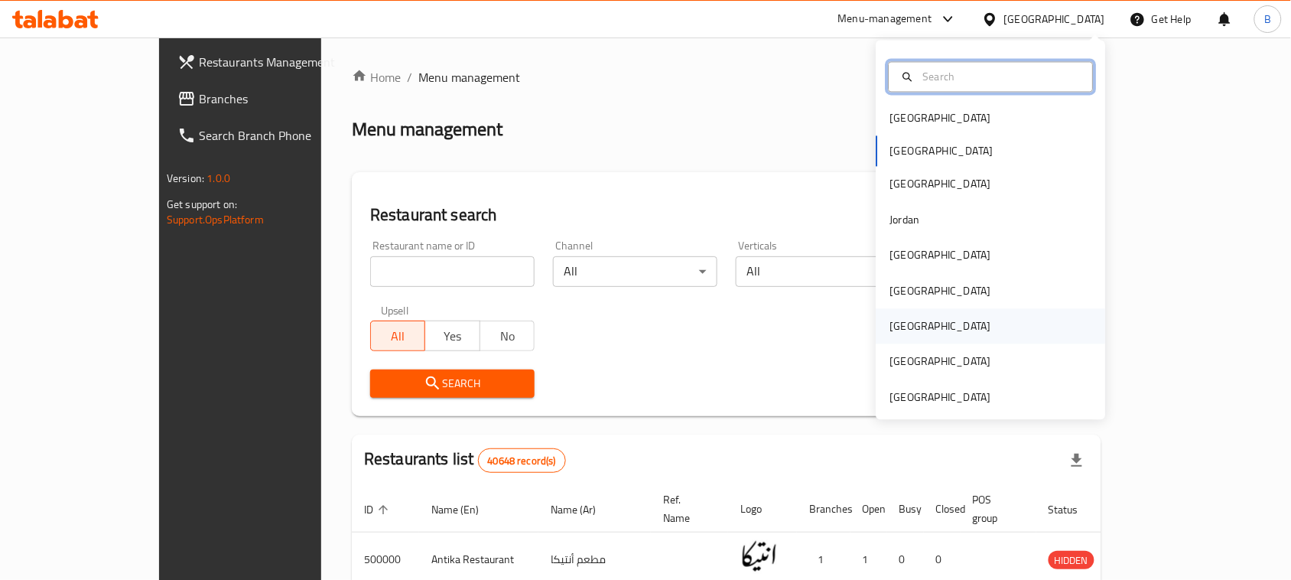
scroll to position [8, 0]
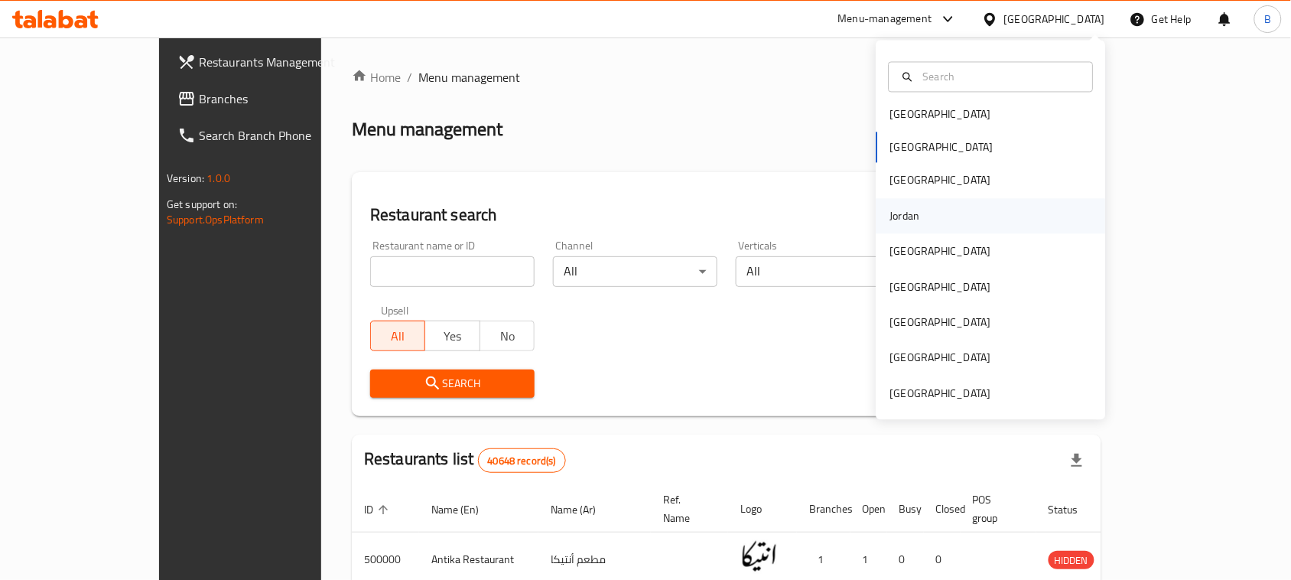
click at [919, 215] on div "Jordan" at bounding box center [991, 215] width 229 height 35
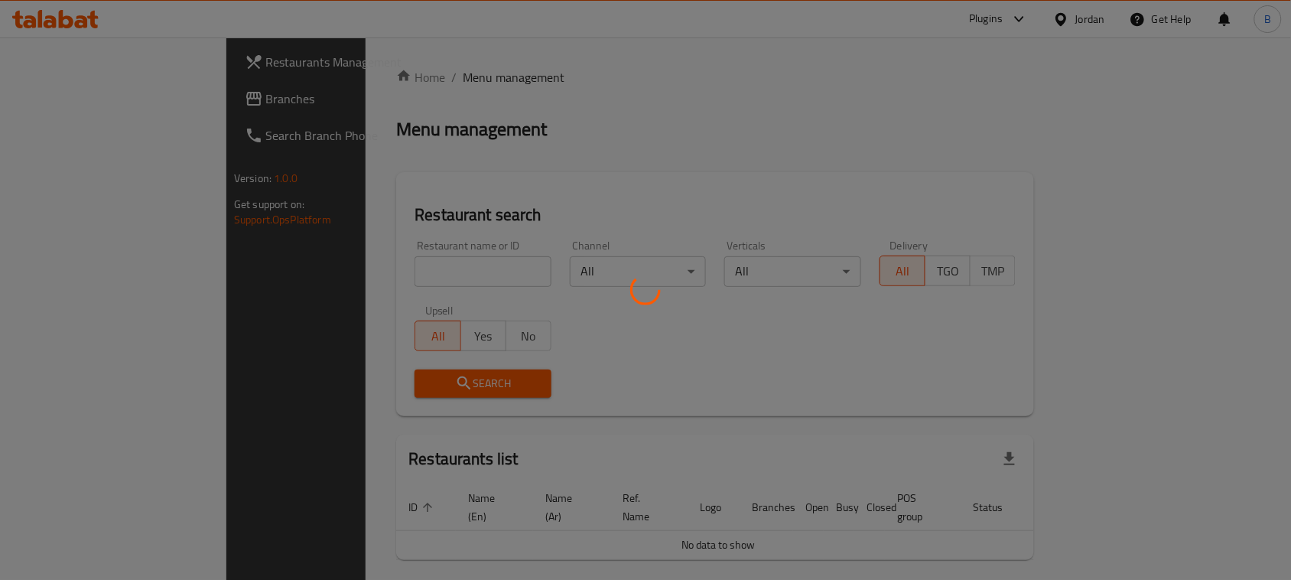
click at [402, 273] on div at bounding box center [645, 290] width 1291 height 580
click at [398, 265] on div at bounding box center [645, 290] width 1291 height 580
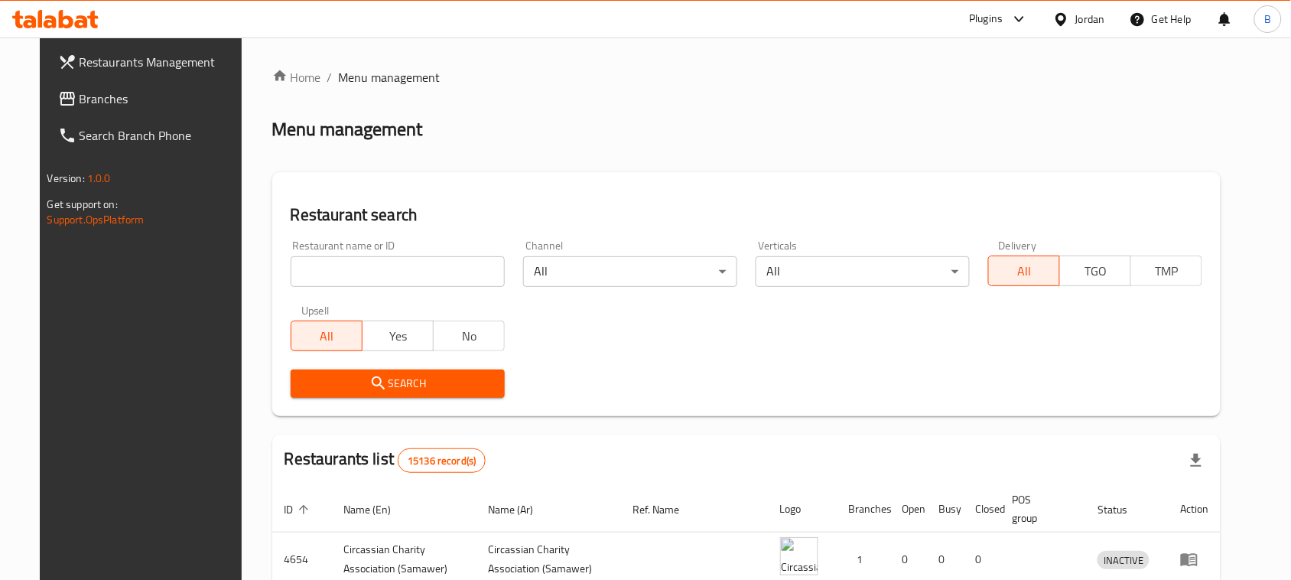
click at [80, 96] on span "Branches" at bounding box center [162, 98] width 164 height 18
